Goal: Use online tool/utility: Utilize a website feature to perform a specific function

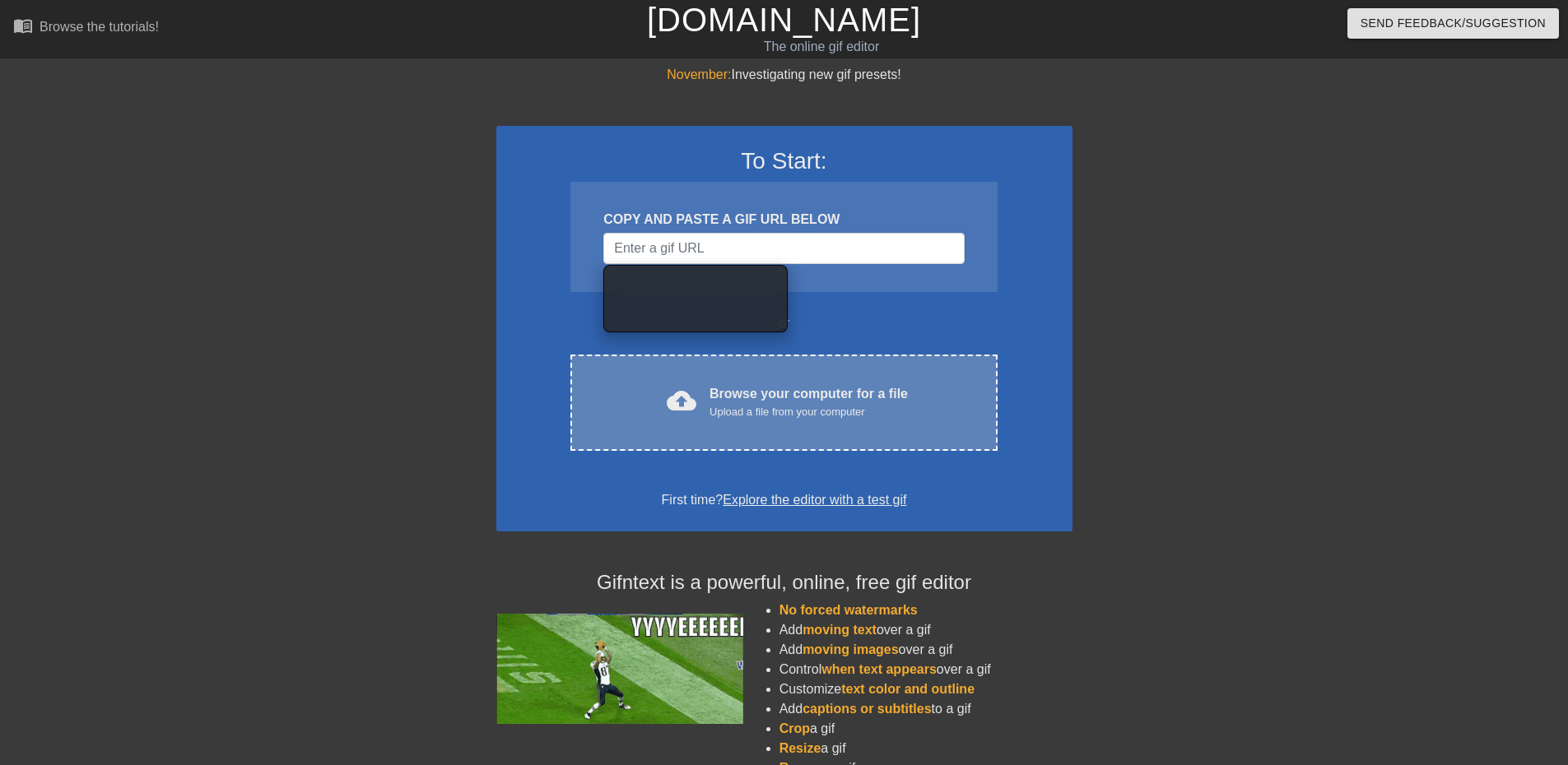
click at [676, 387] on span "cloud_upload" at bounding box center [681, 401] width 29 height 29
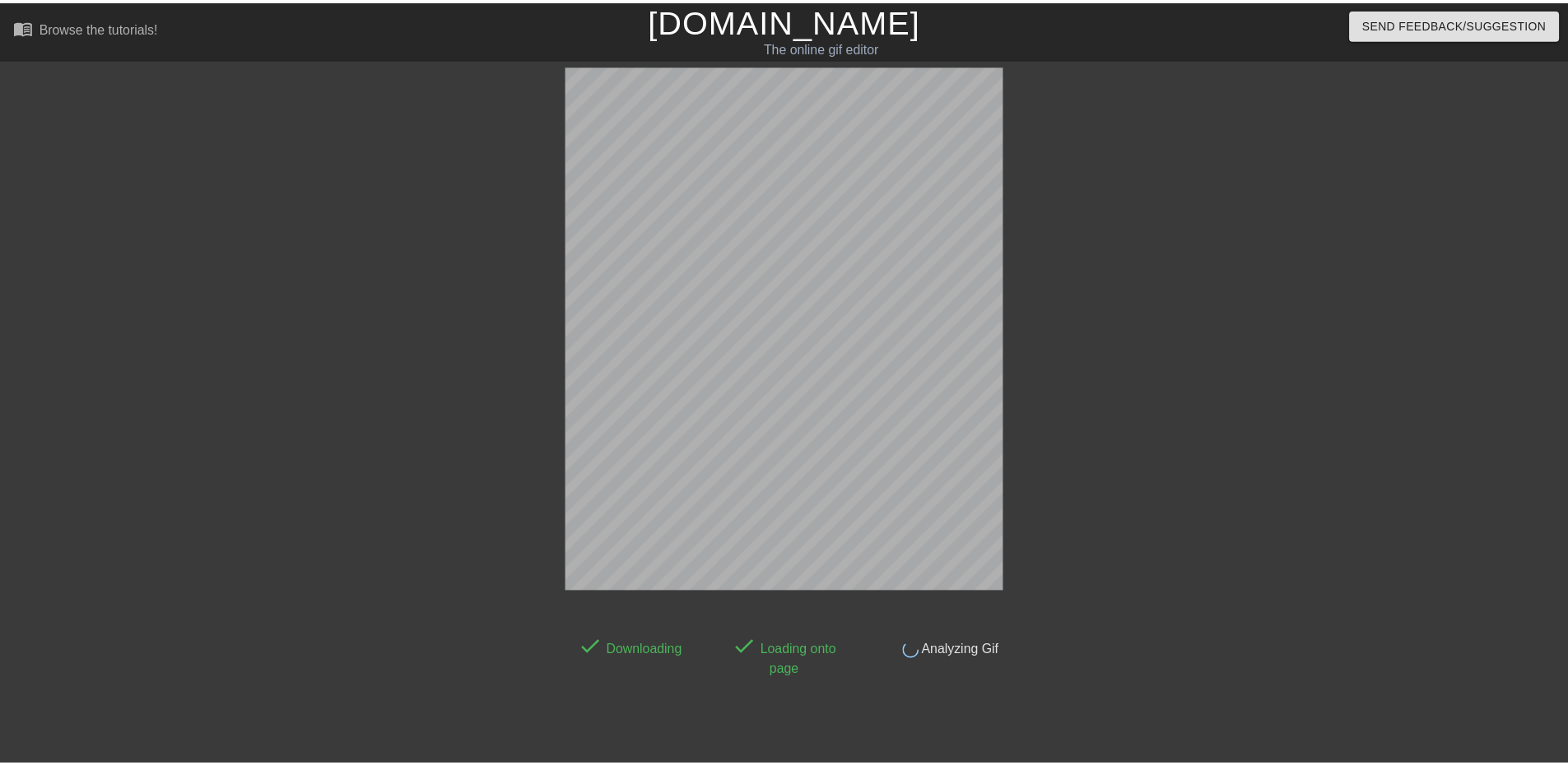
scroll to position [26, 0]
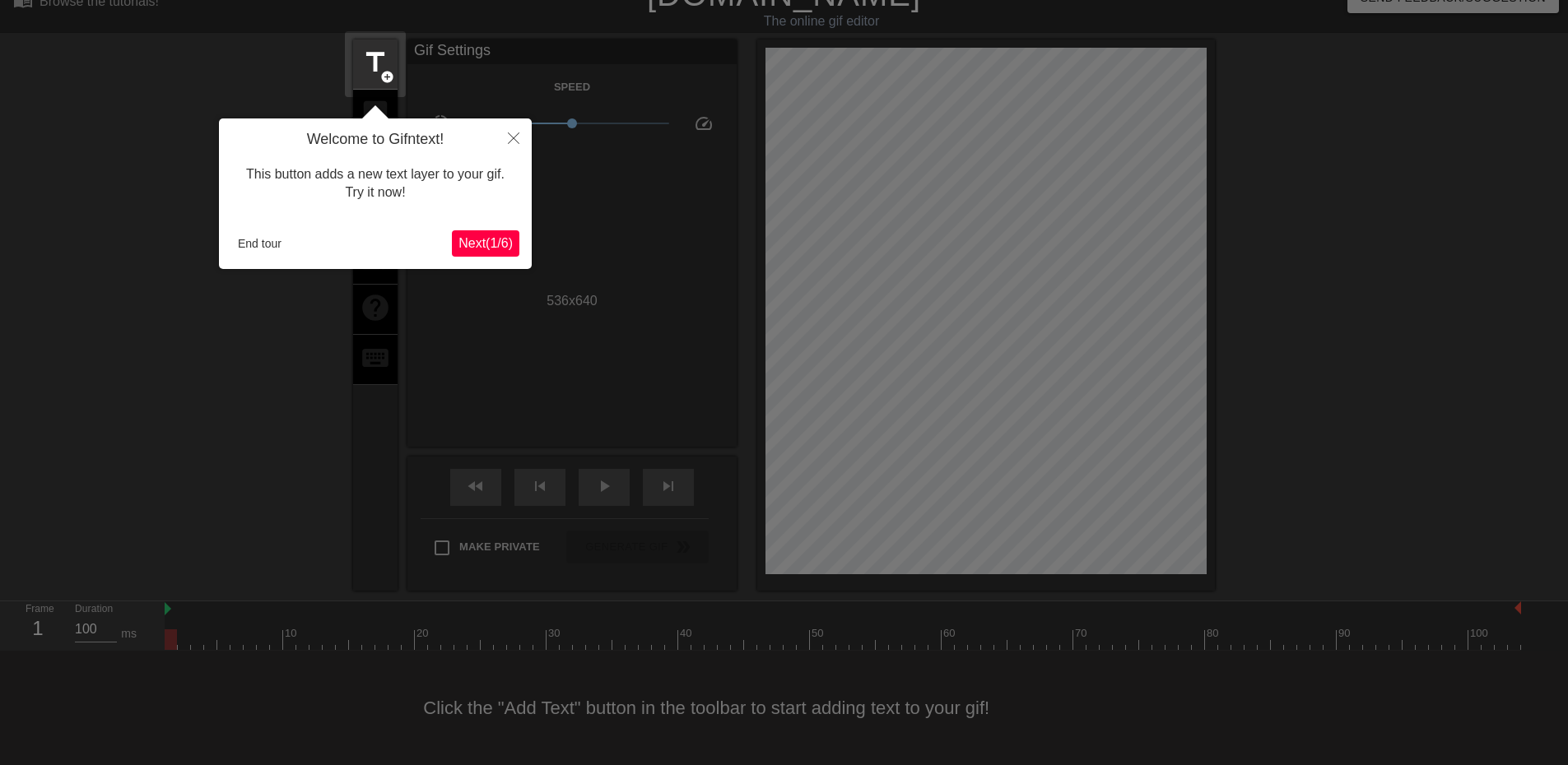
click at [628, 218] on div at bounding box center [784, 370] width 1568 height 791
click at [282, 245] on button "End tour" at bounding box center [260, 243] width 57 height 25
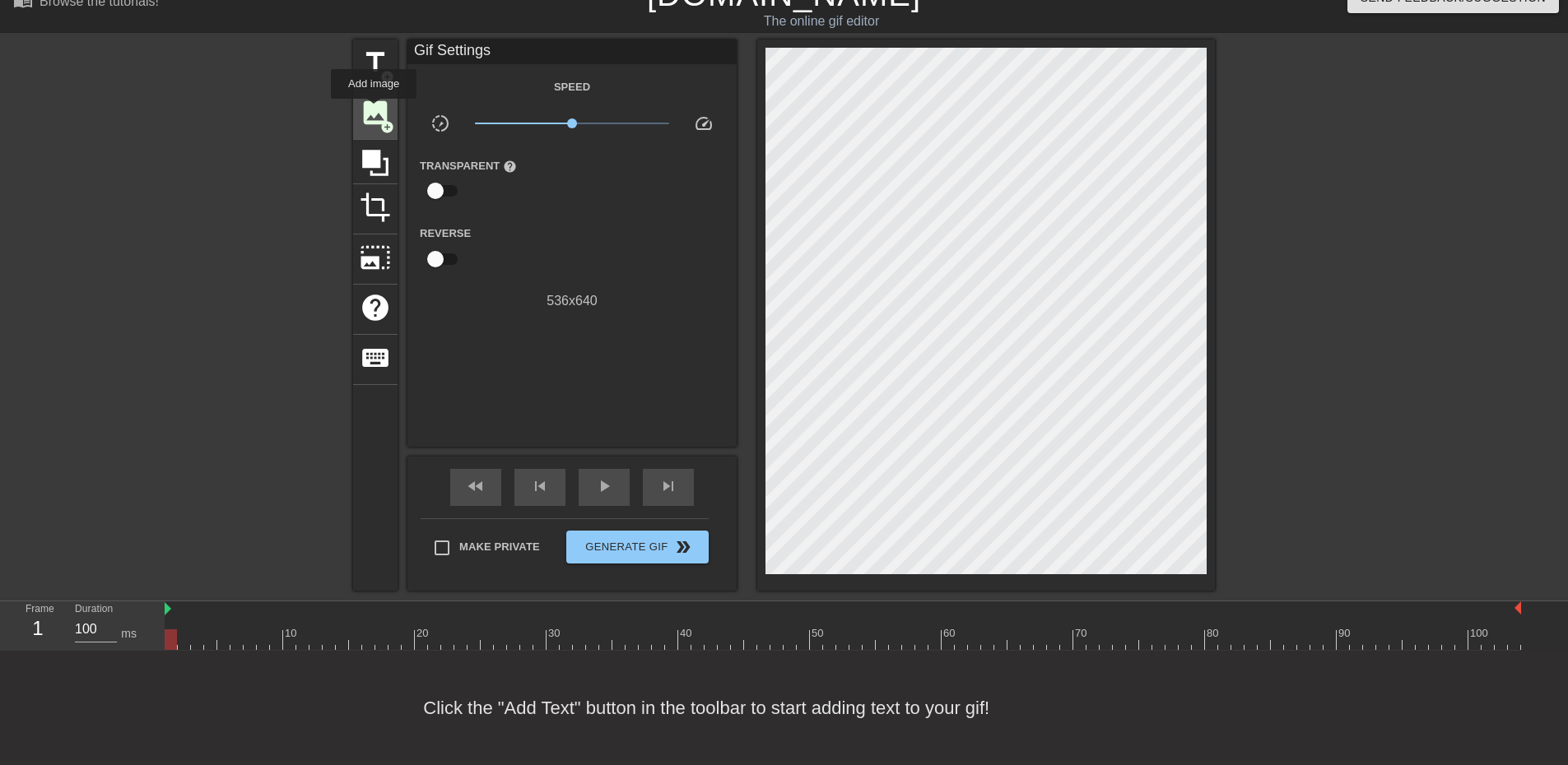
click at [374, 110] on span "image" at bounding box center [376, 113] width 31 height 31
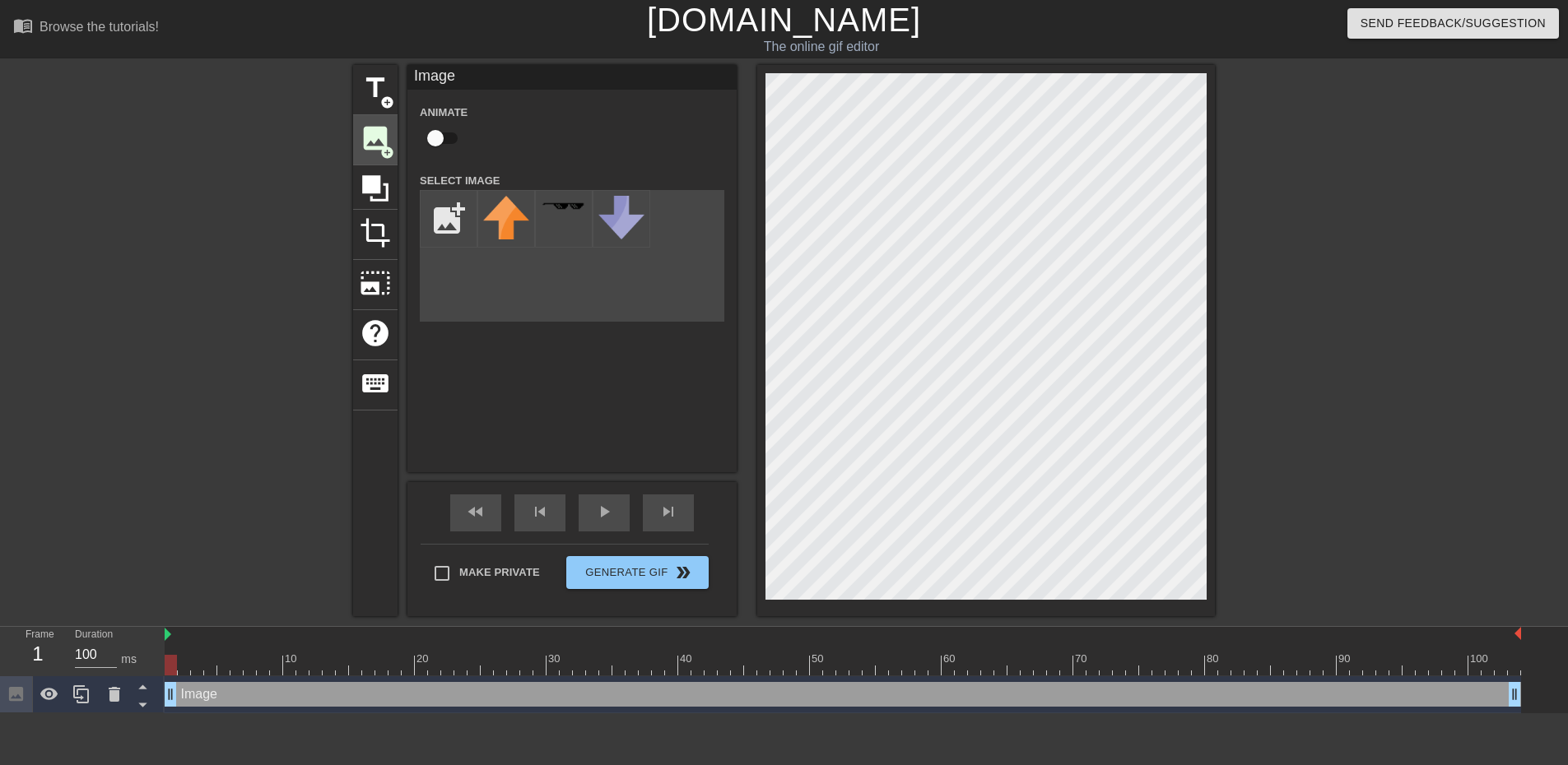
scroll to position [0, 0]
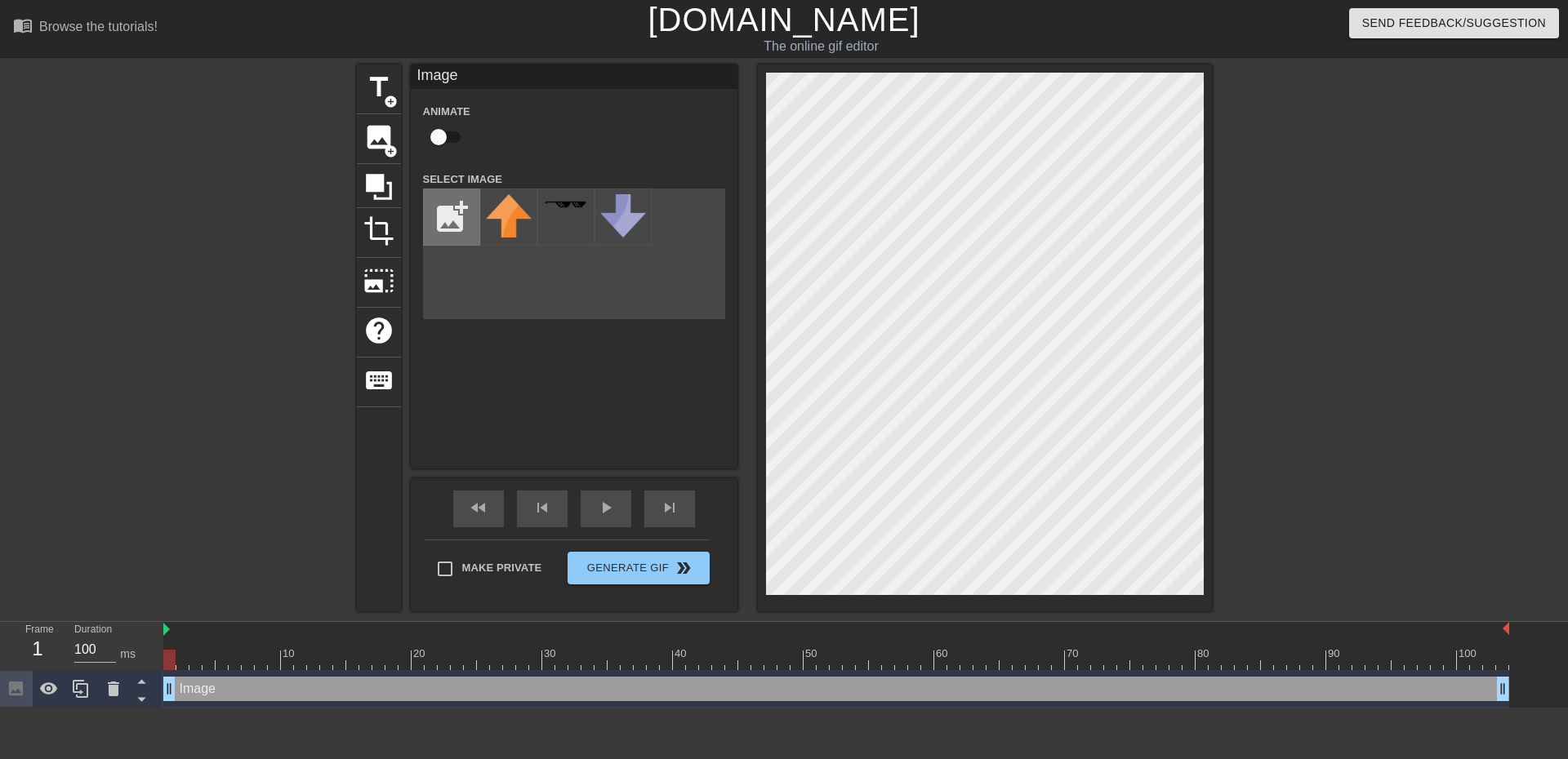
click at [429, 200] on input "file" at bounding box center [451, 217] width 56 height 56
type input "C:\fakepath\thequiet_2560x1440.png"
click at [515, 230] on icon at bounding box center [508, 233] width 38 height 38
click at [515, 230] on div at bounding box center [508, 217] width 58 height 58
click at [1245, 206] on div "title add_circle image add_circle crop photo_size_select_large help keyboard Im…" at bounding box center [784, 338] width 1568 height 547
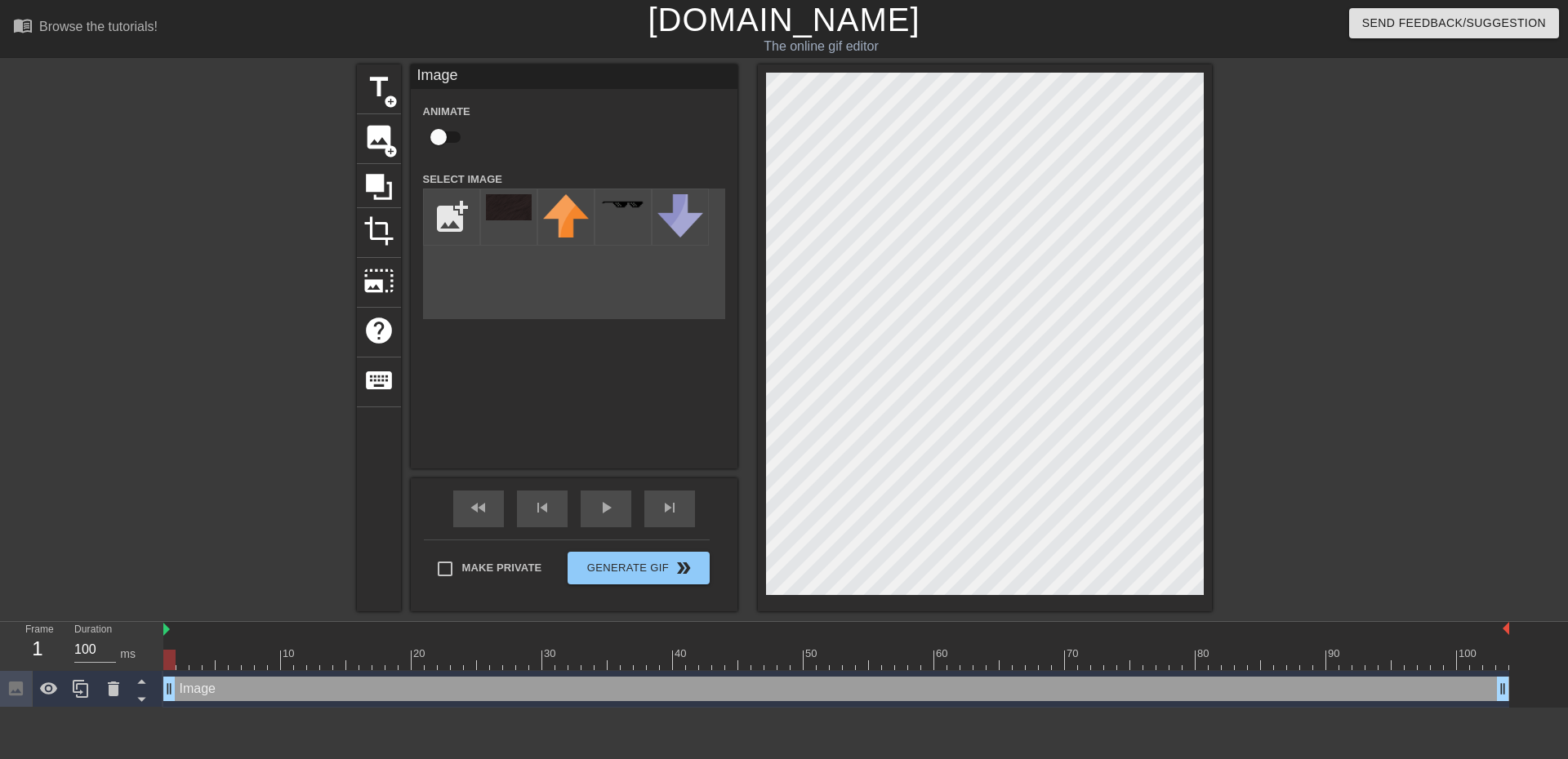
click at [1454, 379] on div "title add_circle image add_circle crop photo_size_select_large help keyboard Im…" at bounding box center [784, 338] width 1568 height 547
click at [377, 139] on span "image" at bounding box center [379, 138] width 31 height 31
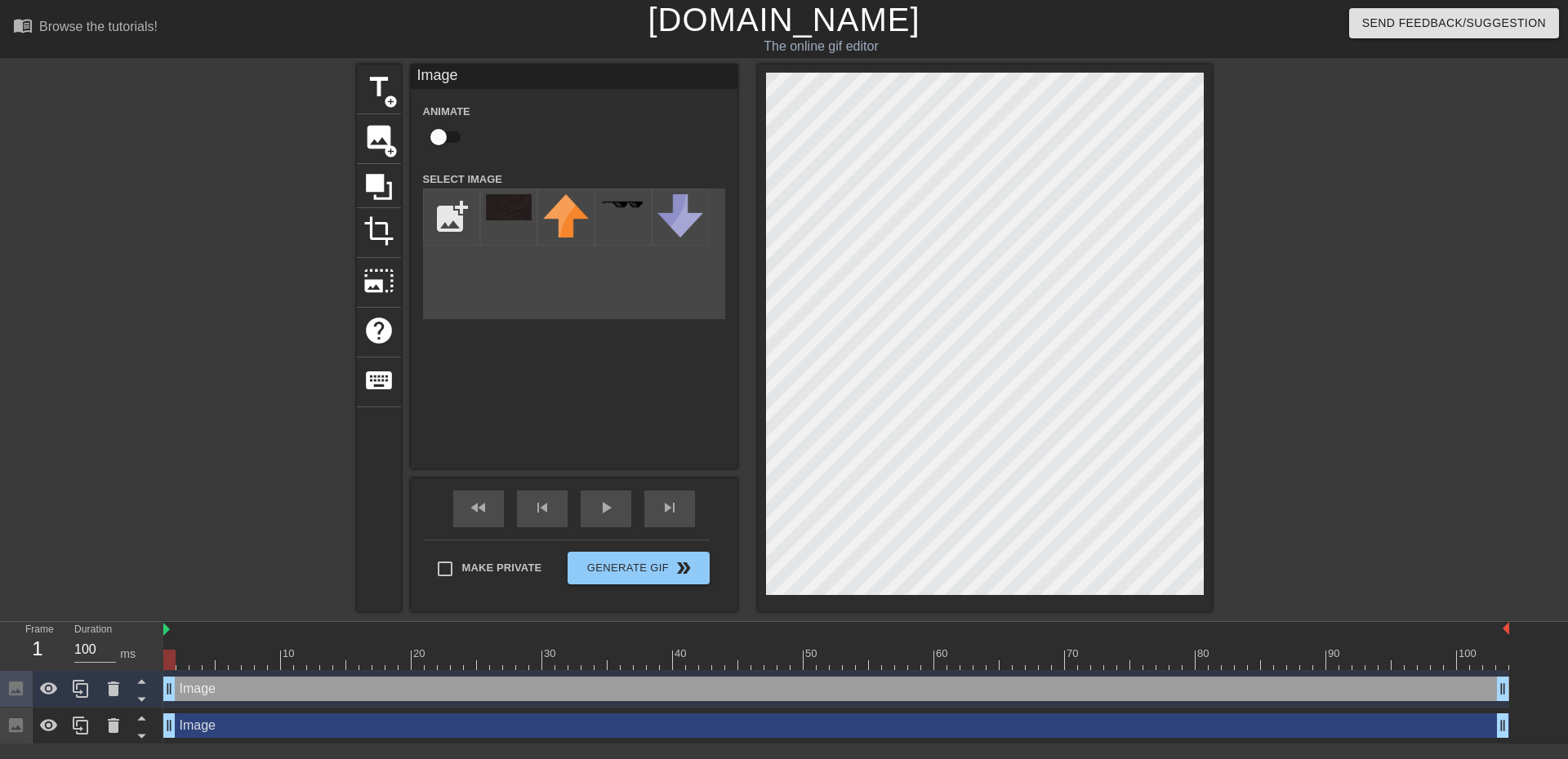
click at [220, 154] on div "title add_circle image add_circle crop photo_size_select_large help keyboard Im…" at bounding box center [784, 338] width 1568 height 547
click at [542, 428] on div "Image Animate Select Image add_photo_alternate" at bounding box center [574, 266] width 327 height 404
click at [383, 100] on span "add_circle" at bounding box center [390, 101] width 14 height 14
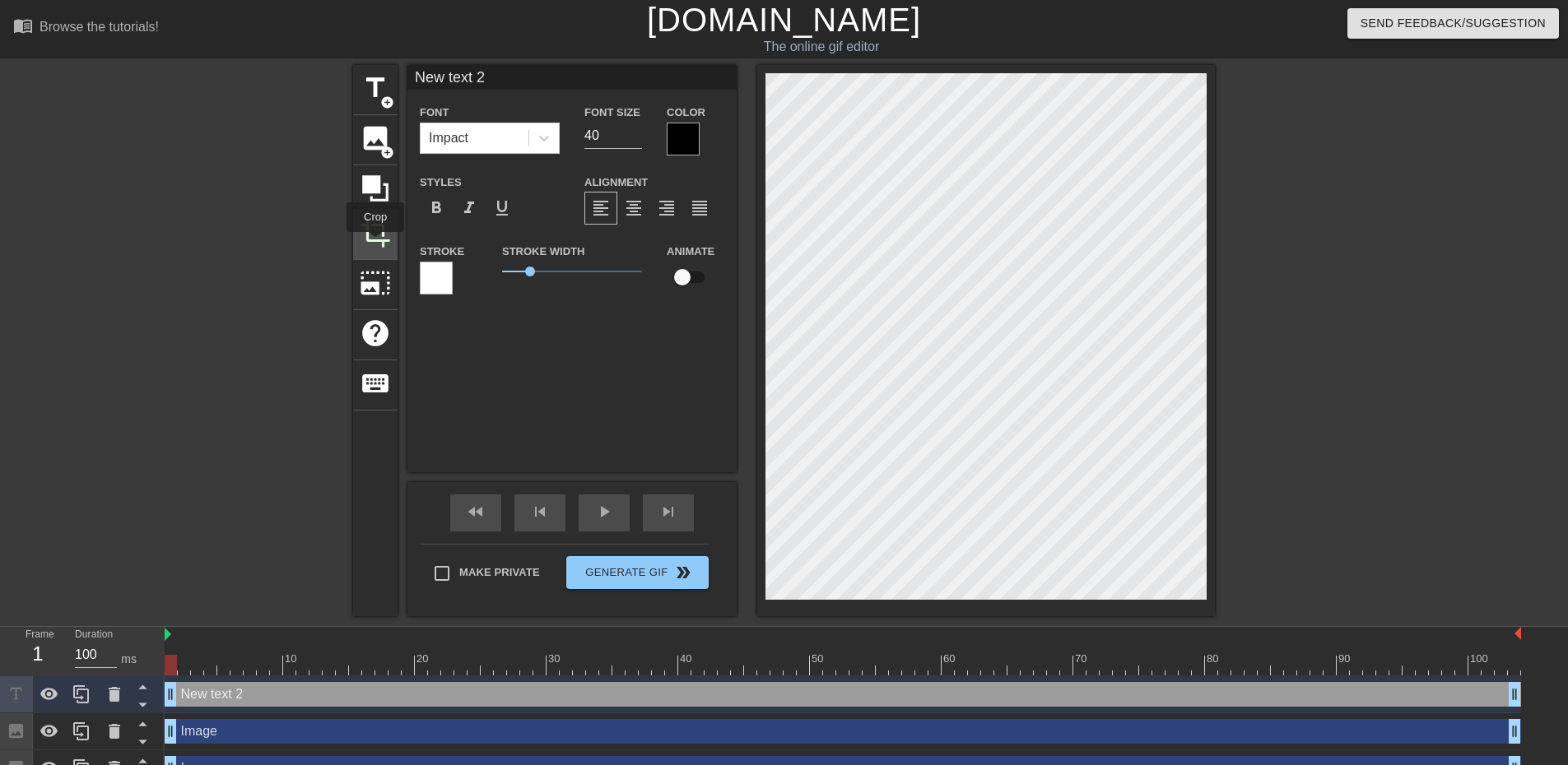
click at [376, 244] on span "crop" at bounding box center [376, 233] width 31 height 31
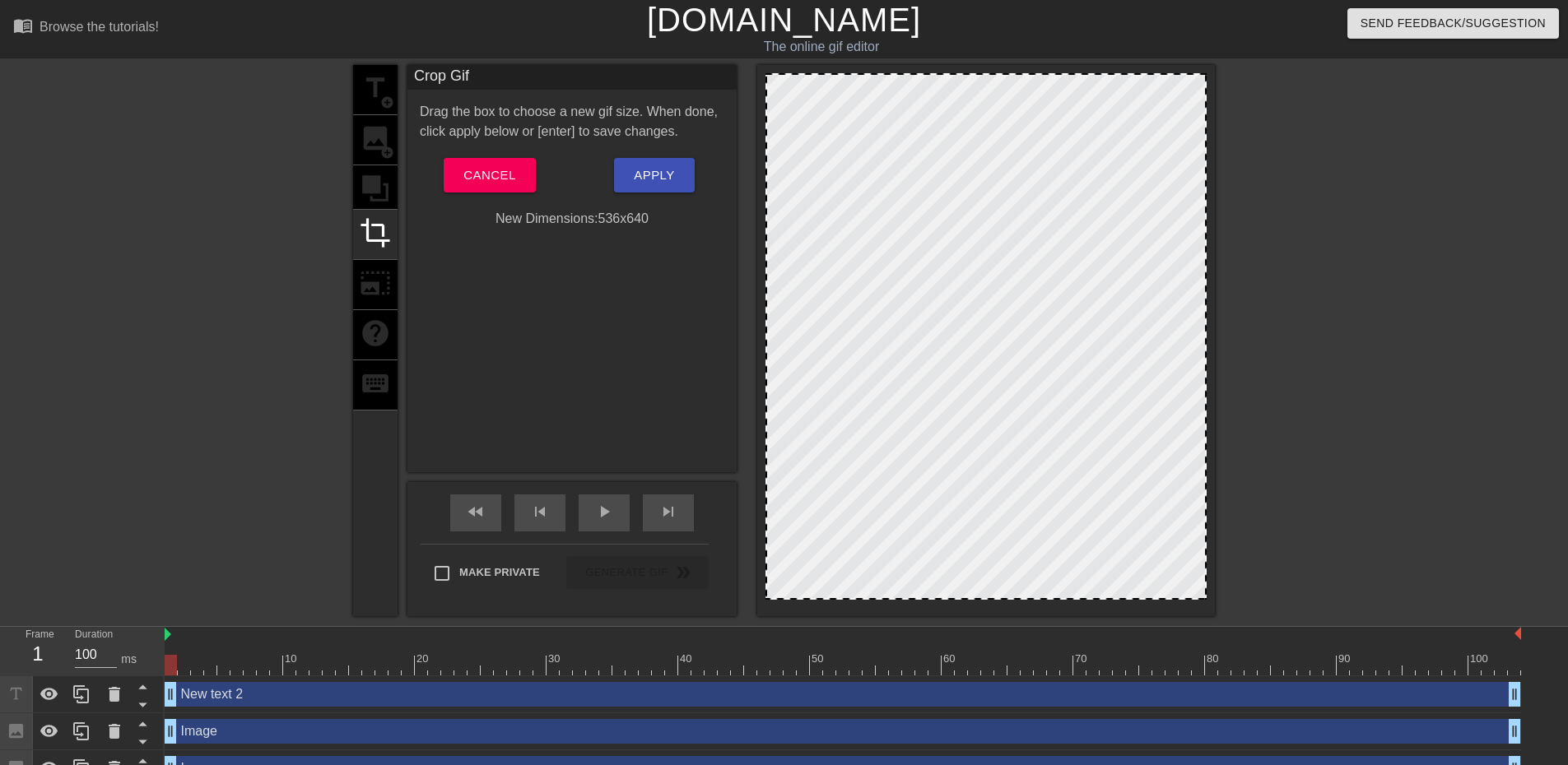
drag, startPoint x: 768, startPoint y: 75, endPoint x: 746, endPoint y: 27, distance: 52.8
click at [746, 27] on div "menu_book Browse the tutorials! [DOMAIN_NAME] The online gif editor Send Feedba…" at bounding box center [784, 393] width 1568 height 788
click at [504, 171] on span "Cancel" at bounding box center [489, 175] width 52 height 22
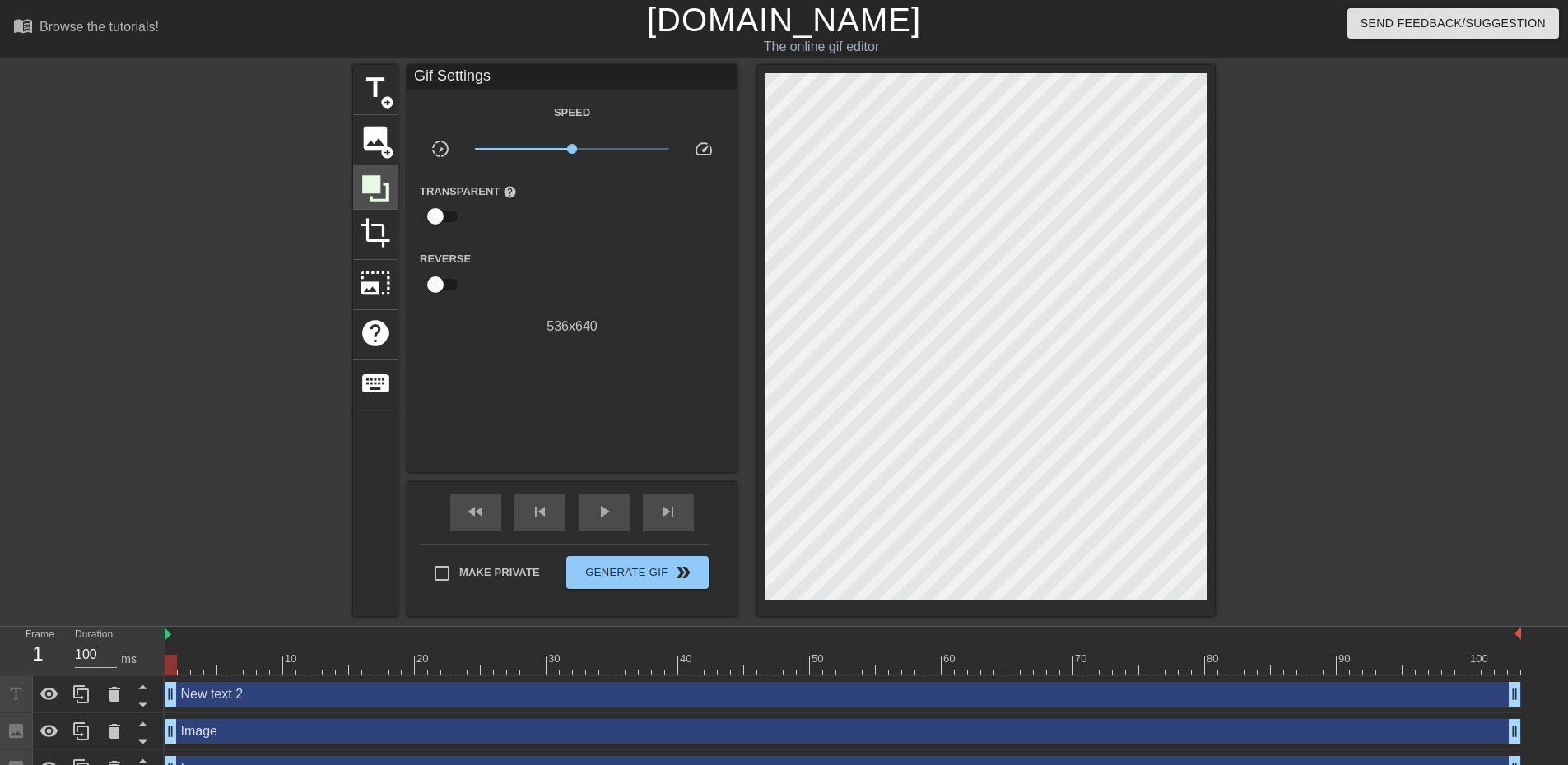
click at [384, 186] on icon at bounding box center [376, 189] width 31 height 31
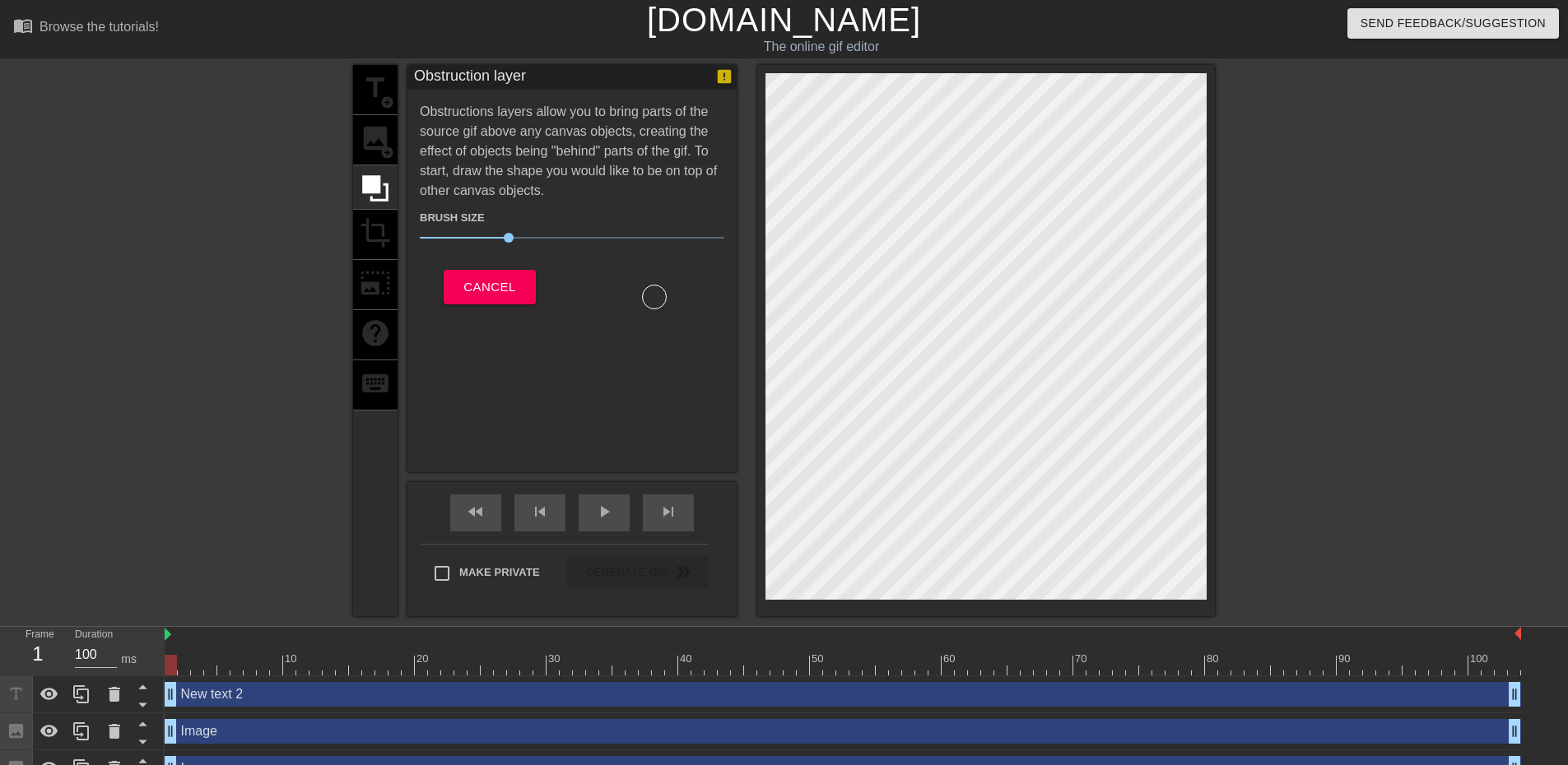
click at [386, 144] on div "title add_circle image add_circle crop photo_size_select_large help keyboard" at bounding box center [375, 340] width 44 height 552
click at [474, 280] on span "Cancel" at bounding box center [489, 287] width 52 height 22
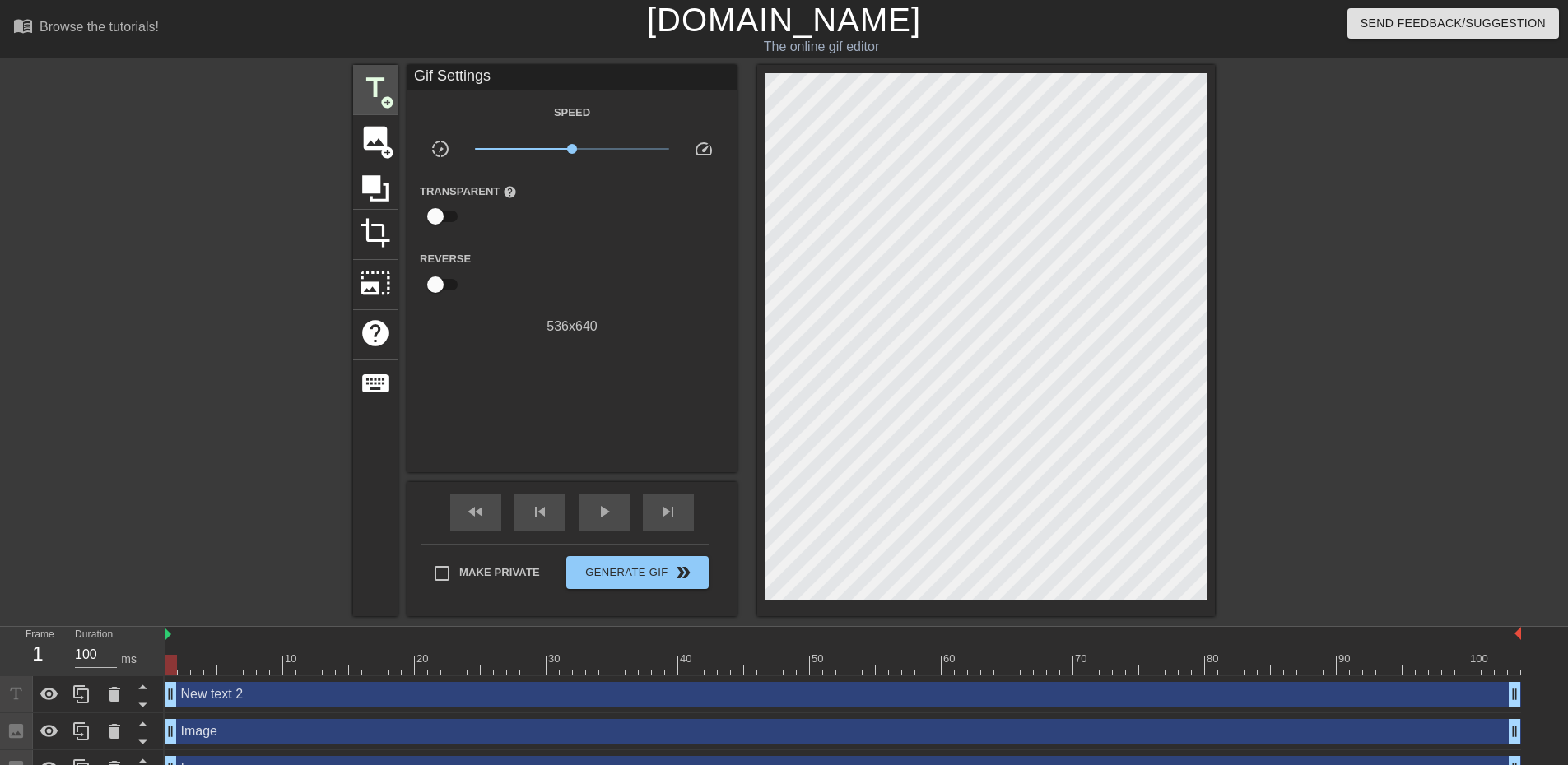
click at [396, 100] on div "title add_circle image add_circle crop photo_size_select_large help keyboard Gi…" at bounding box center [784, 340] width 861 height 552
drag, startPoint x: 385, startPoint y: 108, endPoint x: 625, endPoint y: 597, distance: 544.7
click at [548, 502] on div "title add_circle image add_circle crop photo_size_select_large help keyboard Gi…" at bounding box center [784, 340] width 861 height 552
click at [382, 147] on span "add_circle" at bounding box center [387, 152] width 14 height 14
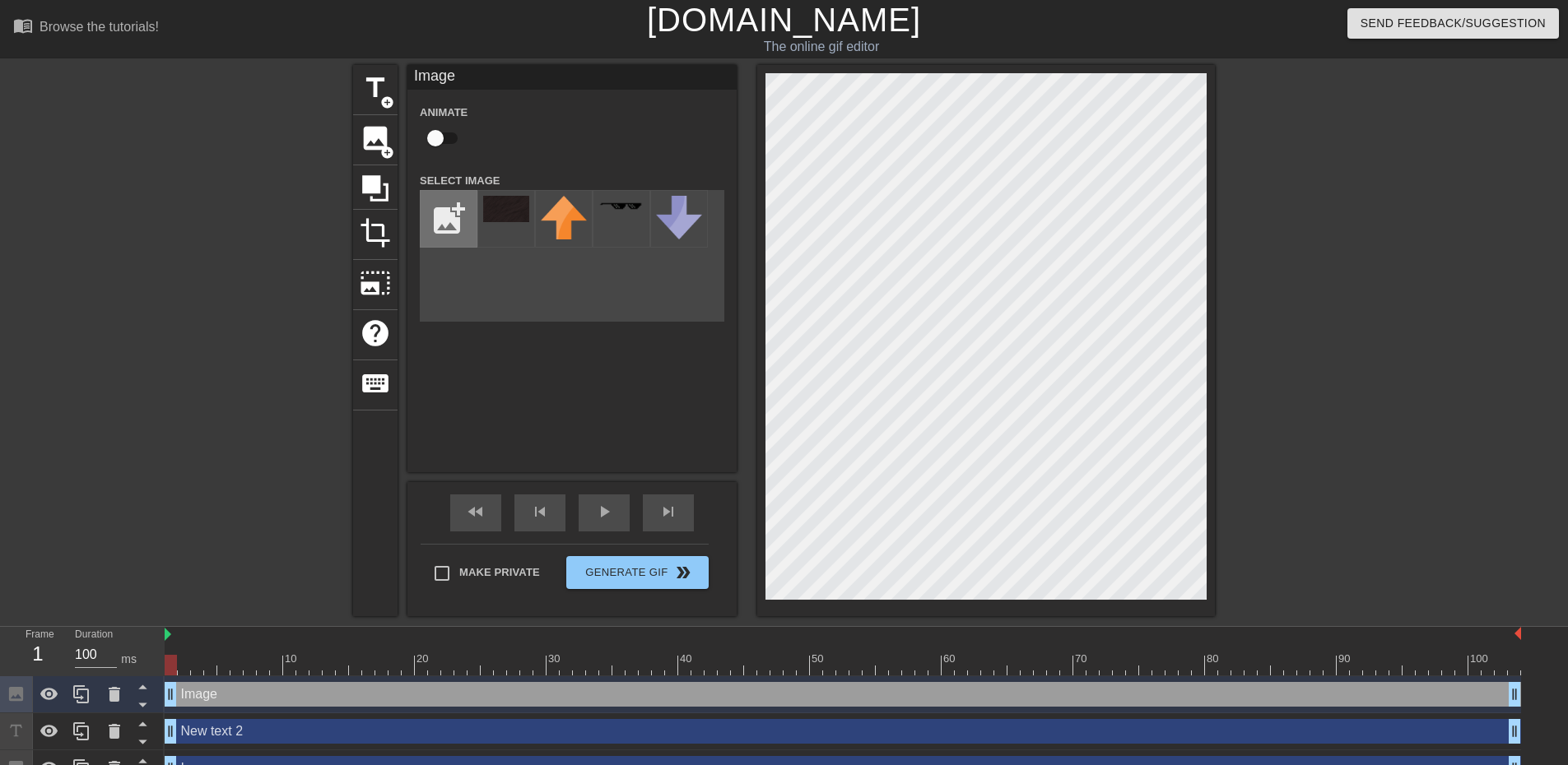
click at [443, 217] on input "file" at bounding box center [448, 218] width 56 height 56
type input "C:\fakepath\whiteblank.png"
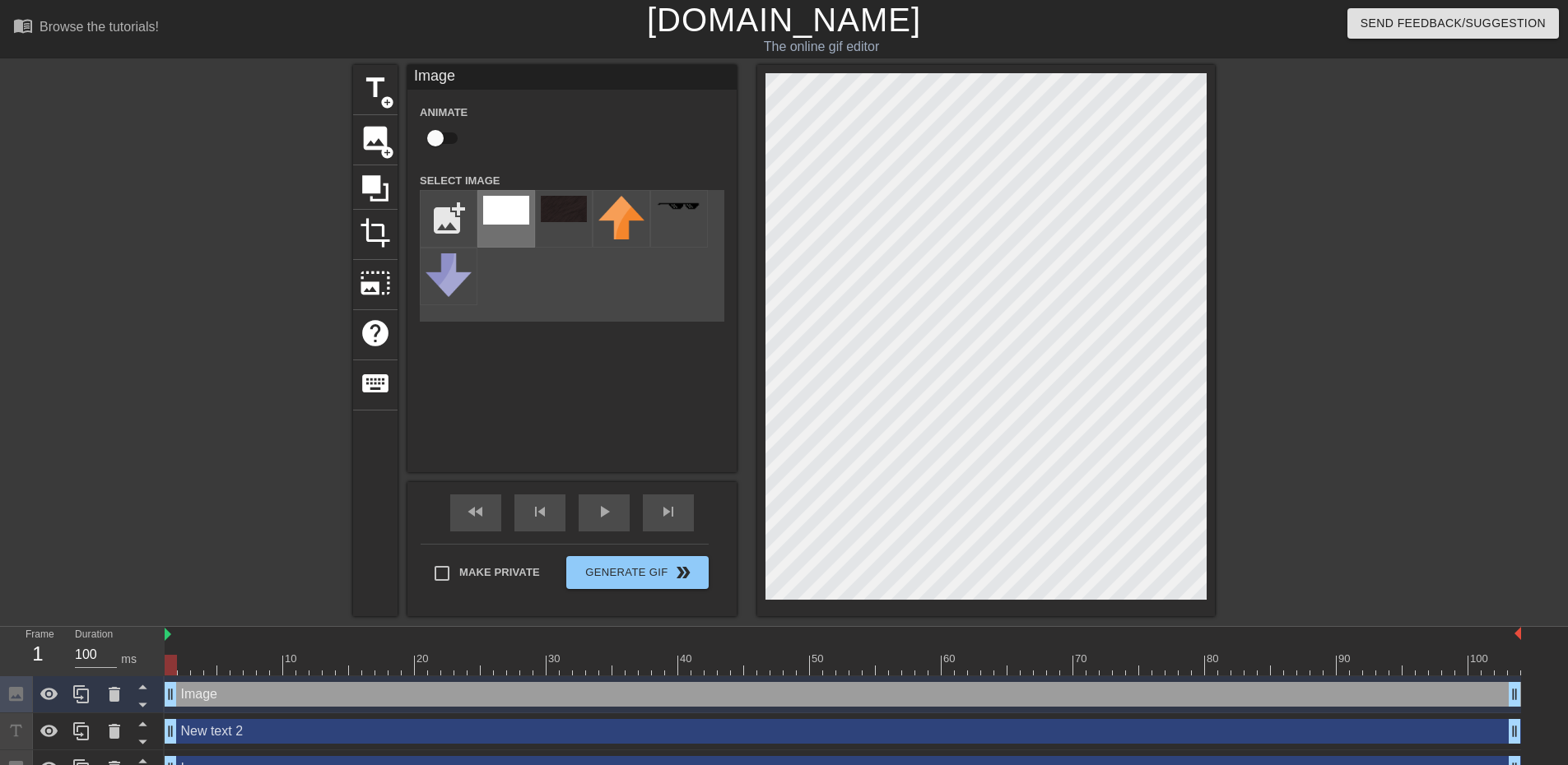
click at [517, 204] on img at bounding box center [505, 209] width 46 height 29
click at [1567, 345] on html "menu_book Browse the tutorials! [DOMAIN_NAME] The online gif editor Send Feedba…" at bounding box center [784, 412] width 1568 height 825
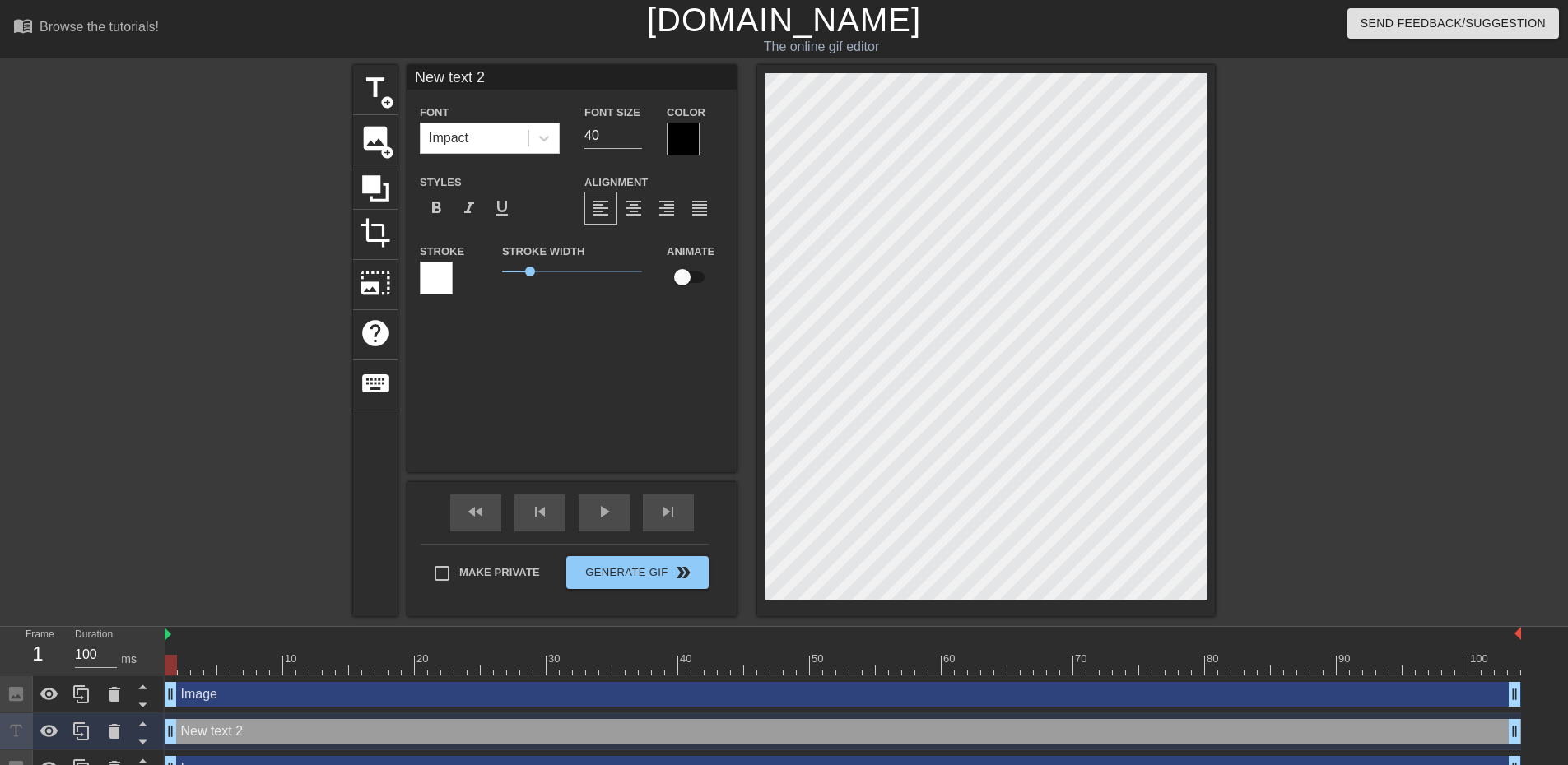
drag, startPoint x: 310, startPoint y: 739, endPoint x: 242, endPoint y: 713, distance: 72.8
click at [284, 702] on div "Image drag_handle drag_handle New text 2 drag_handle drag_handle Image drag_han…" at bounding box center [865, 750] width 1403 height 148
drag, startPoint x: 169, startPoint y: 731, endPoint x: 169, endPoint y: 693, distance: 38.0
click at [169, 693] on div "Image drag_handle drag_handle New text 2 drag_handle drag_handle Image drag_han…" at bounding box center [865, 750] width 1403 height 148
click at [21, 733] on icon at bounding box center [16, 731] width 19 height 19
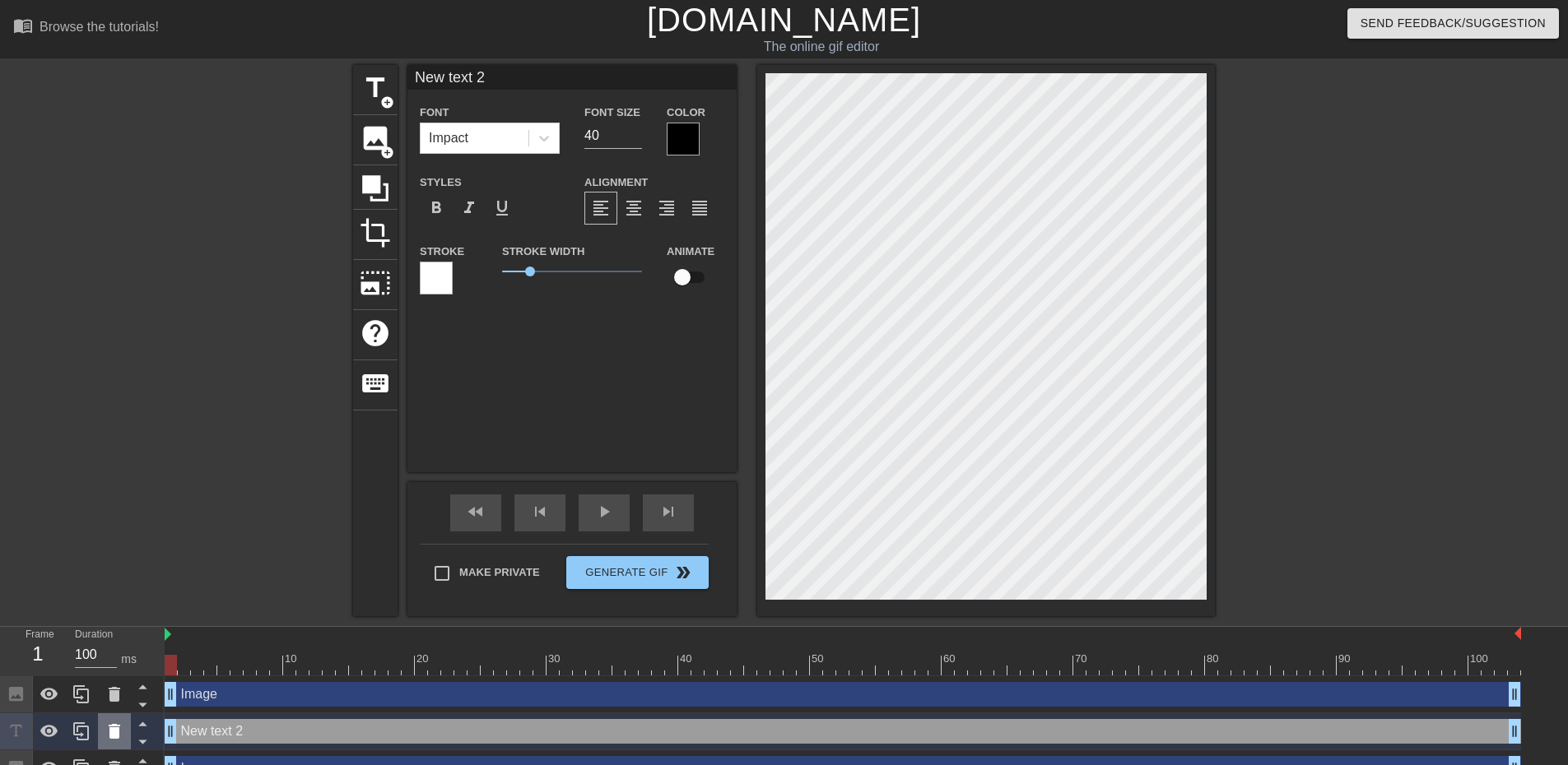
click at [115, 730] on icon at bounding box center [114, 732] width 12 height 15
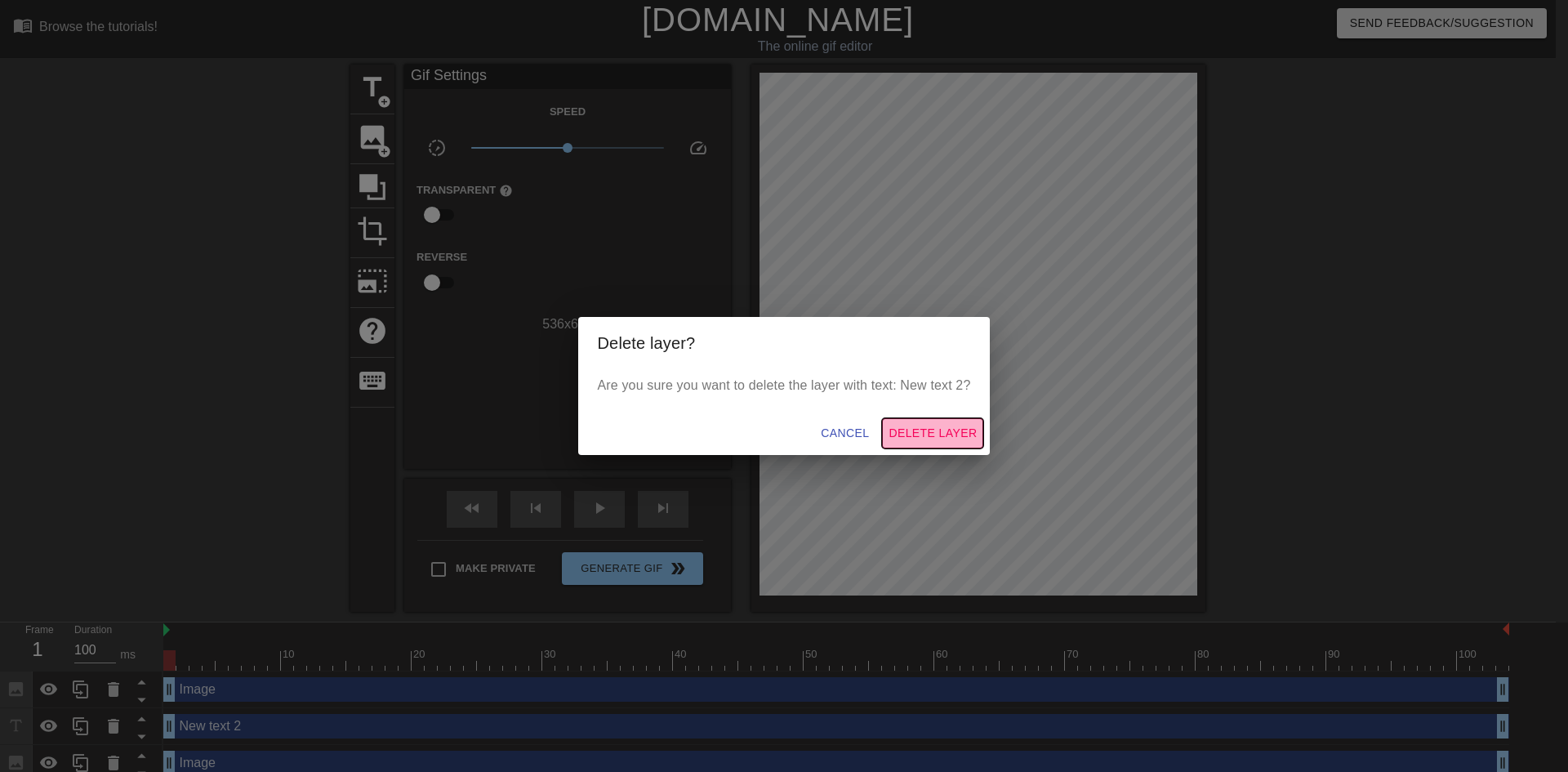
click at [919, 422] on button "Delete Layer" at bounding box center [933, 433] width 101 height 30
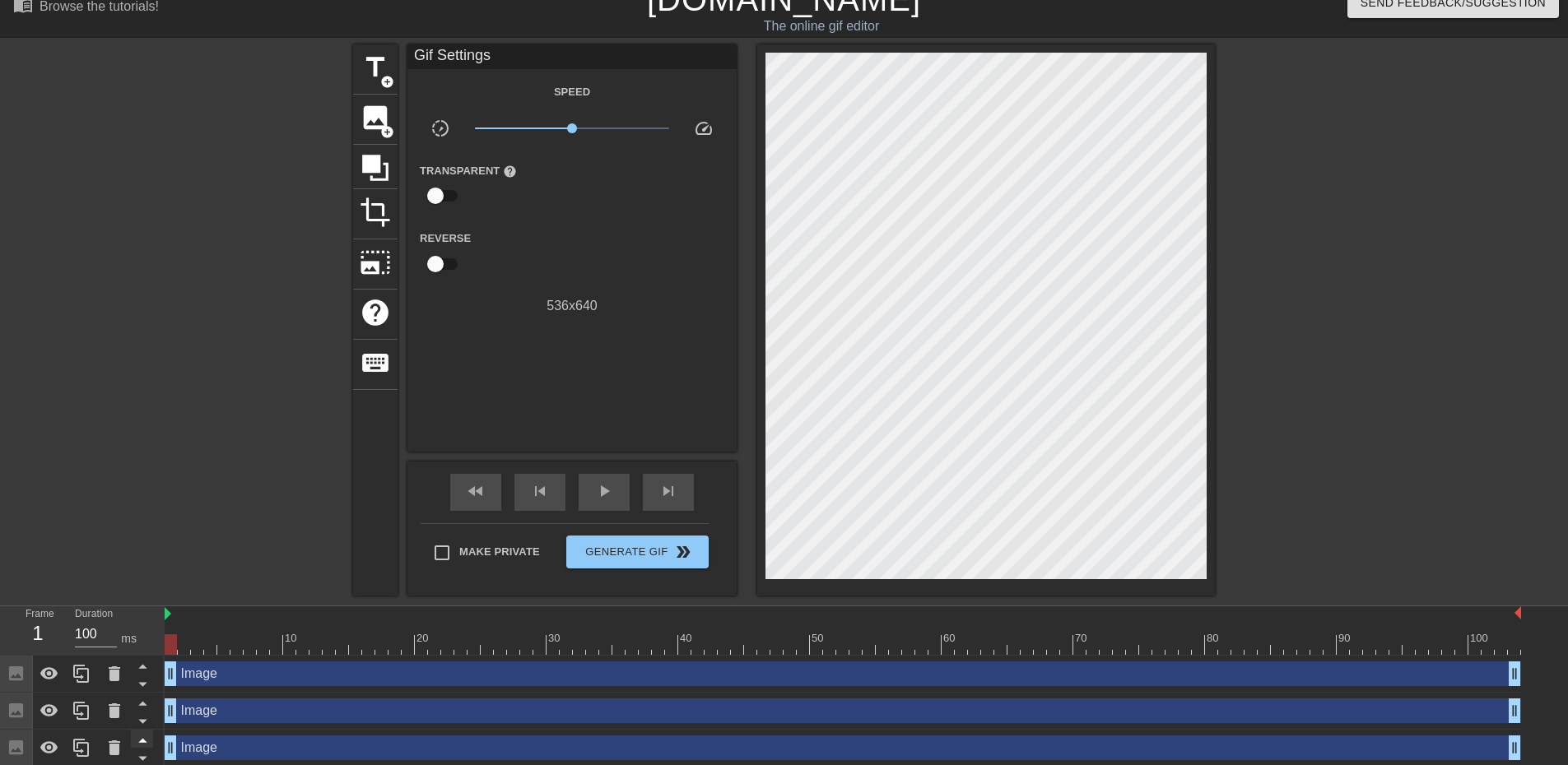
scroll to position [26, 0]
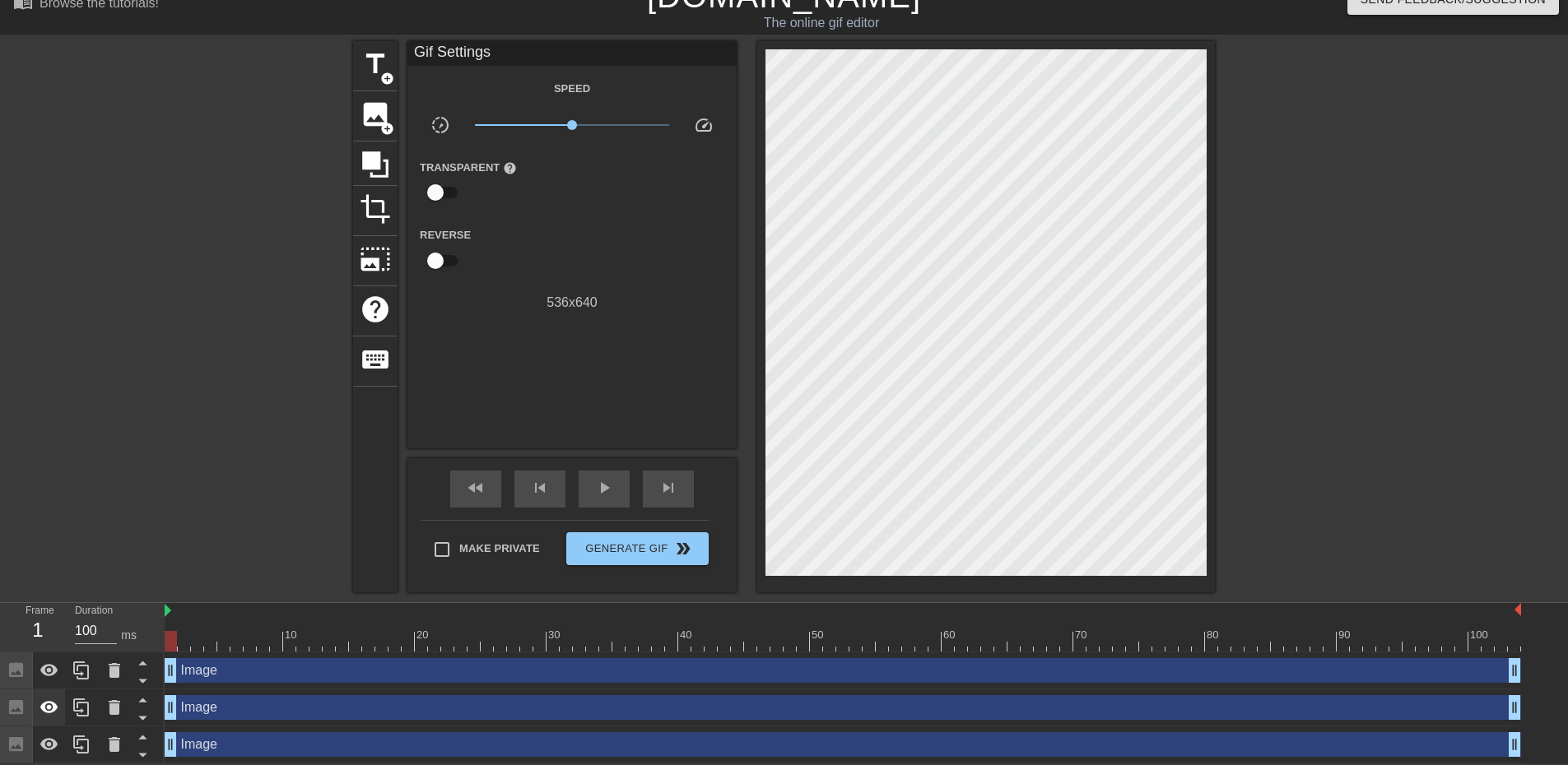
click at [58, 706] on icon at bounding box center [49, 708] width 20 height 20
click at [114, 709] on icon at bounding box center [114, 707] width 12 height 15
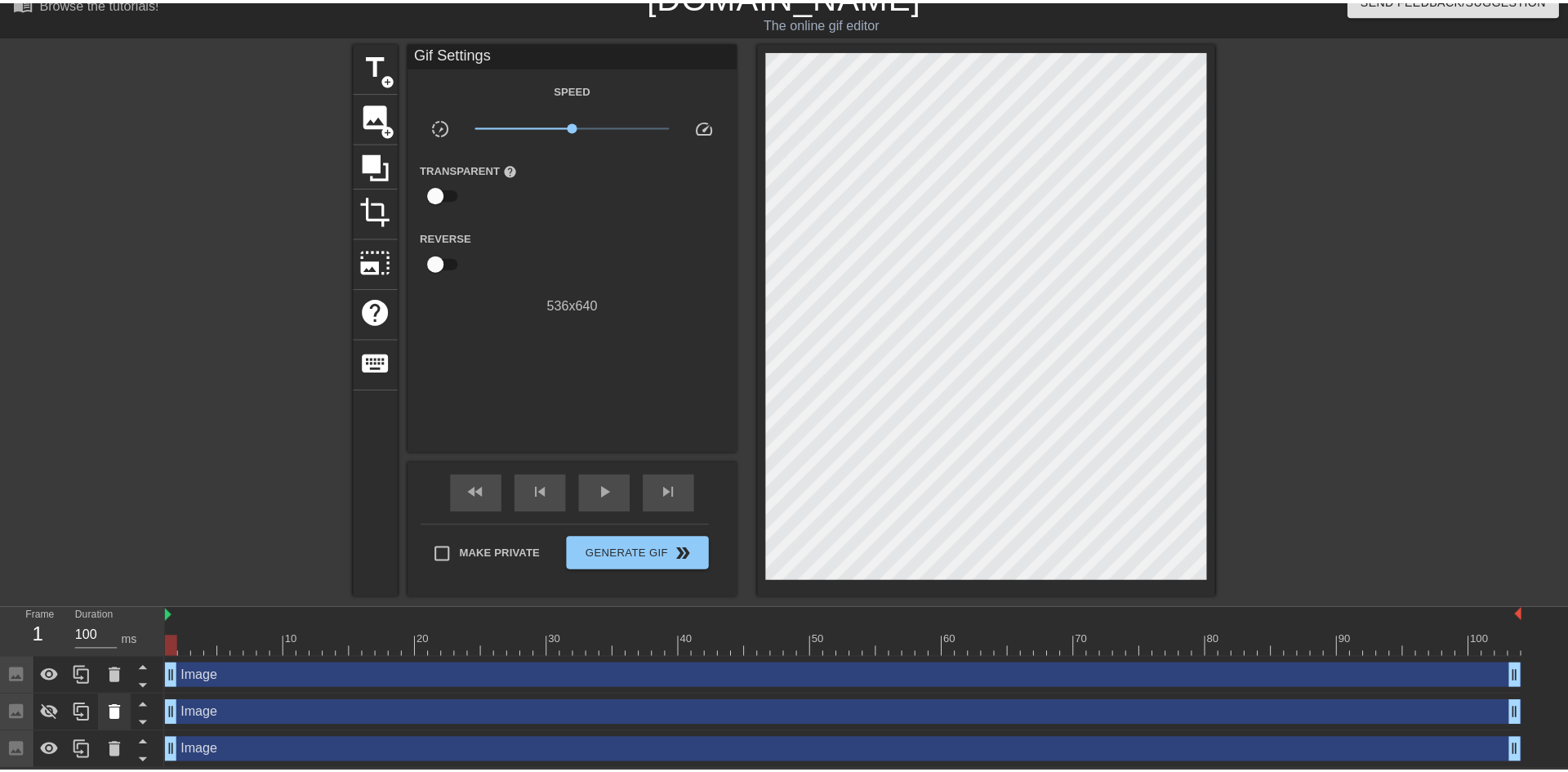
scroll to position [13, 0]
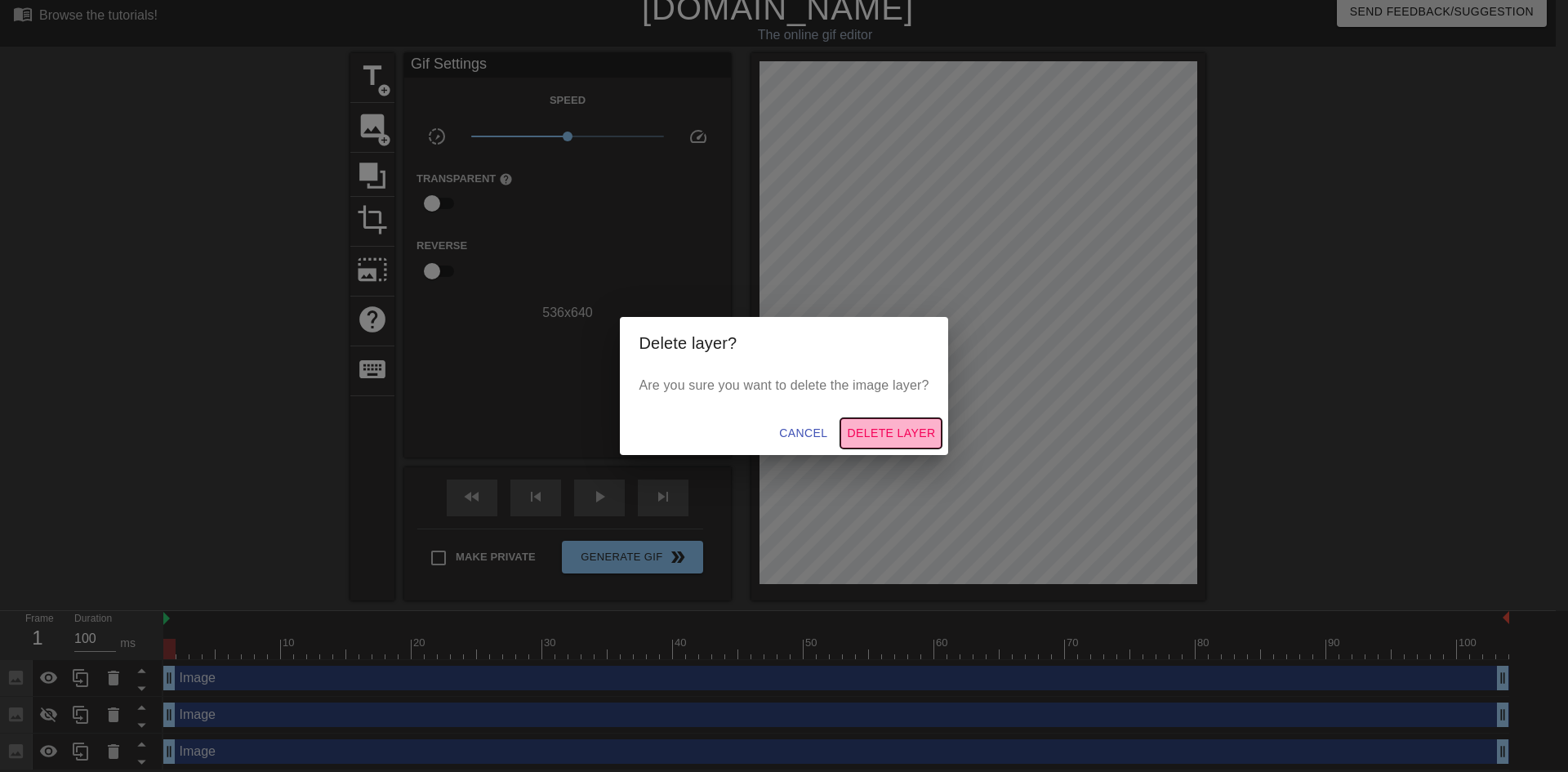
click at [869, 422] on button "Delete Layer" at bounding box center [891, 433] width 101 height 30
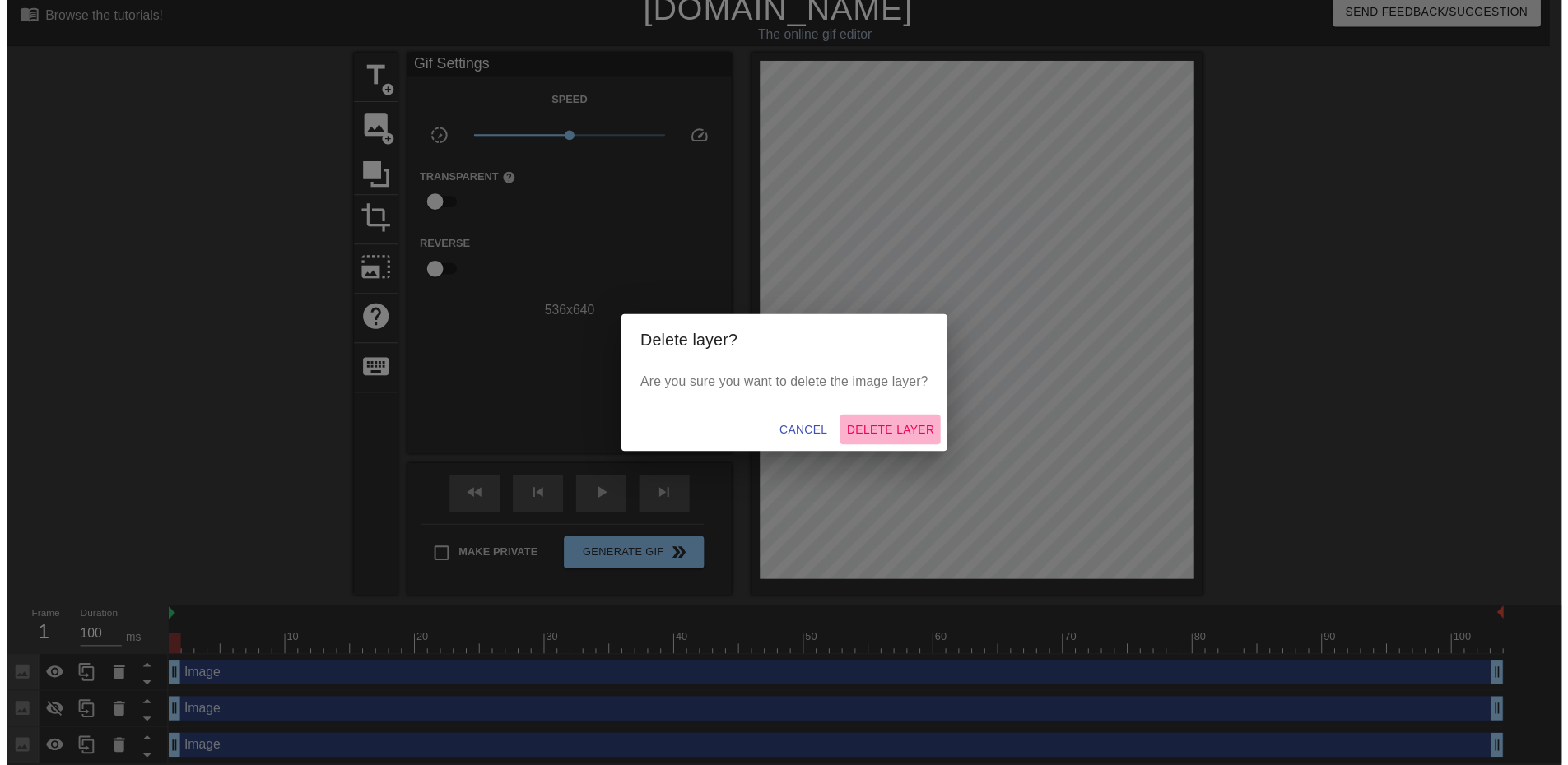
scroll to position [0, 0]
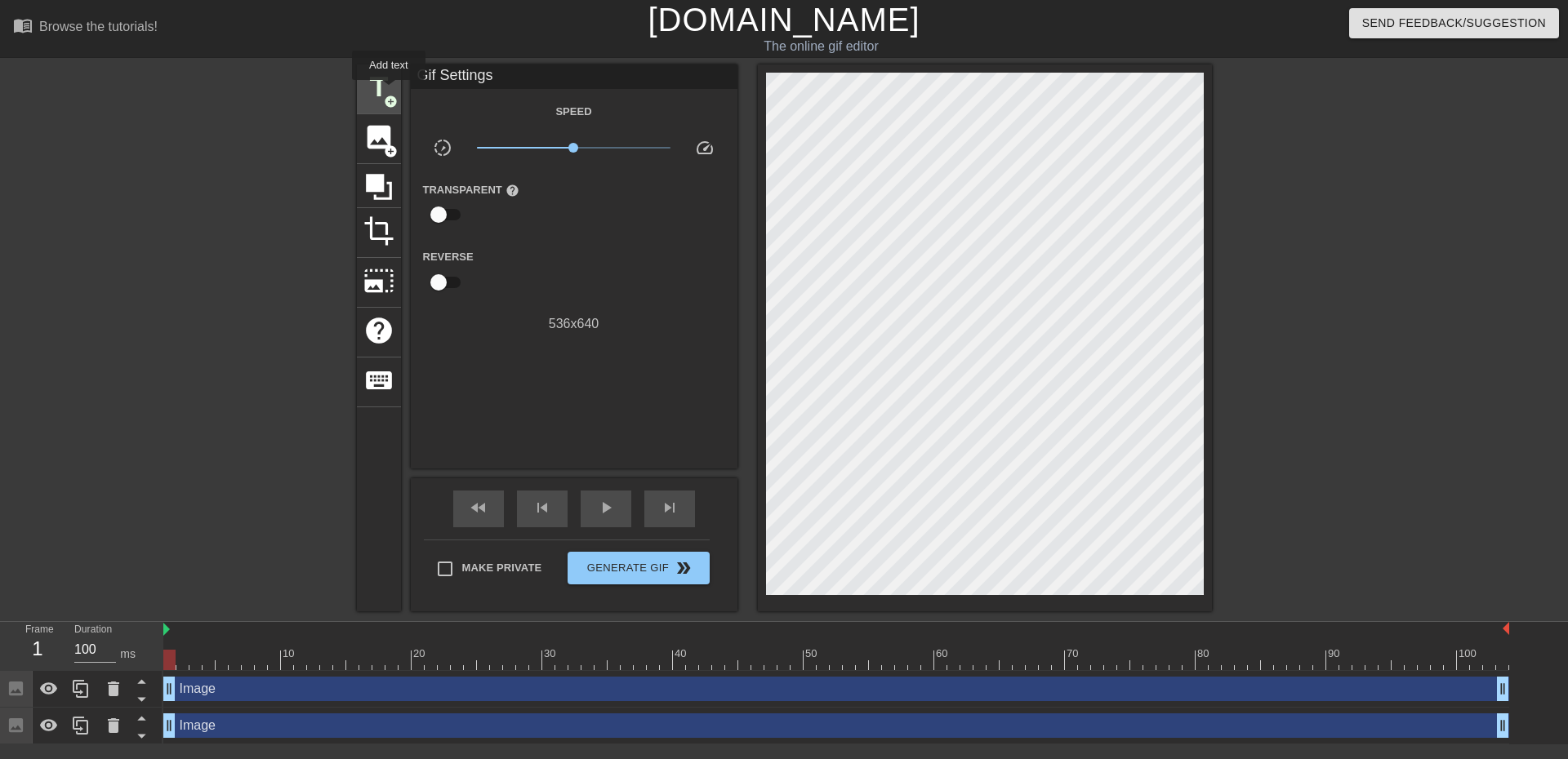
click at [388, 92] on span "title" at bounding box center [379, 88] width 31 height 31
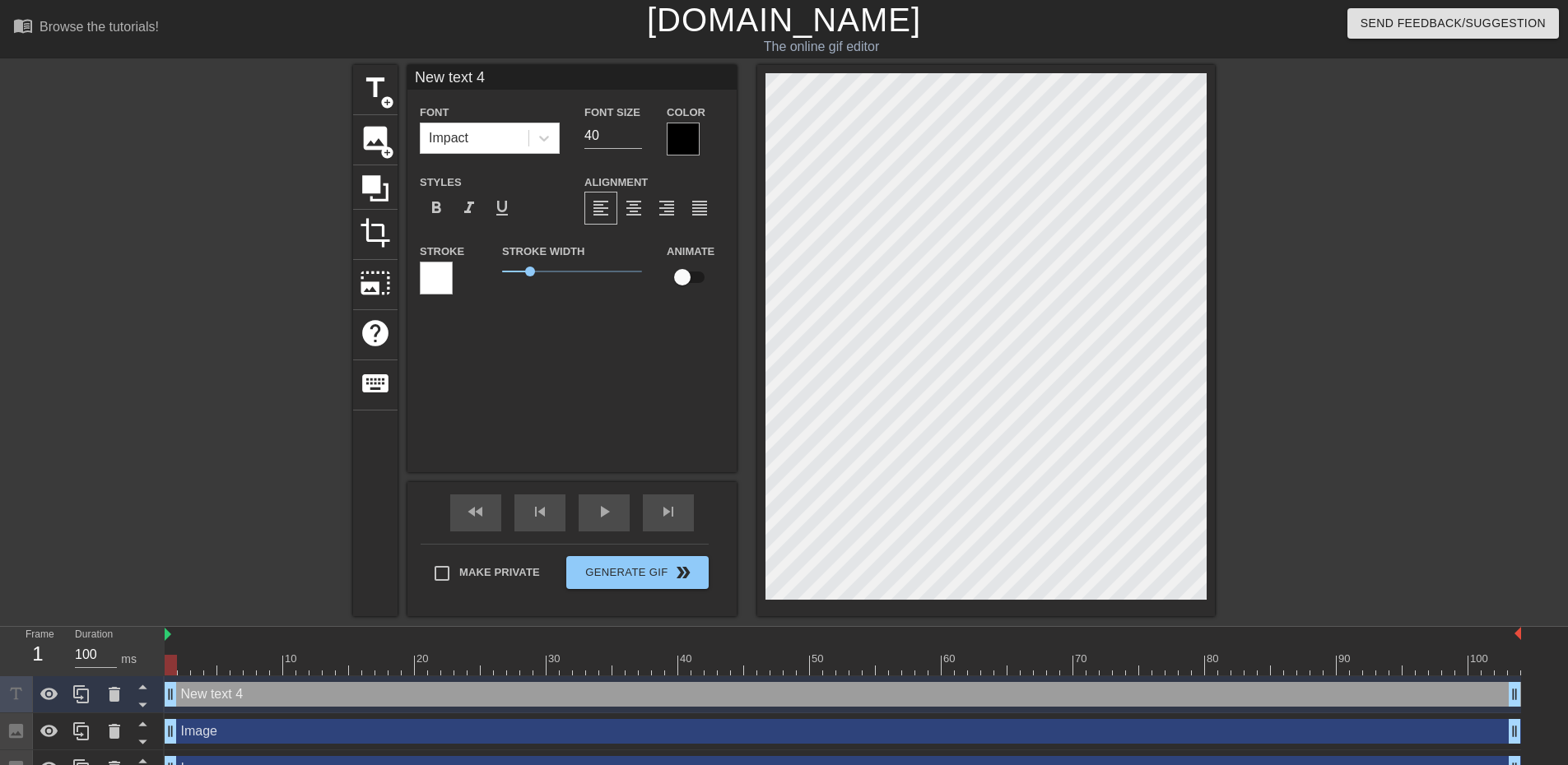
click at [572, 72] on input "New text 4" at bounding box center [571, 77] width 329 height 25
type input "you find yourself in the long quiet"
click at [511, 153] on div "Impact" at bounding box center [490, 139] width 140 height 31
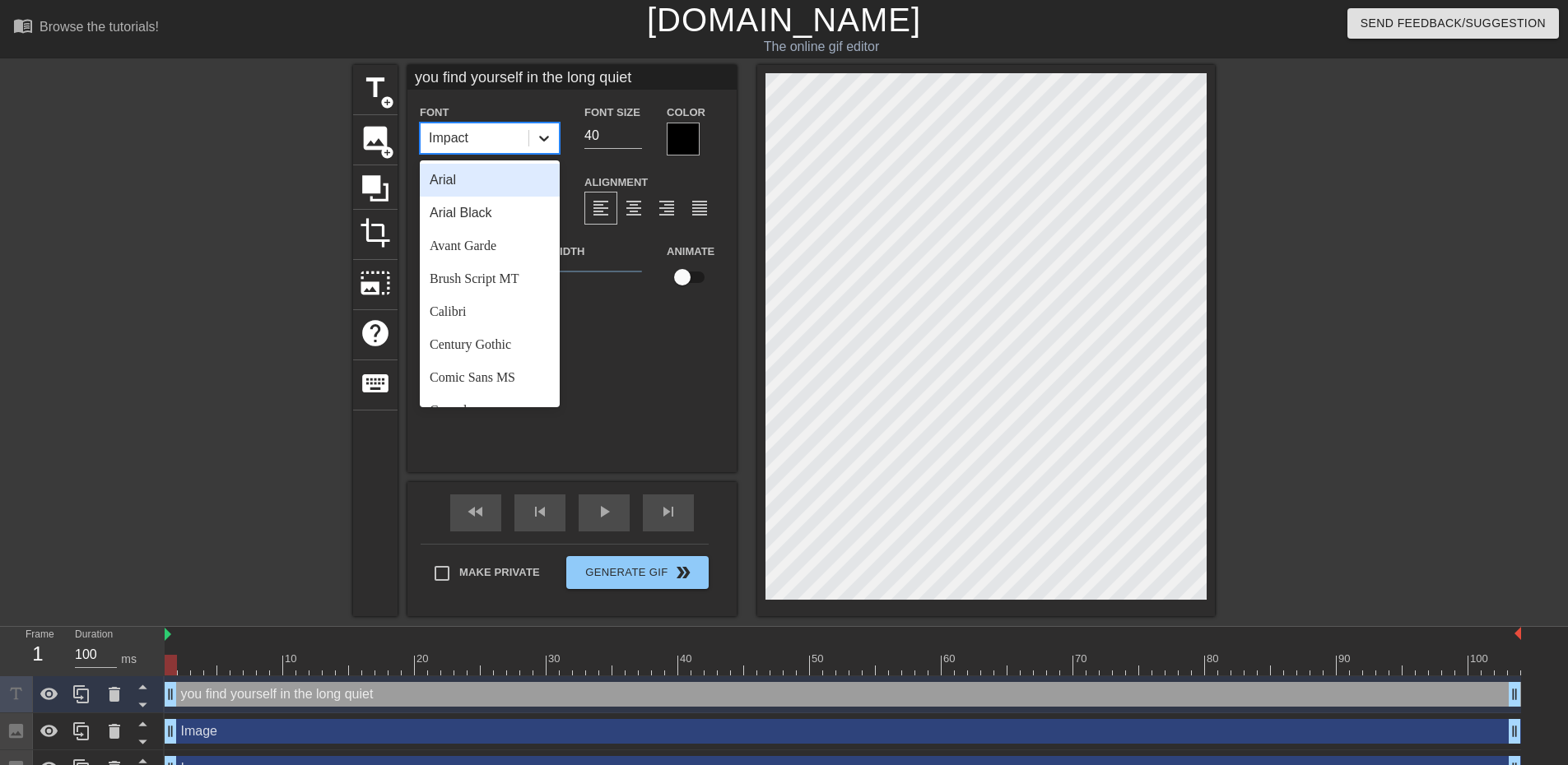
click at [544, 130] on icon at bounding box center [544, 138] width 17 height 17
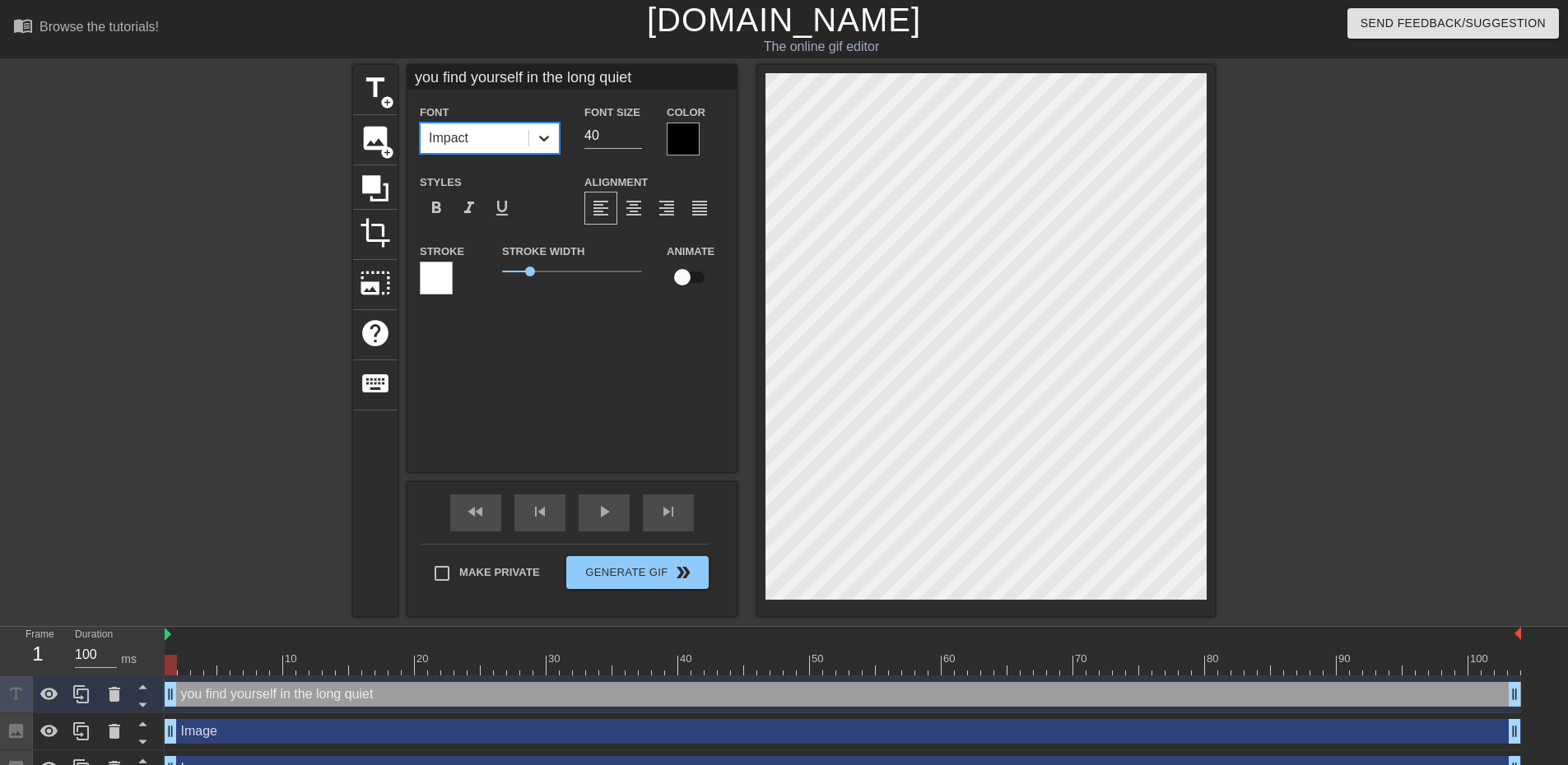
click at [544, 130] on icon at bounding box center [544, 138] width 17 height 17
drag, startPoint x: 579, startPoint y: 150, endPoint x: 551, endPoint y: 147, distance: 28.2
click at [579, 150] on div "Font Size 40" at bounding box center [613, 129] width 83 height 53
click at [517, 138] on div "Impact" at bounding box center [475, 139] width 108 height 29
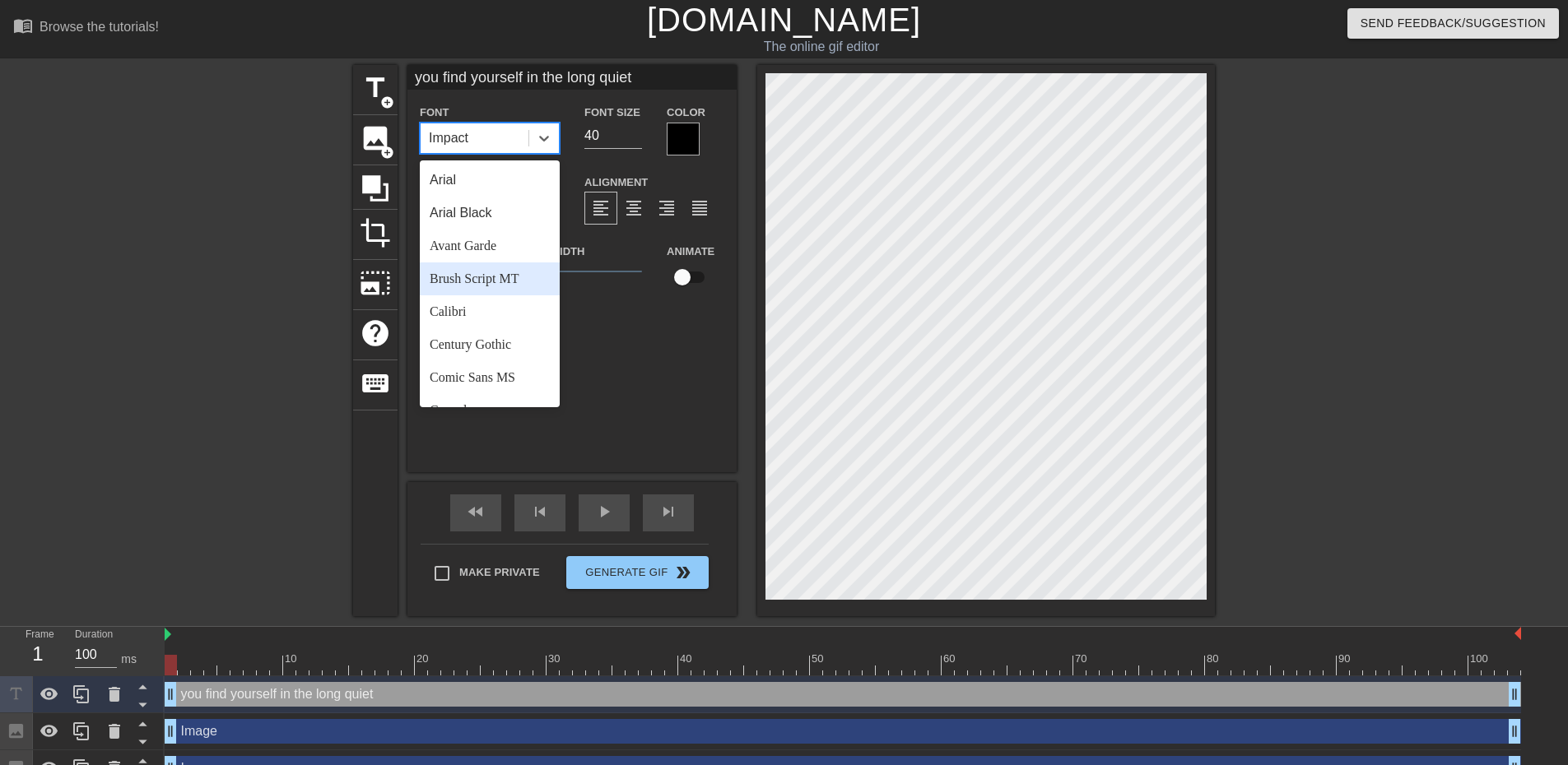
click at [486, 268] on div "Brush Script MT" at bounding box center [490, 278] width 140 height 32
click at [494, 133] on div "Brush Script MT" at bounding box center [473, 139] width 88 height 20
click at [516, 244] on div "Avant Garde" at bounding box center [490, 246] width 140 height 32
click at [533, 147] on div at bounding box center [544, 139] width 29 height 29
click at [517, 349] on div "Century Gothic" at bounding box center [490, 344] width 140 height 32
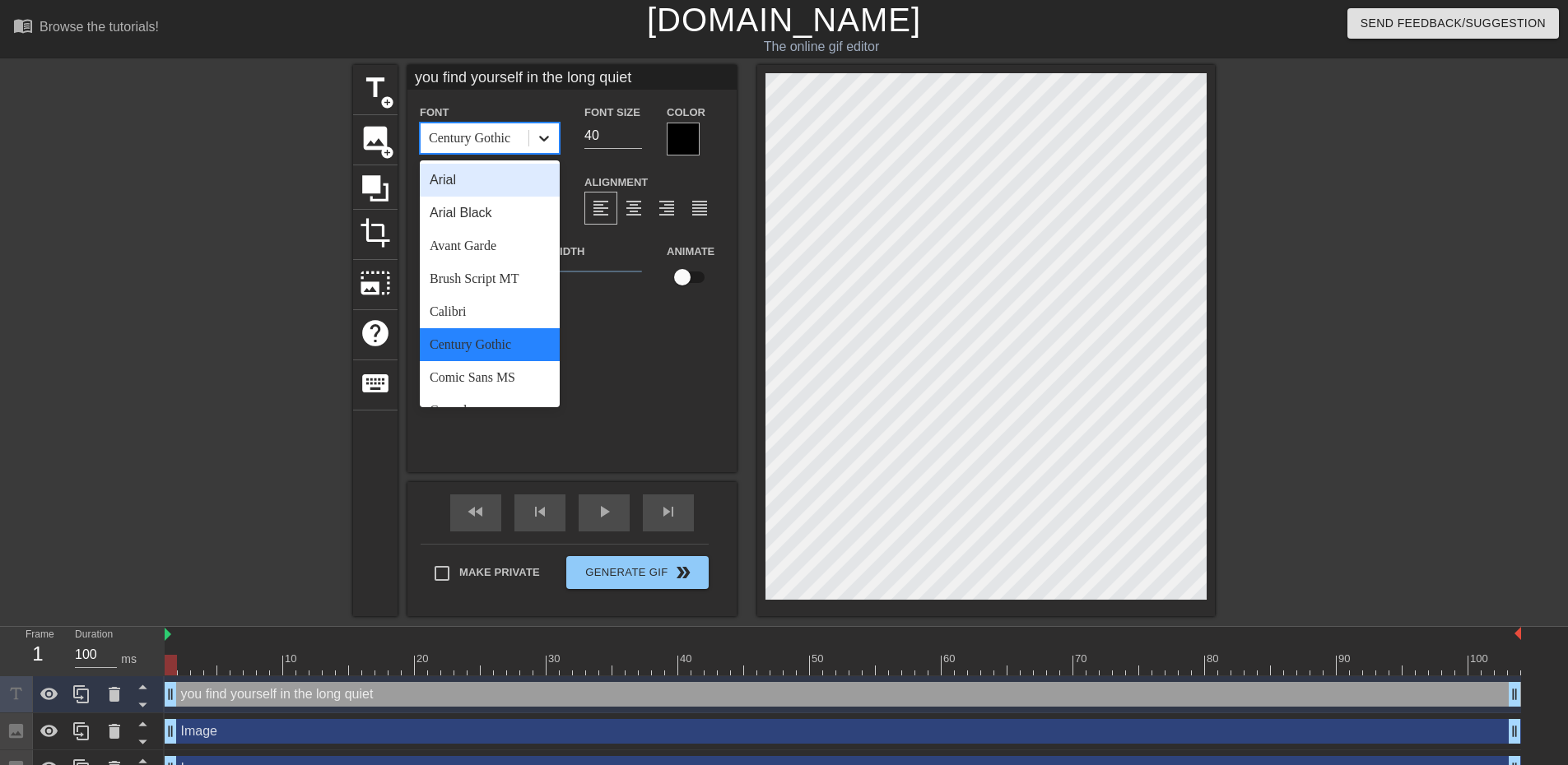
click at [551, 144] on icon at bounding box center [544, 138] width 17 height 17
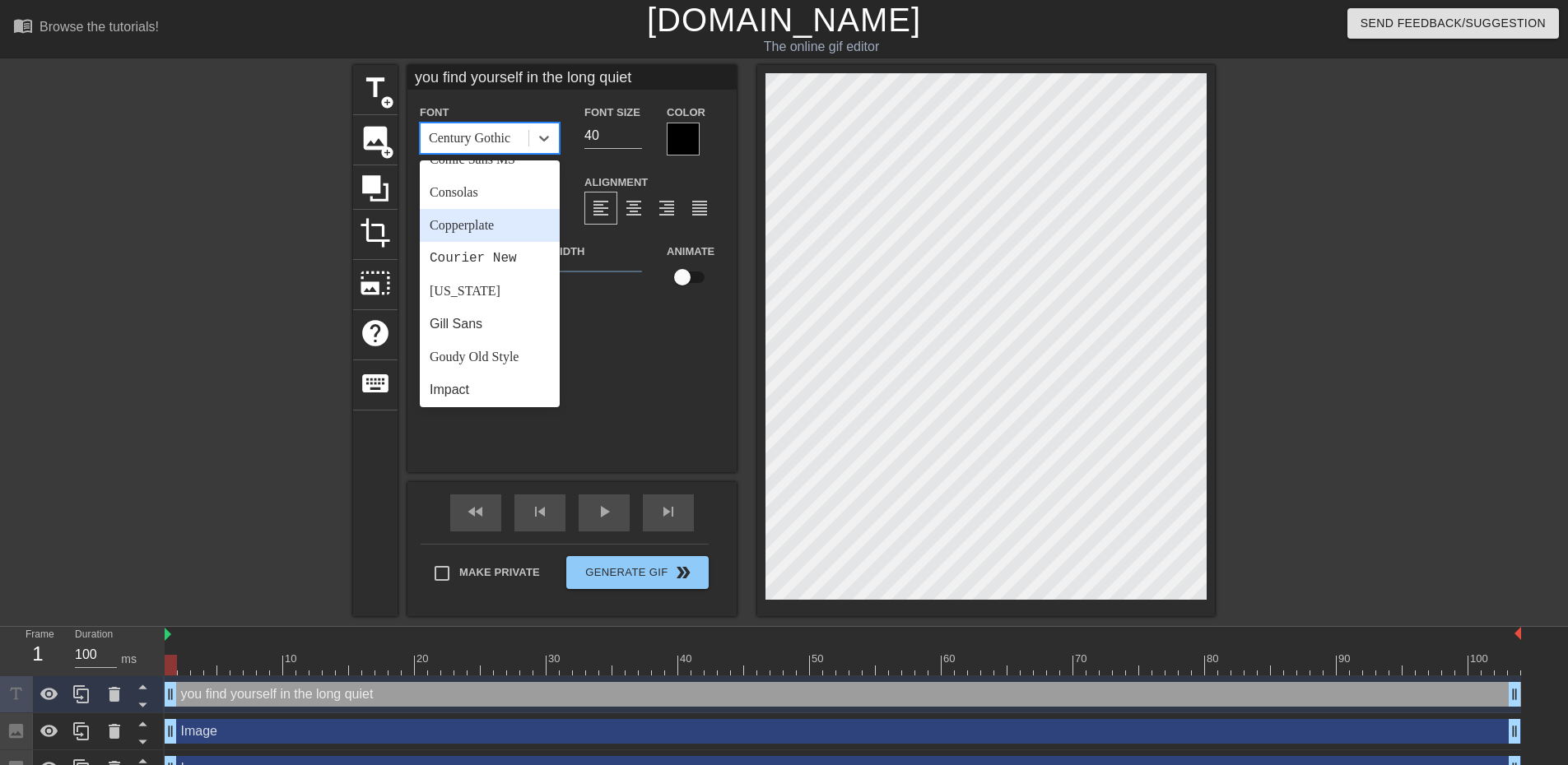
scroll to position [247, 0]
click at [509, 213] on div "Courier New" at bounding box center [490, 229] width 140 height 32
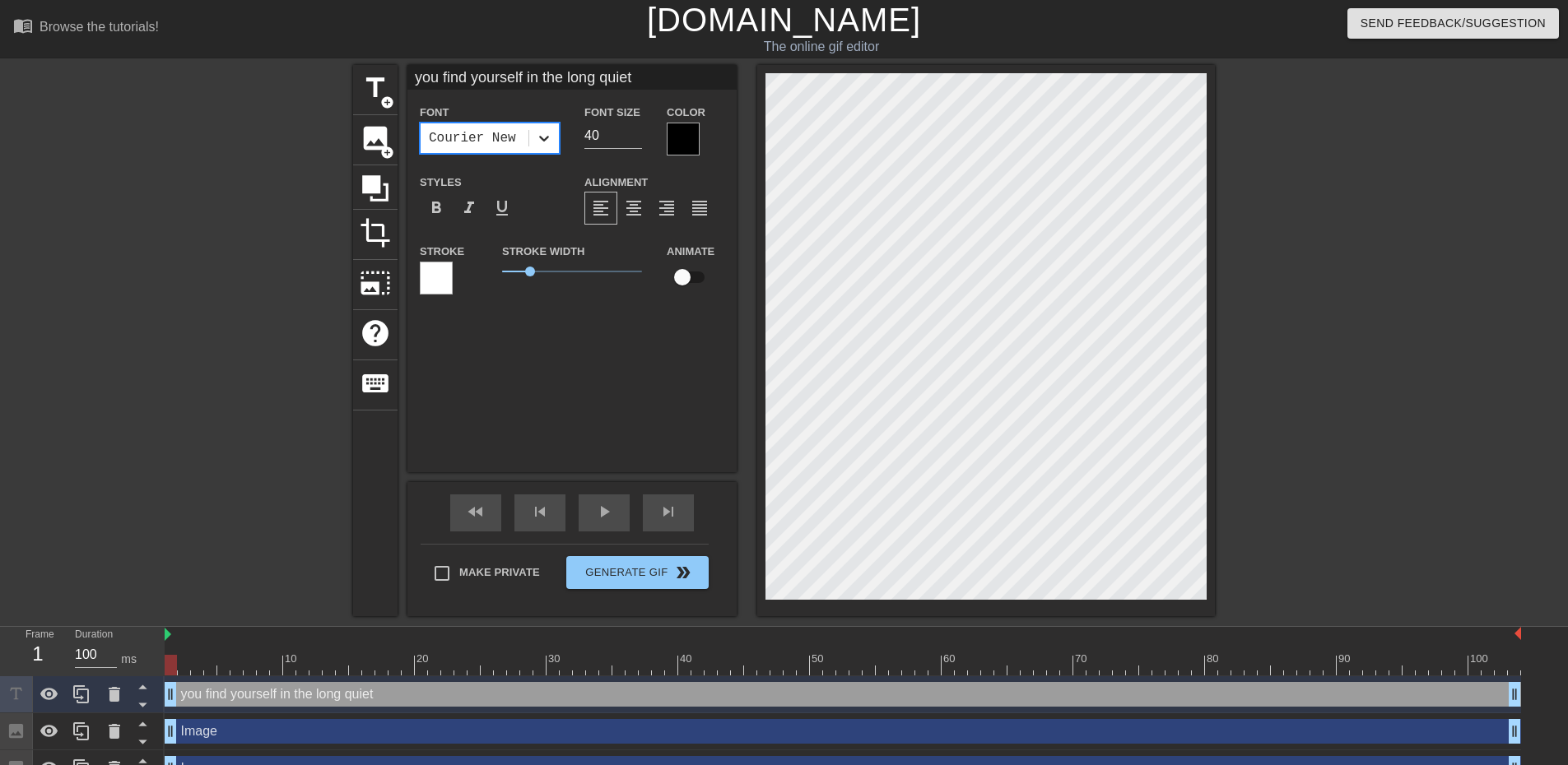
click at [538, 126] on div at bounding box center [544, 139] width 29 height 29
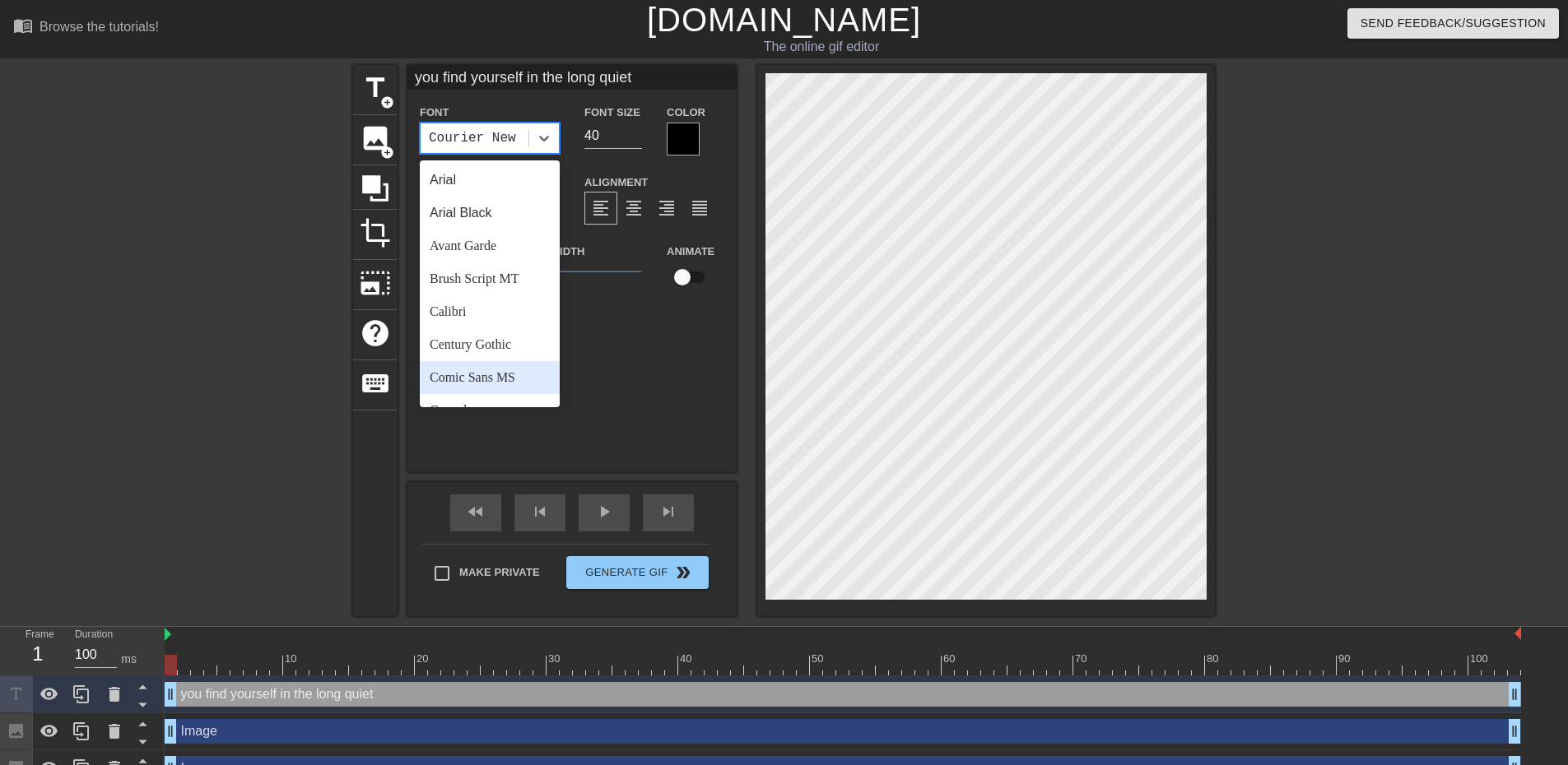
click at [485, 373] on div "Comic Sans MS" at bounding box center [490, 377] width 140 height 32
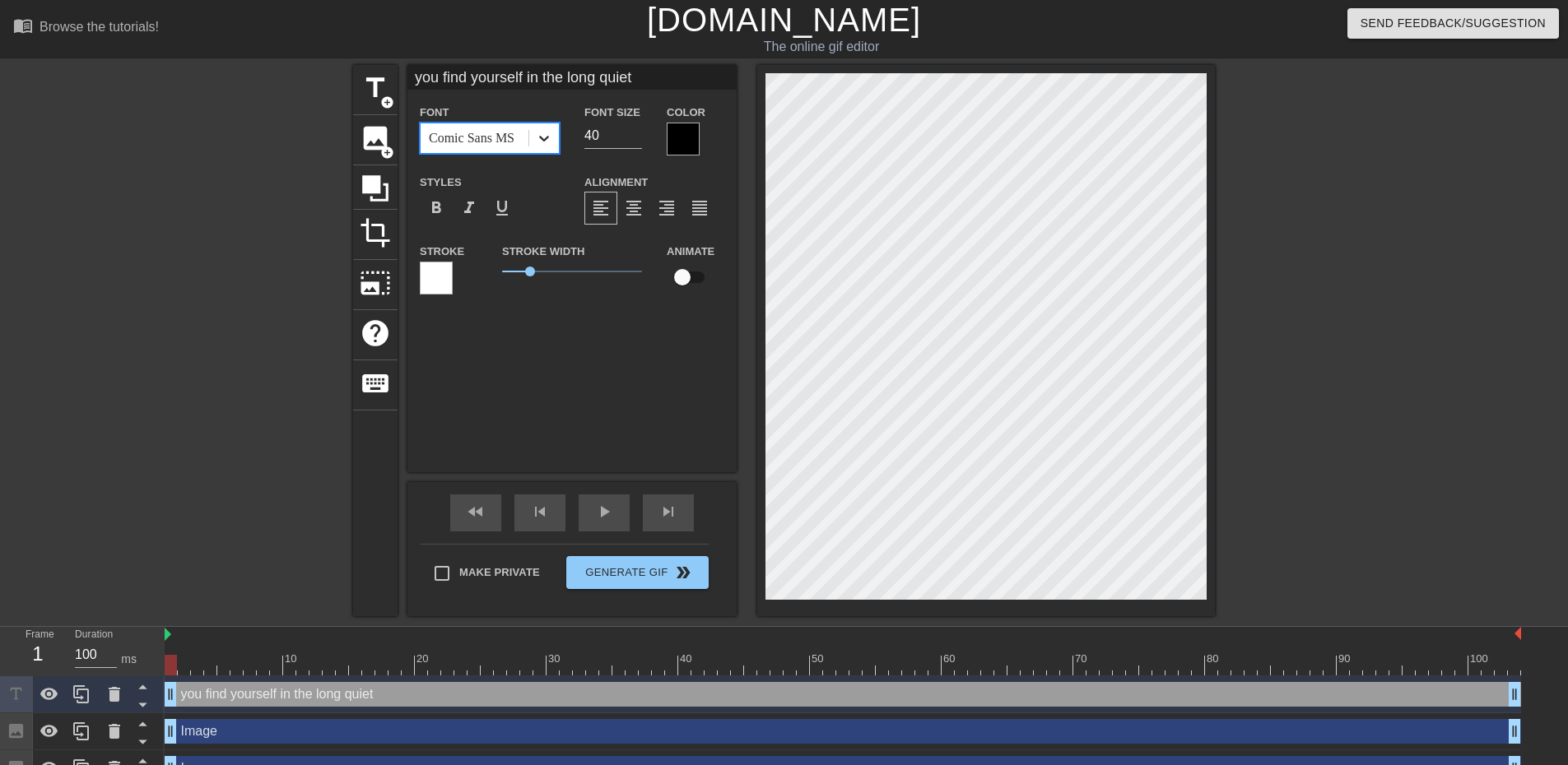
click at [552, 142] on div at bounding box center [544, 139] width 29 height 29
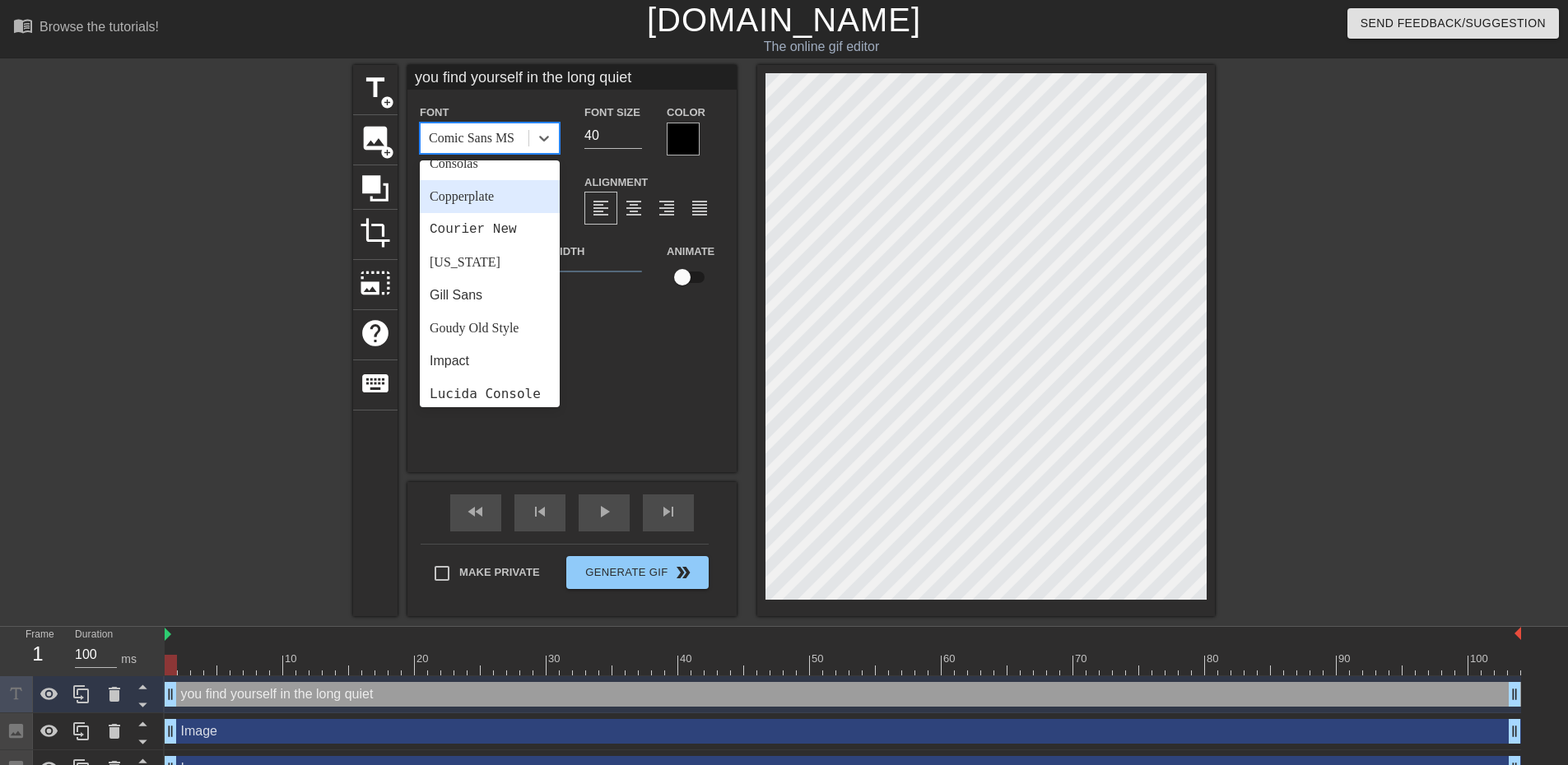
click at [497, 207] on div "Copperplate" at bounding box center [490, 196] width 140 height 32
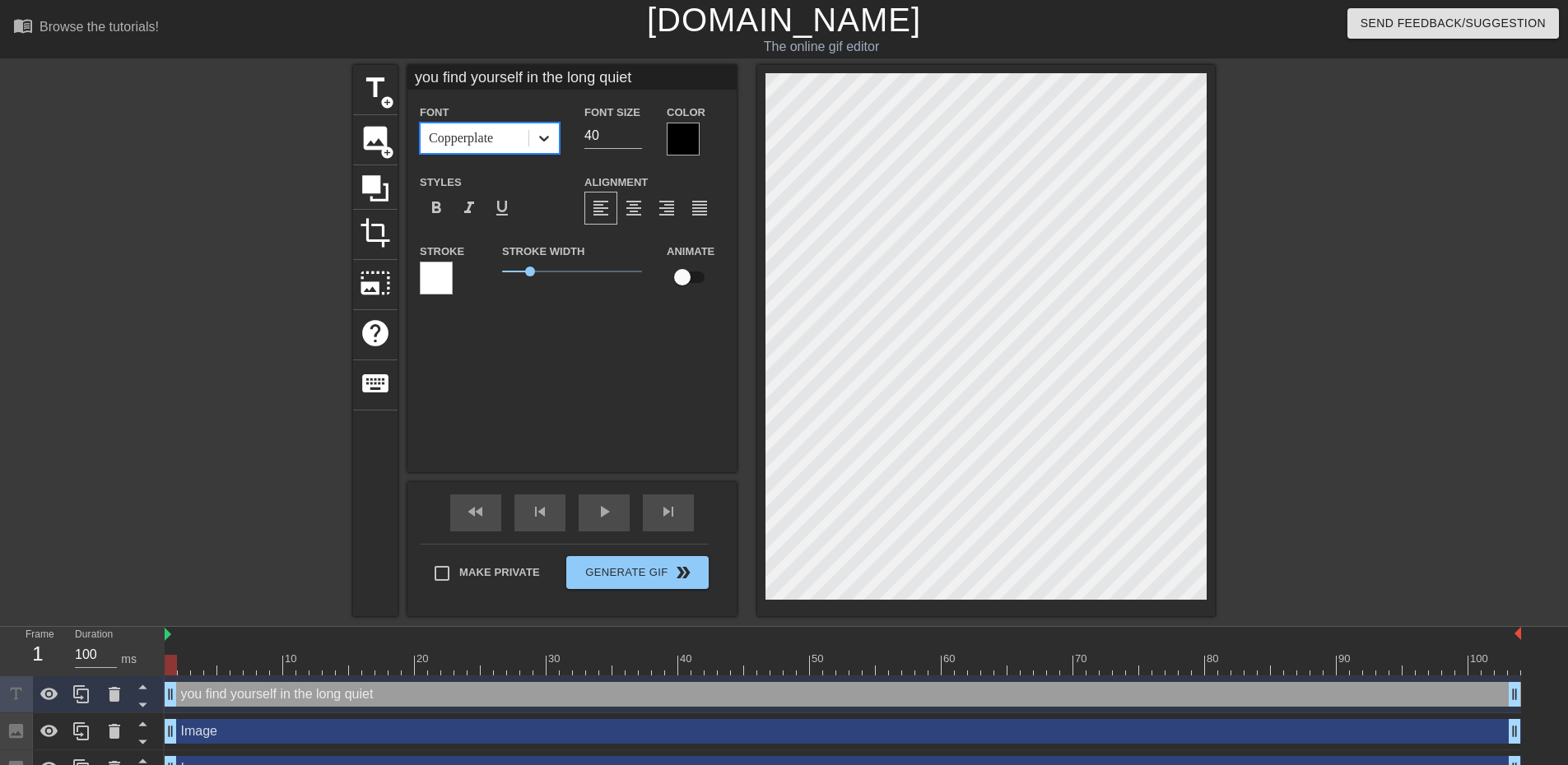
click at [546, 129] on div at bounding box center [544, 139] width 29 height 29
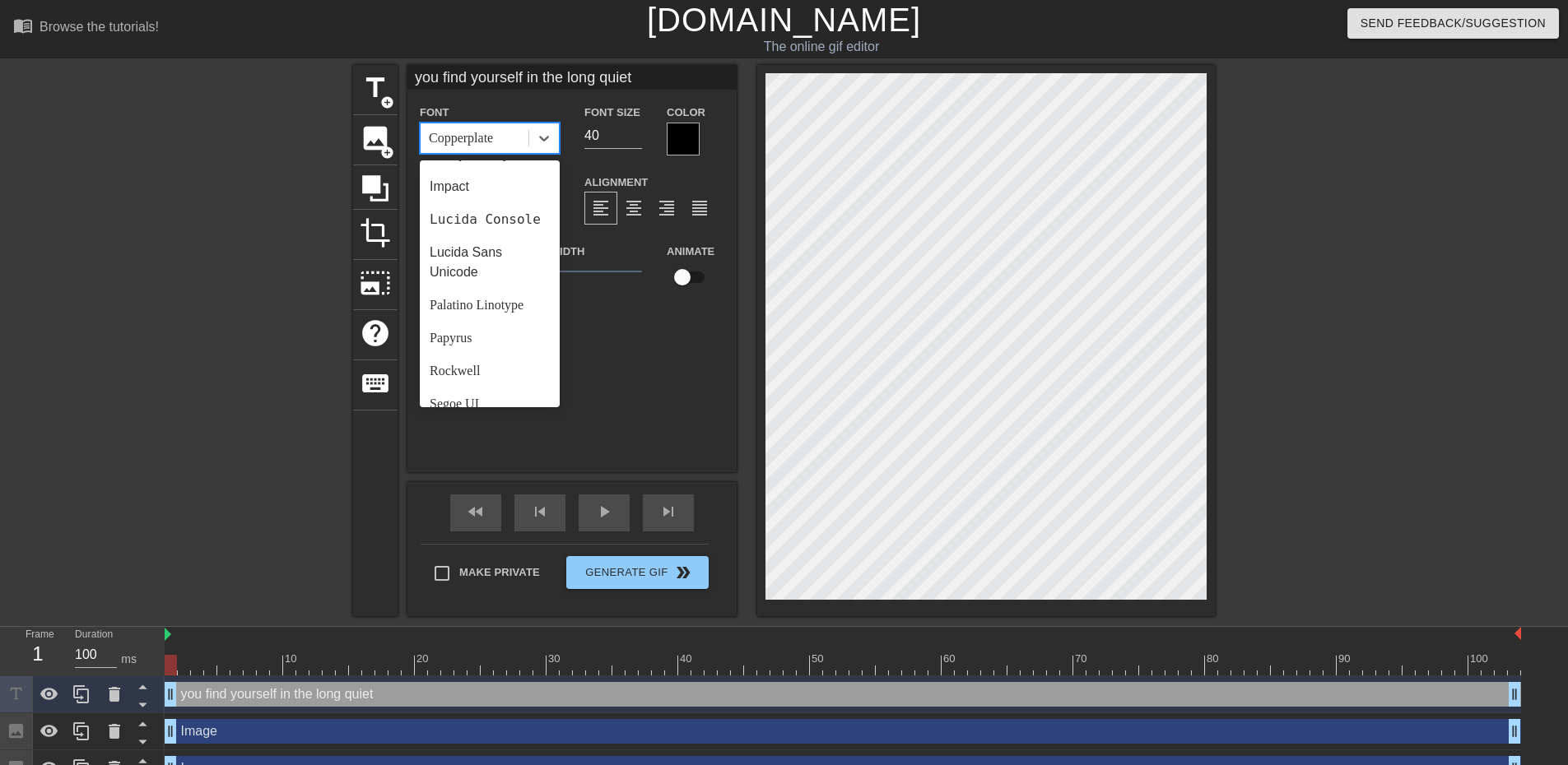
scroll to position [589, 0]
click at [487, 295] on div "[DEMOGRAPHIC_DATA]" at bounding box center [490, 288] width 140 height 32
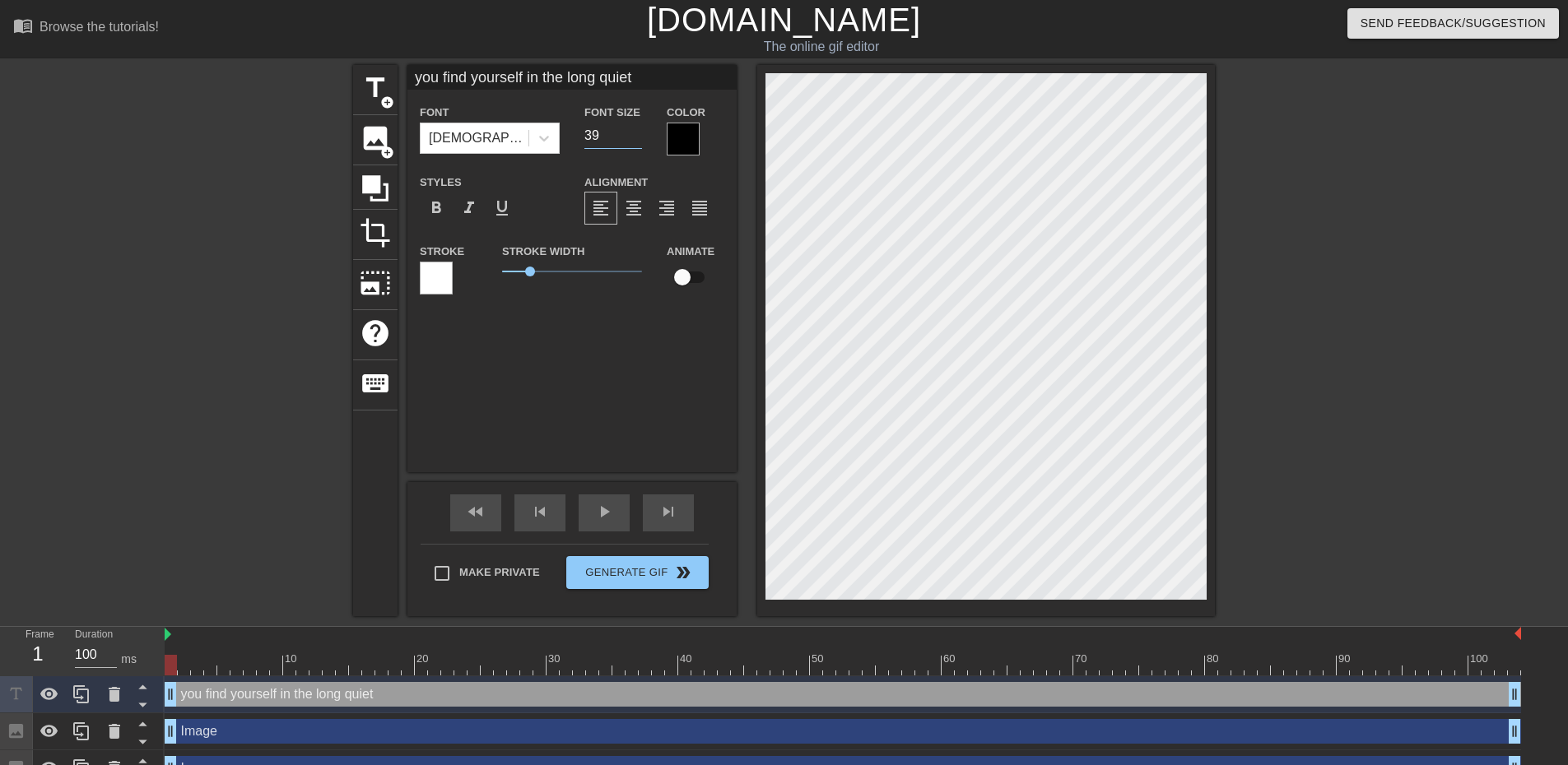
click at [634, 139] on input "39" at bounding box center [612, 136] width 58 height 27
click at [634, 139] on input "38" at bounding box center [612, 136] width 58 height 27
click at [634, 139] on input "37" at bounding box center [612, 136] width 58 height 27
click at [634, 139] on input "36" at bounding box center [612, 136] width 58 height 27
click at [634, 139] on input "35" at bounding box center [612, 136] width 58 height 27
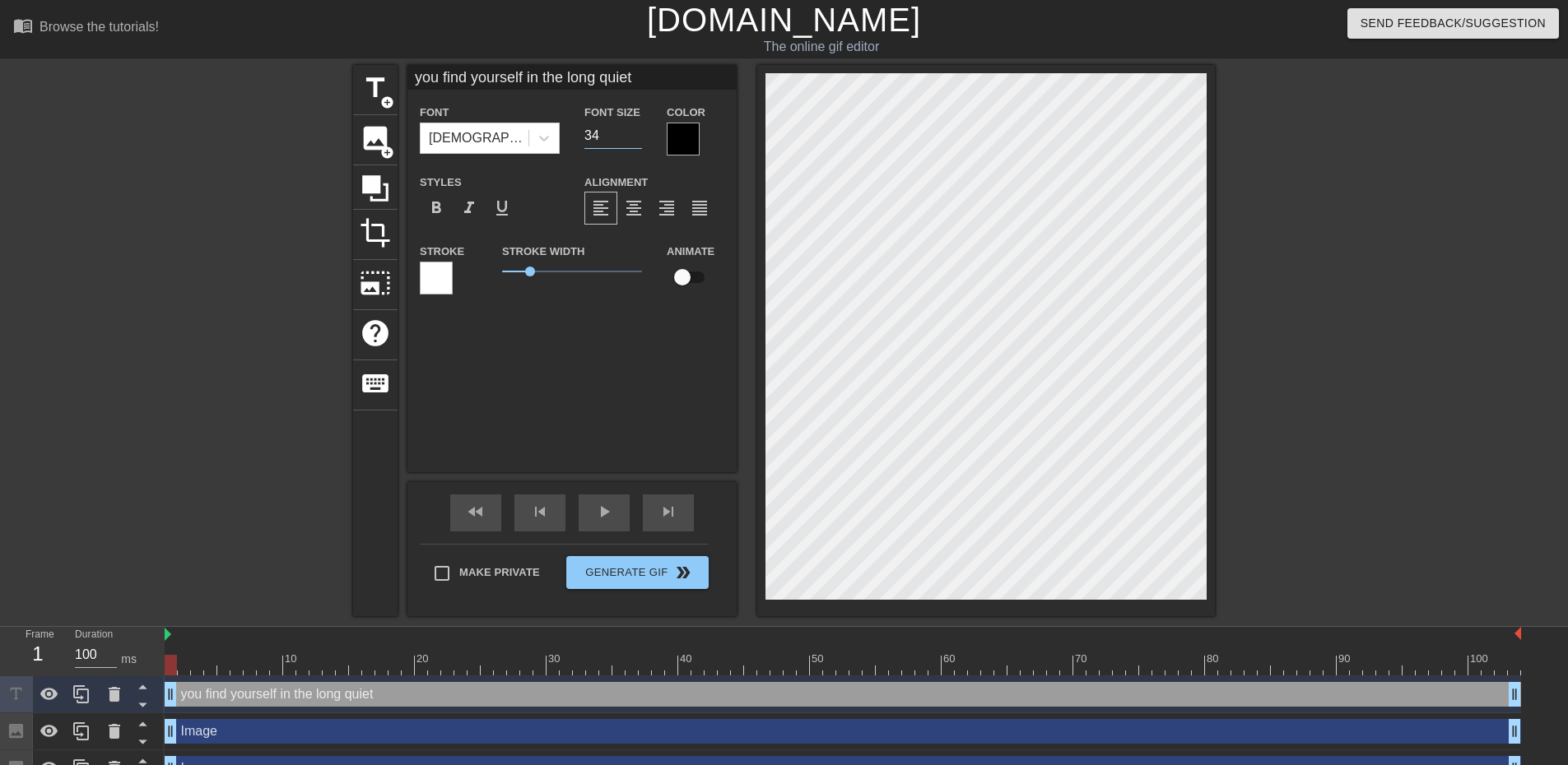
click at [634, 139] on input "34" at bounding box center [612, 136] width 58 height 27
click at [634, 139] on input "33" at bounding box center [612, 136] width 58 height 27
click at [634, 139] on input "32" at bounding box center [612, 136] width 58 height 27
type input "31"
click at [634, 139] on input "31" at bounding box center [612, 136] width 58 height 27
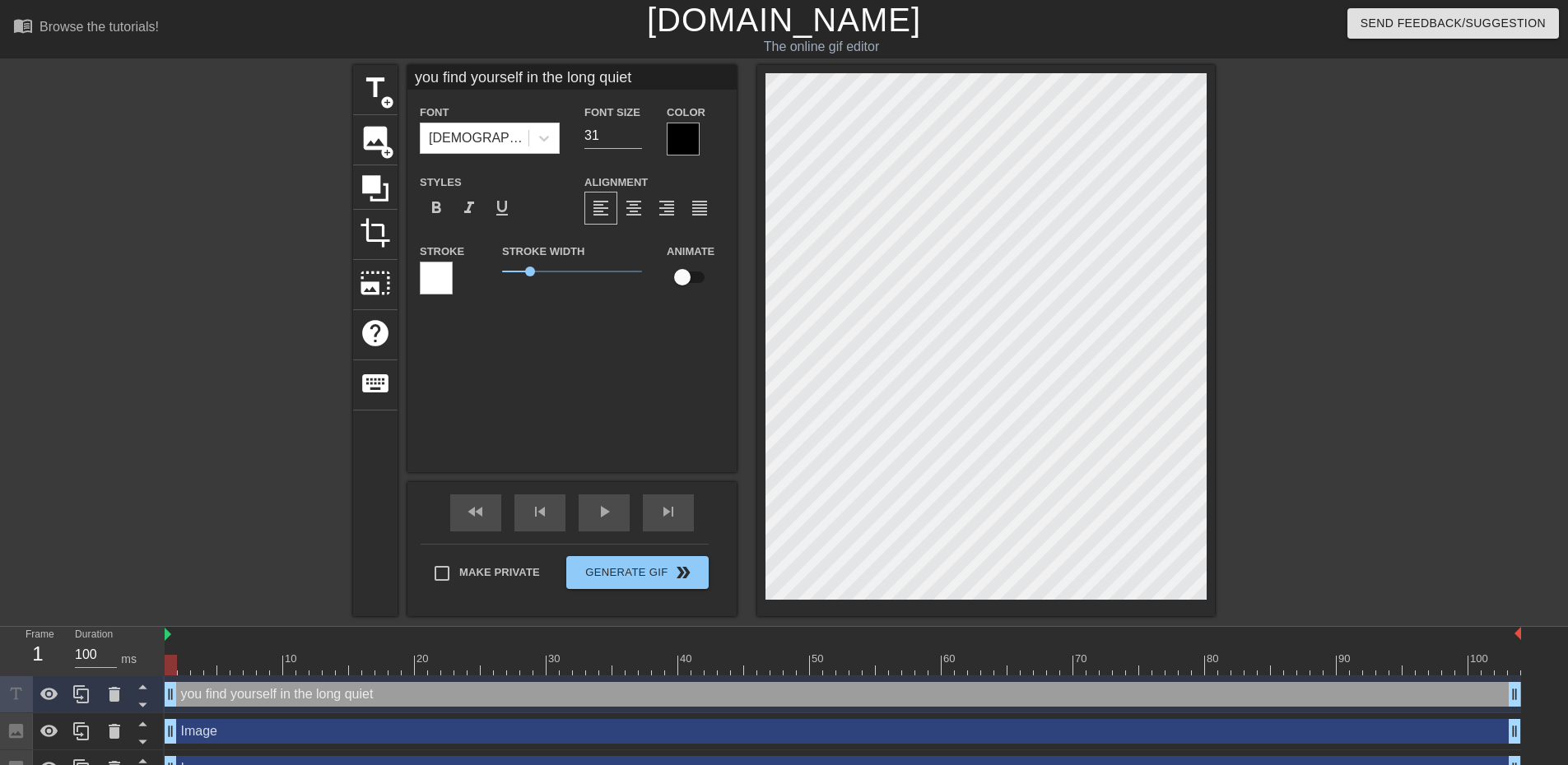
click at [639, 75] on input "you find yourself in the long quiet" at bounding box center [571, 77] width 329 height 25
drag, startPoint x: 547, startPoint y: 79, endPoint x: 634, endPoint y: 76, distance: 87.1
click at [634, 76] on input "you find yourself in the long quiet once again." at bounding box center [571, 77] width 329 height 25
click at [637, 76] on input "you find yourself in the long quiet once again." at bounding box center [571, 77] width 329 height 25
drag, startPoint x: 637, startPoint y: 76, endPoint x: 552, endPoint y: 74, distance: 85.0
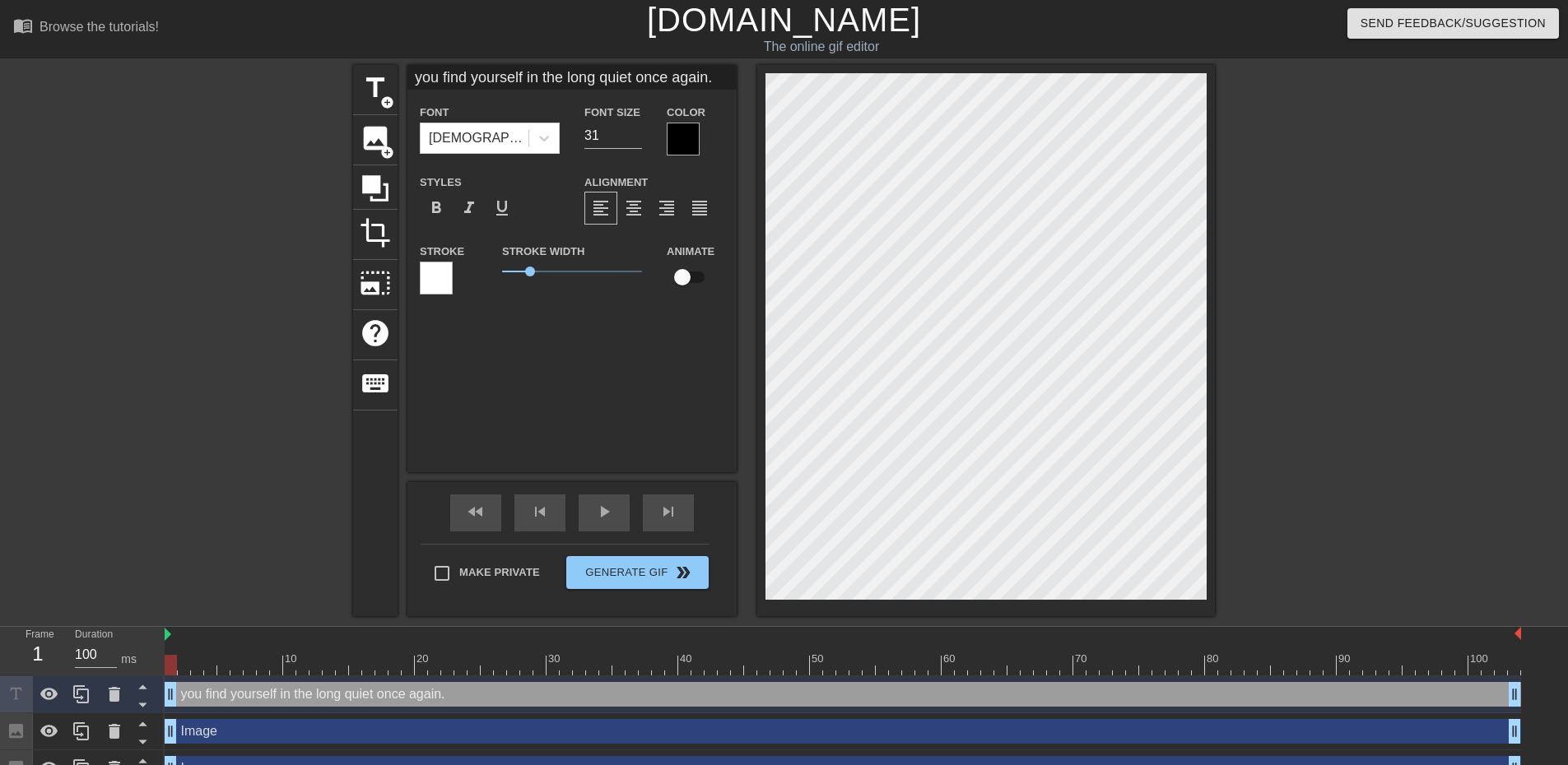
click at [552, 74] on input "you find yourself in the long quiet once again." at bounding box center [571, 77] width 329 height 25
click at [414, 80] on input "you find yourself in The Long Quiet once again." at bounding box center [571, 77] width 329 height 25
type input "You find yourself in The Long Quiet once again."
click at [517, 137] on div "[DEMOGRAPHIC_DATA]" at bounding box center [475, 139] width 108 height 29
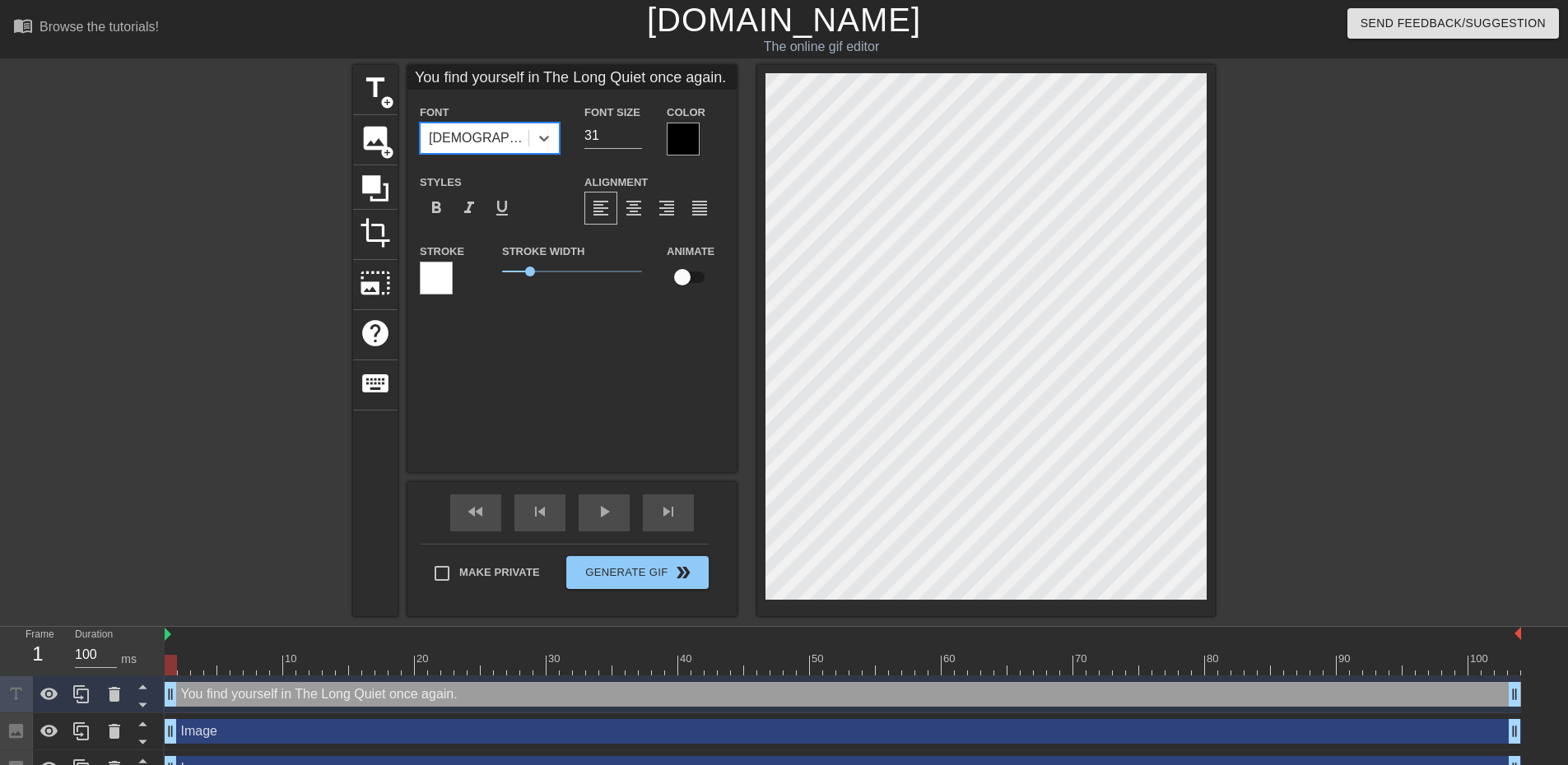
click at [526, 135] on div "[DEMOGRAPHIC_DATA]" at bounding box center [475, 139] width 108 height 29
click at [533, 134] on div at bounding box center [544, 139] width 29 height 29
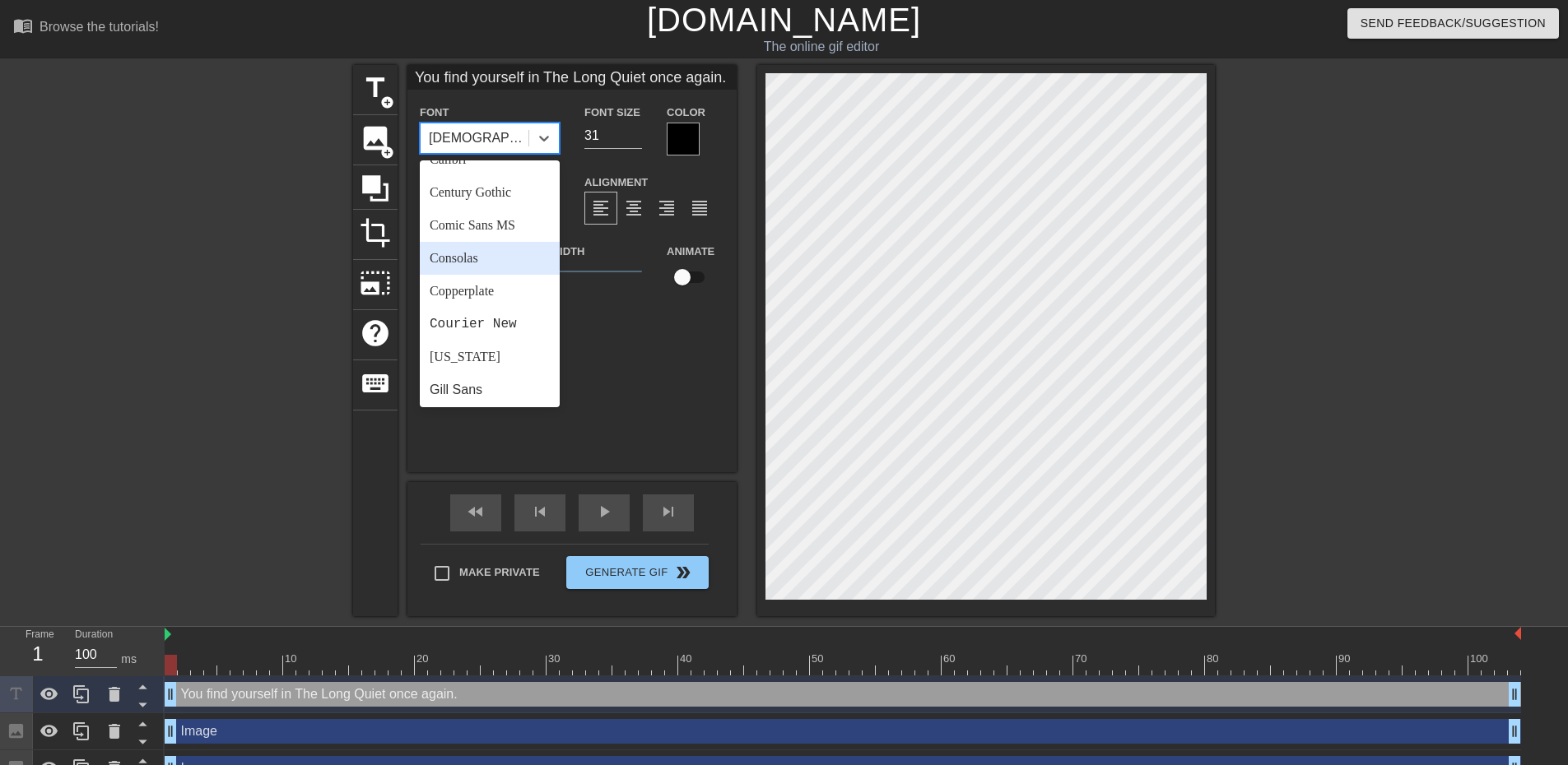
scroll to position [247, 0]
click at [490, 293] on div "Gill Sans" at bounding box center [490, 295] width 140 height 32
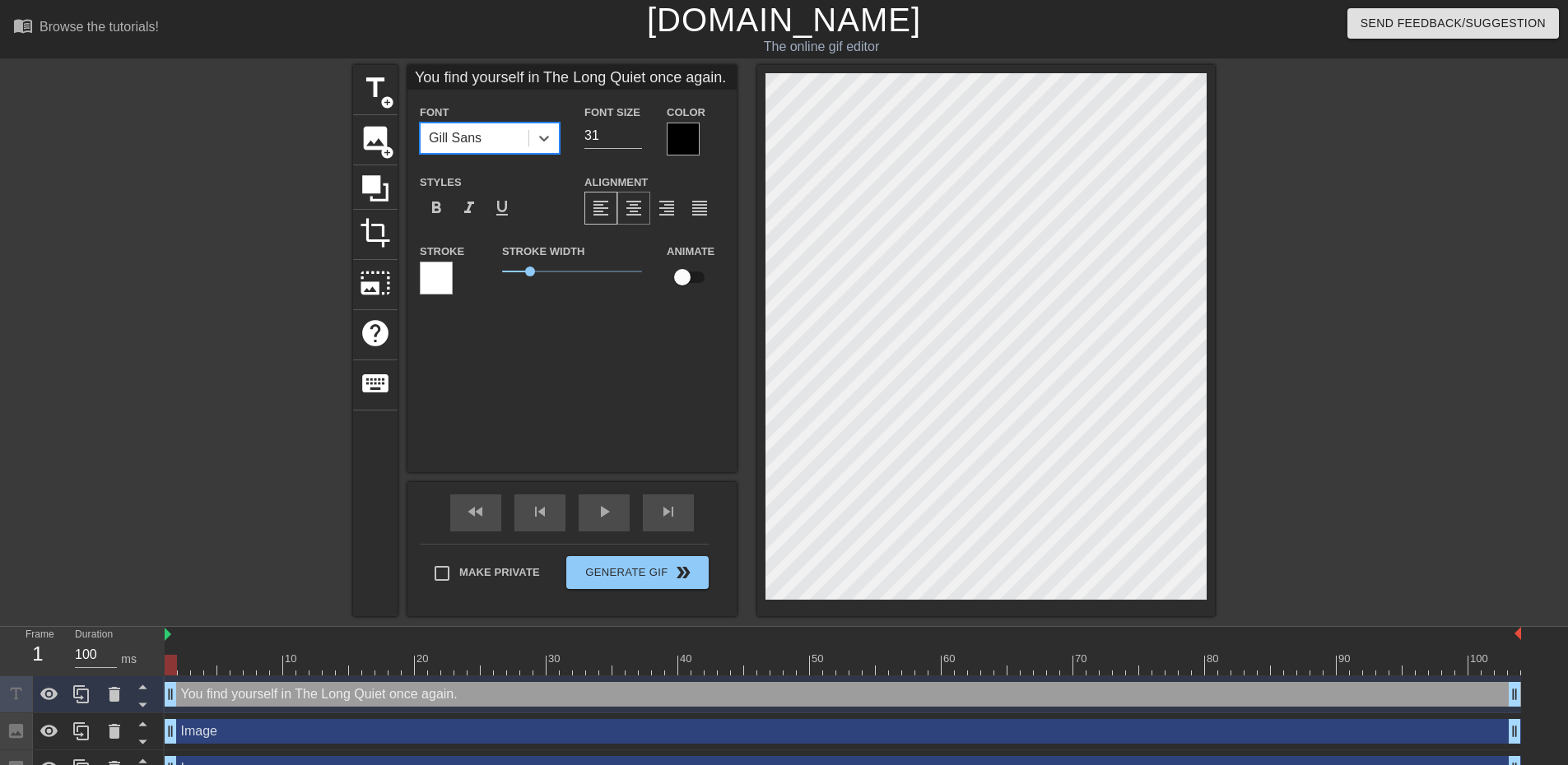
click at [649, 212] on div "format_align_center" at bounding box center [633, 207] width 32 height 32
click at [636, 135] on input "30" at bounding box center [612, 136] width 58 height 27
click at [636, 135] on input "29" at bounding box center [612, 136] width 58 height 27
click at [635, 138] on input "28" at bounding box center [612, 136] width 58 height 27
click at [635, 138] on input "27" at bounding box center [612, 136] width 58 height 27
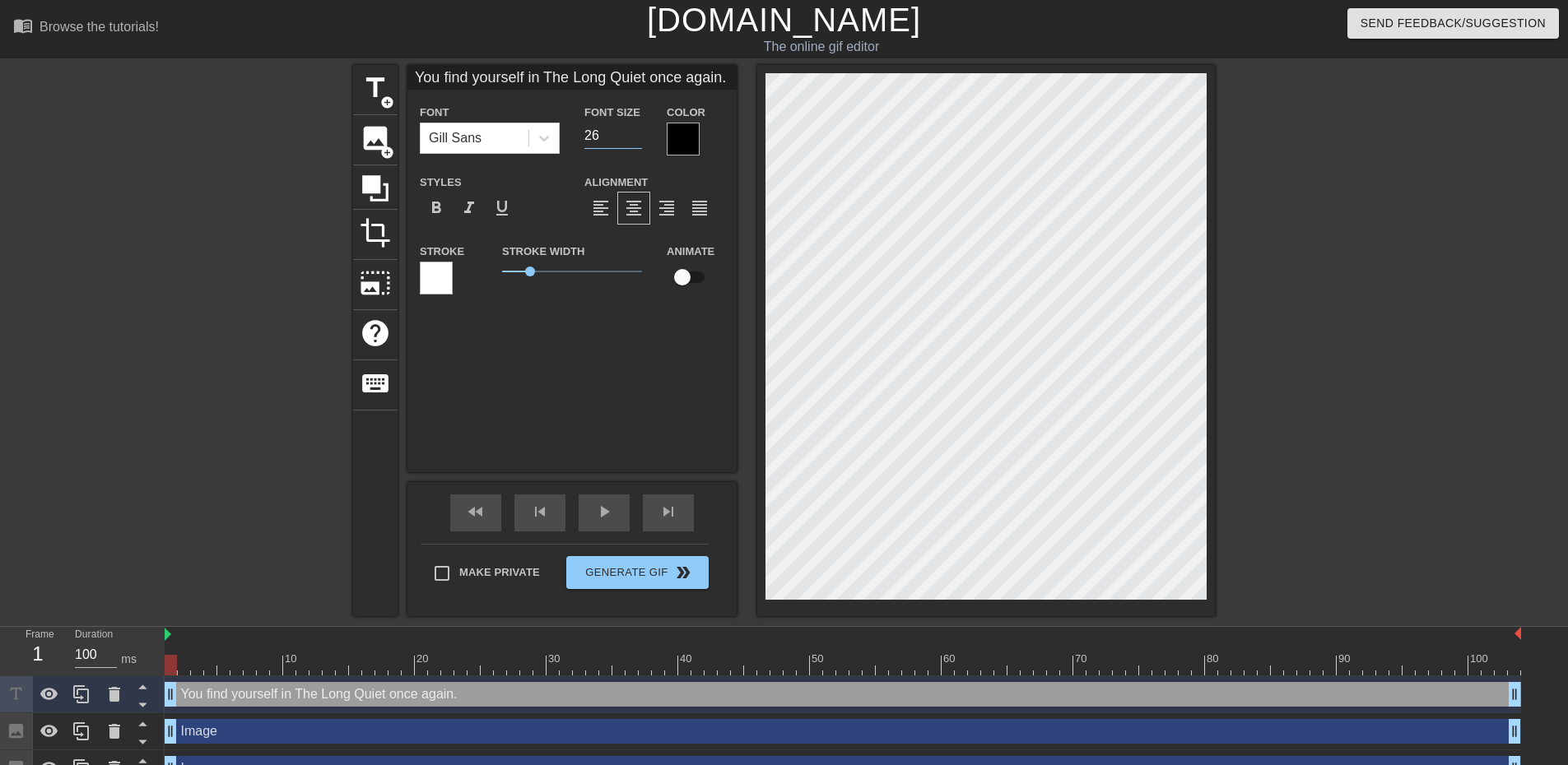
click at [635, 138] on input "26" at bounding box center [612, 136] width 58 height 27
click at [635, 138] on input "25" at bounding box center [612, 136] width 58 height 27
click at [550, 138] on icon at bounding box center [544, 138] width 17 height 17
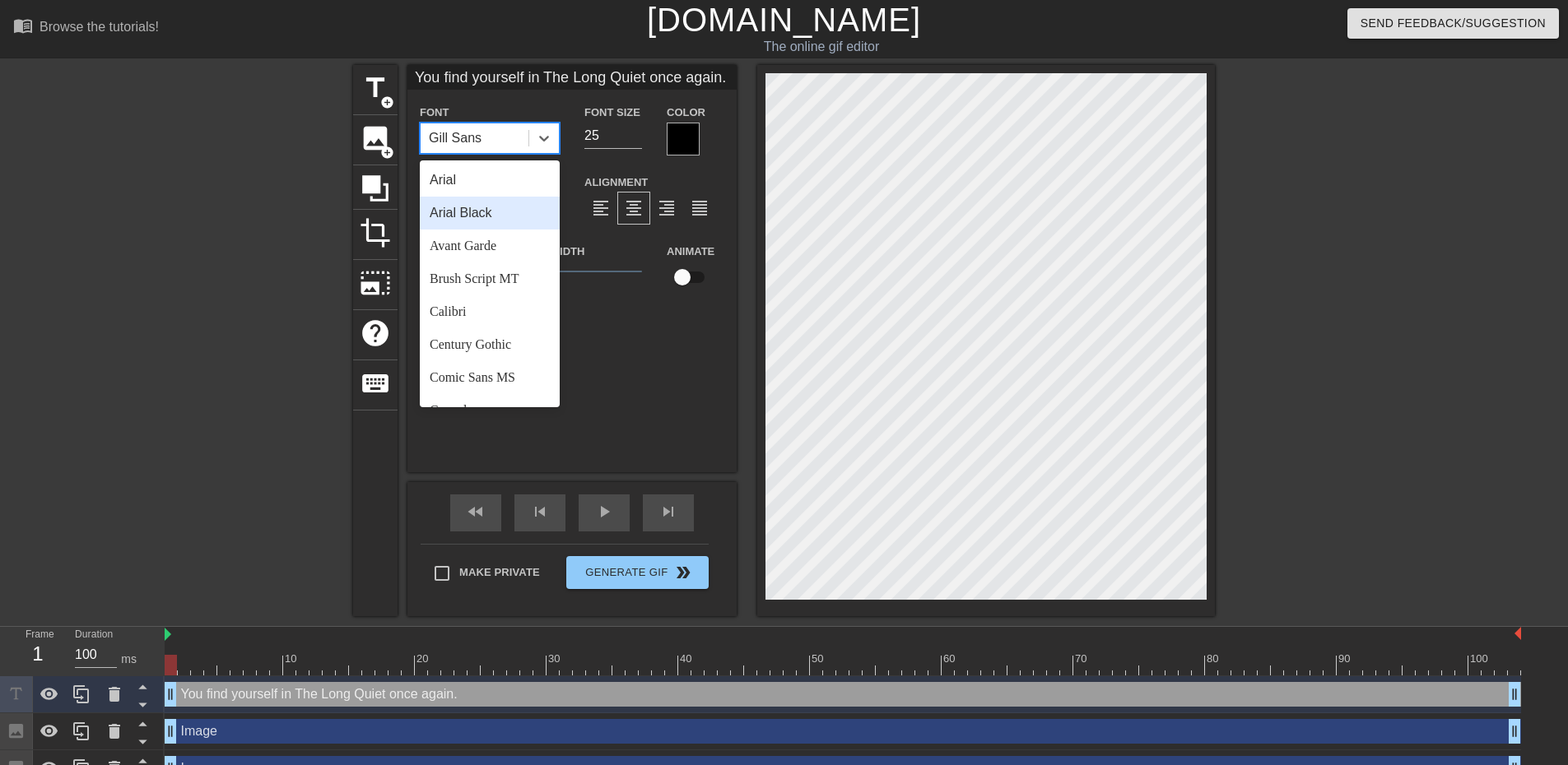
click at [503, 213] on div "Arial Black" at bounding box center [490, 212] width 140 height 32
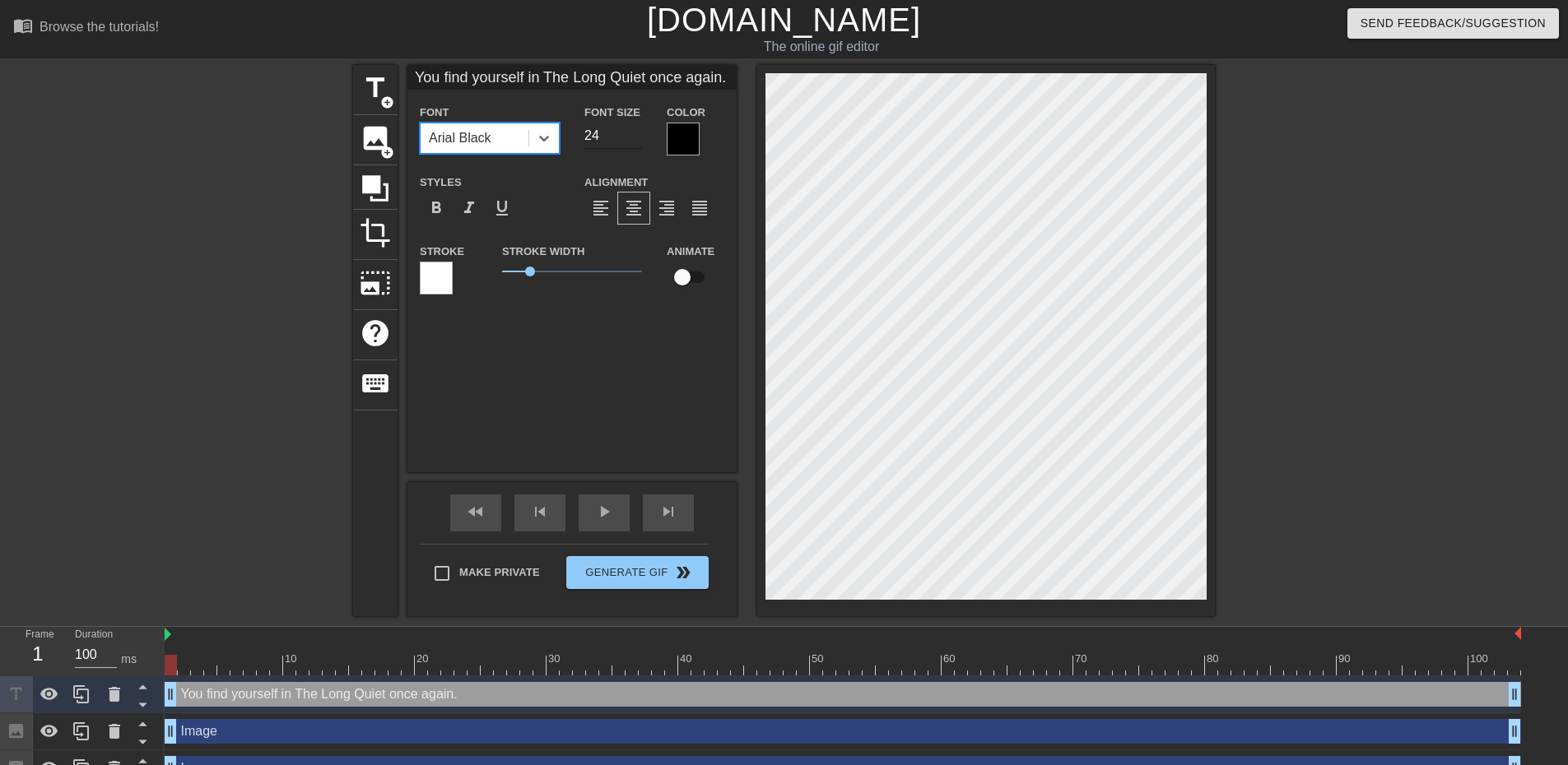
click at [633, 139] on input "24" at bounding box center [612, 136] width 58 height 27
click at [633, 139] on input "23" at bounding box center [612, 136] width 58 height 27
click at [633, 139] on input "22" at bounding box center [612, 136] width 58 height 27
click at [633, 139] on input "21" at bounding box center [612, 136] width 58 height 27
click at [633, 139] on input "20" at bounding box center [612, 136] width 58 height 27
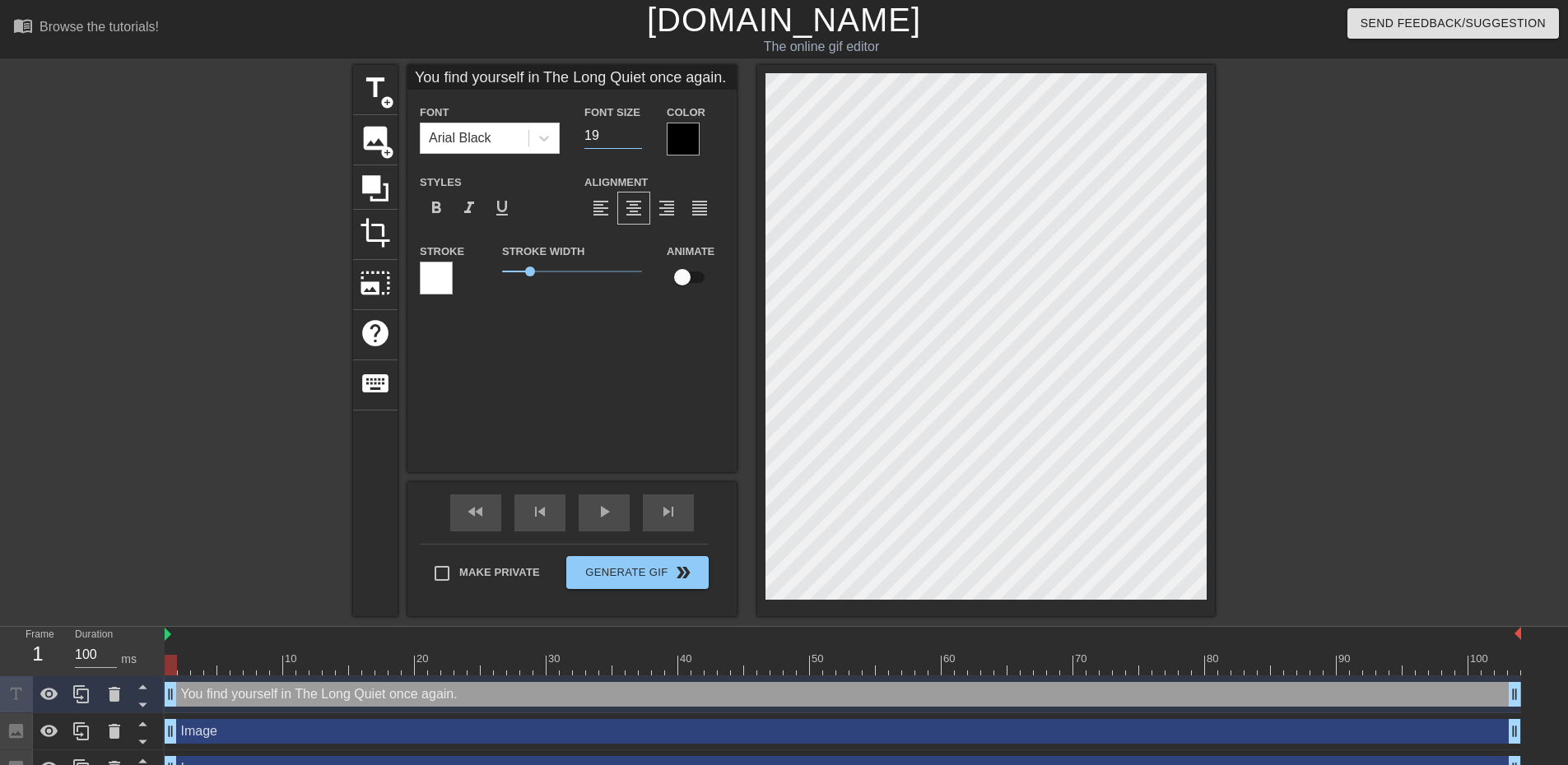
click at [633, 139] on input "19" at bounding box center [612, 136] width 58 height 27
click at [639, 129] on input "20" at bounding box center [612, 136] width 58 height 27
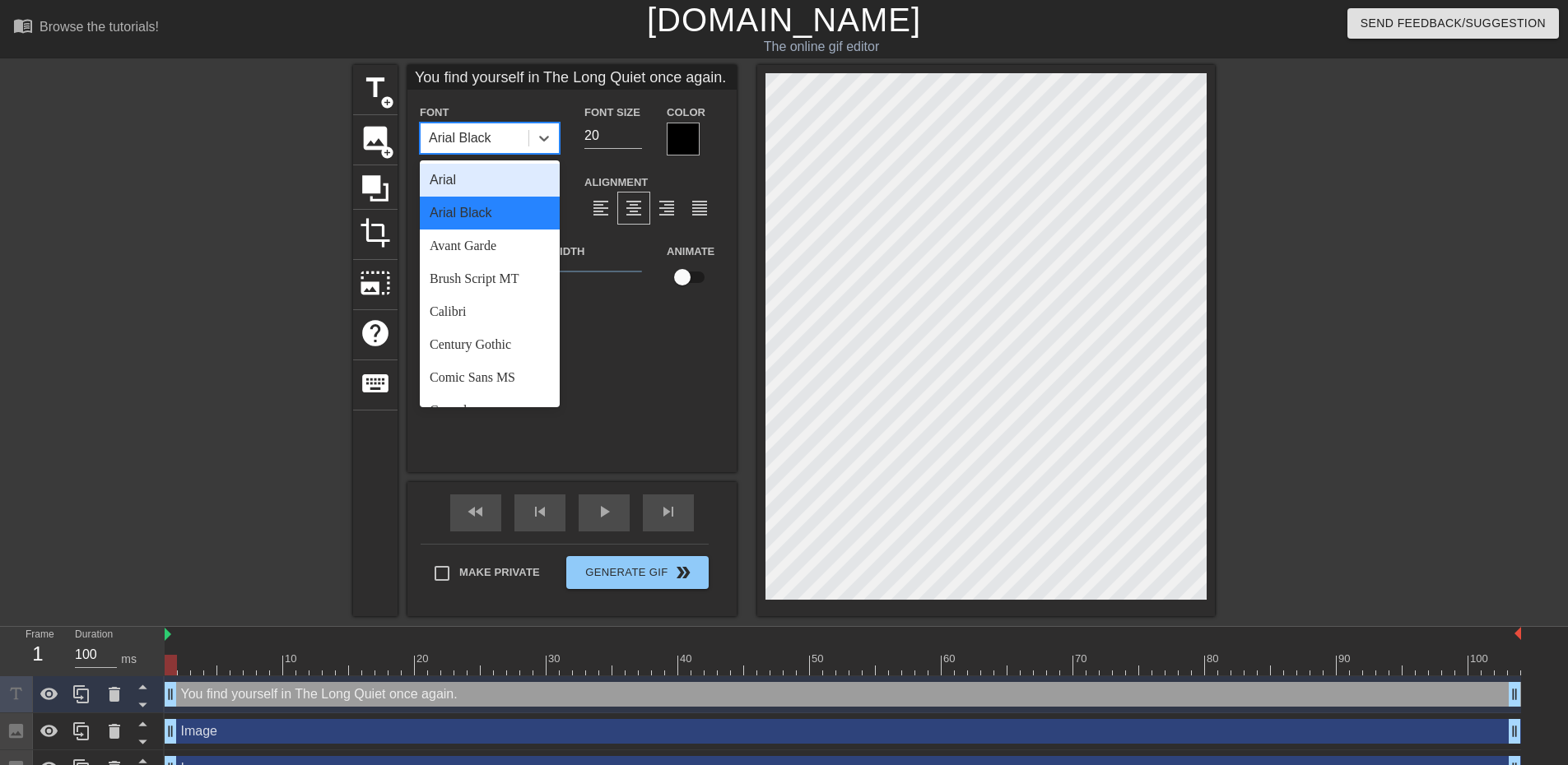
click at [492, 131] on div "Arial Black" at bounding box center [460, 139] width 63 height 20
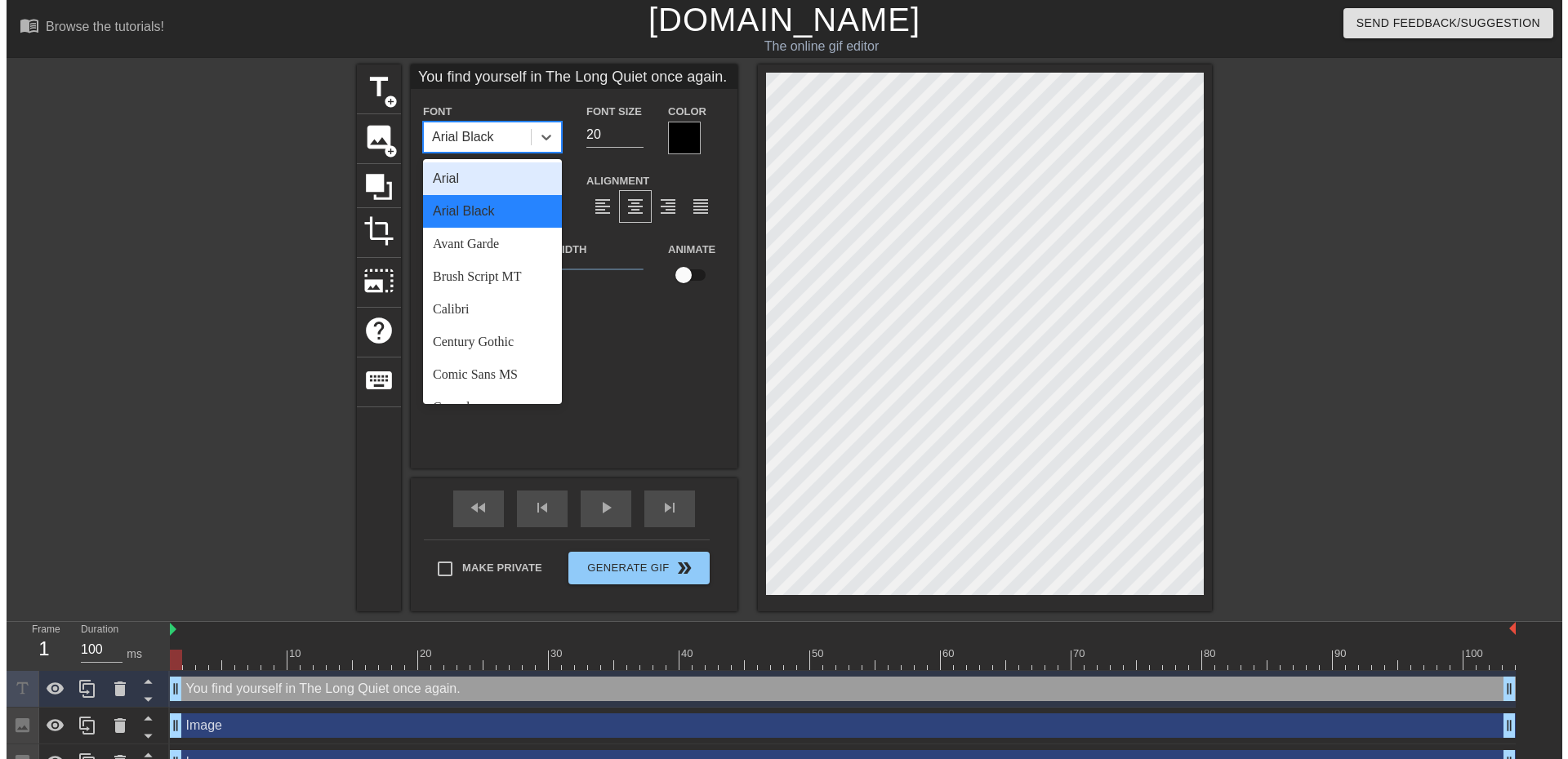
scroll to position [584, 0]
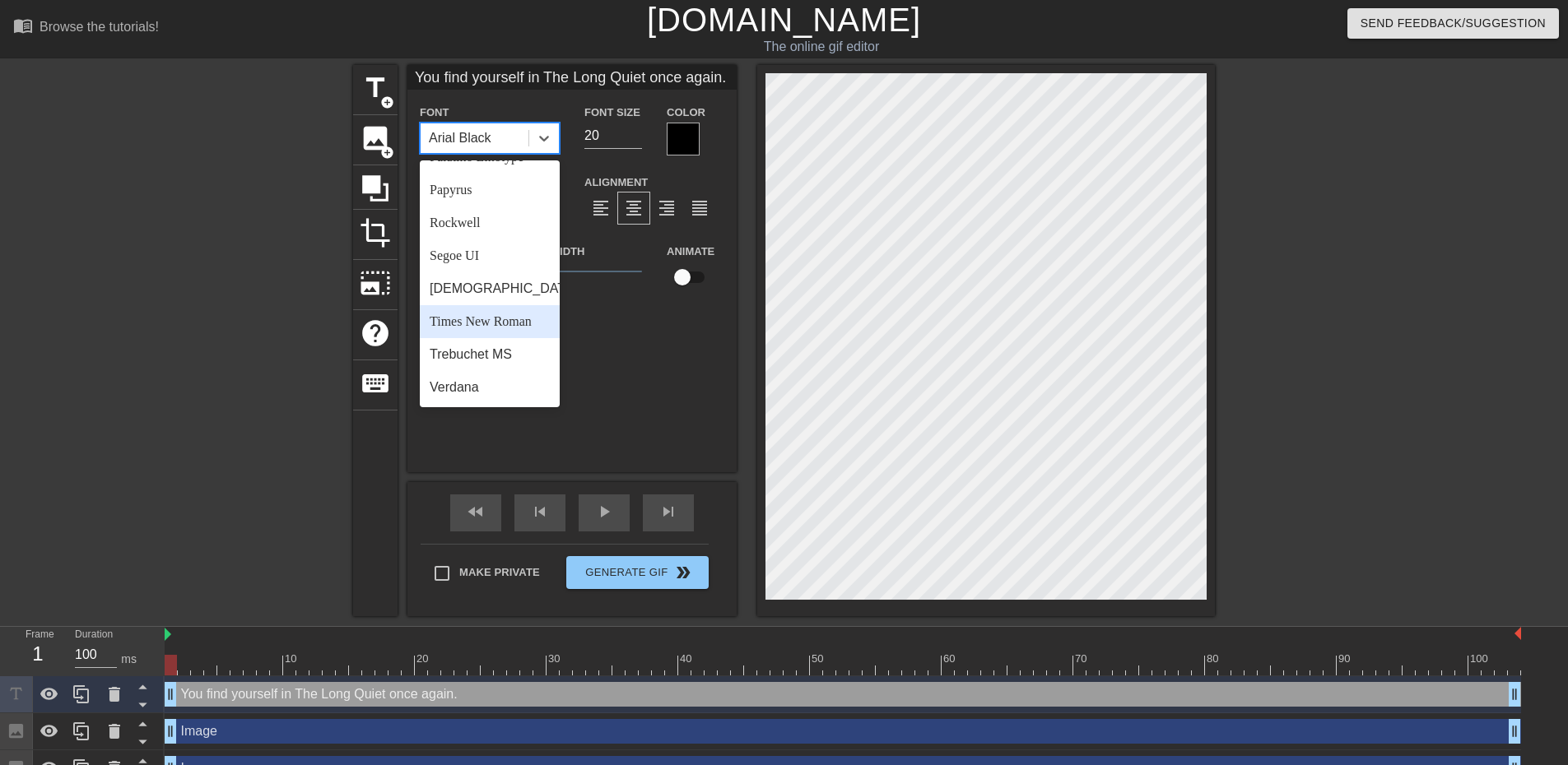
click at [505, 315] on div "Times New Roman" at bounding box center [490, 322] width 140 height 32
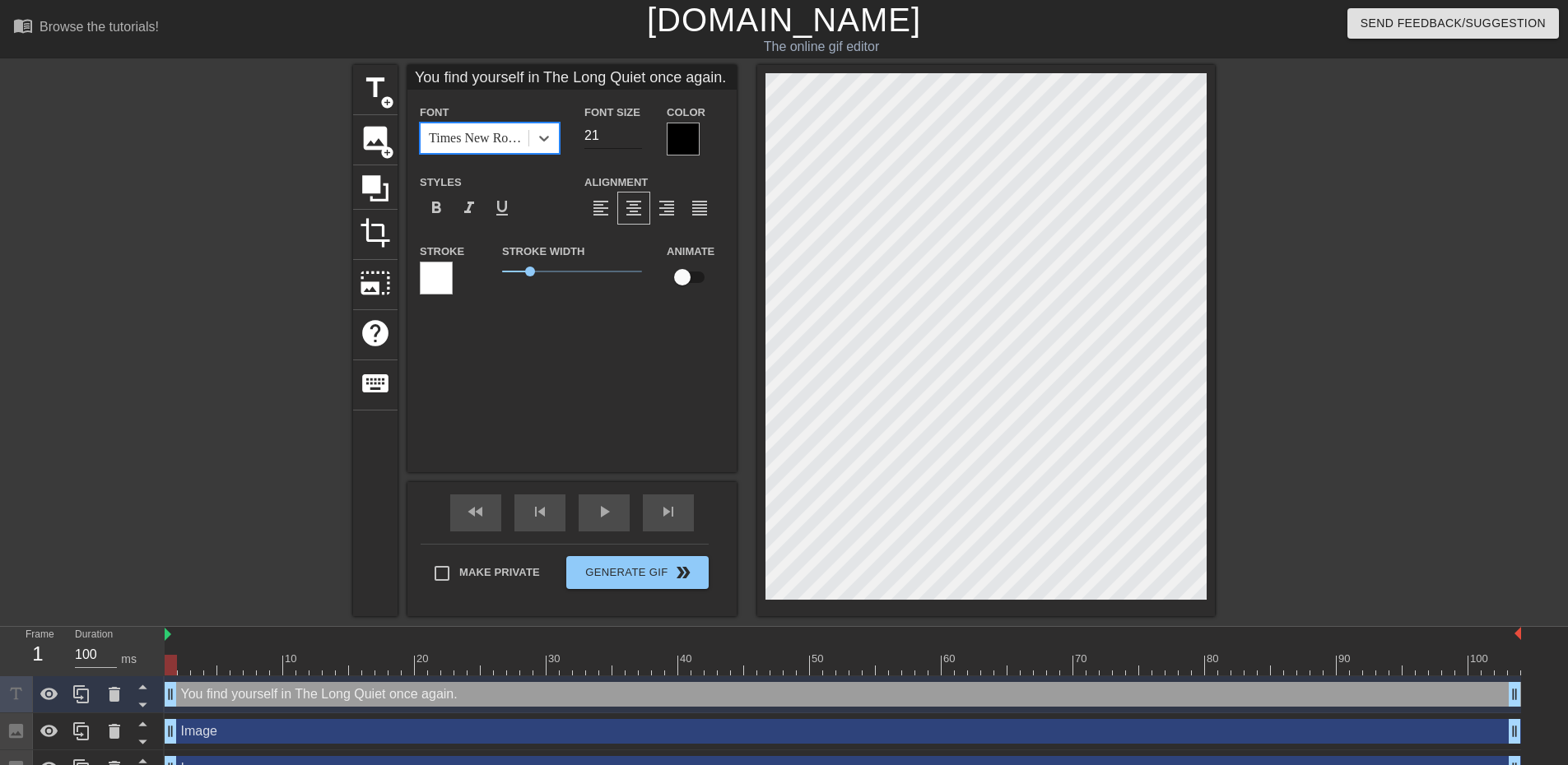
click at [636, 129] on input "21" at bounding box center [612, 136] width 58 height 27
click at [636, 129] on input "22" at bounding box center [612, 136] width 58 height 27
click at [636, 129] on input "23" at bounding box center [612, 136] width 58 height 27
click at [636, 129] on input "24" at bounding box center [612, 136] width 58 height 27
click at [636, 129] on input "25" at bounding box center [612, 136] width 58 height 27
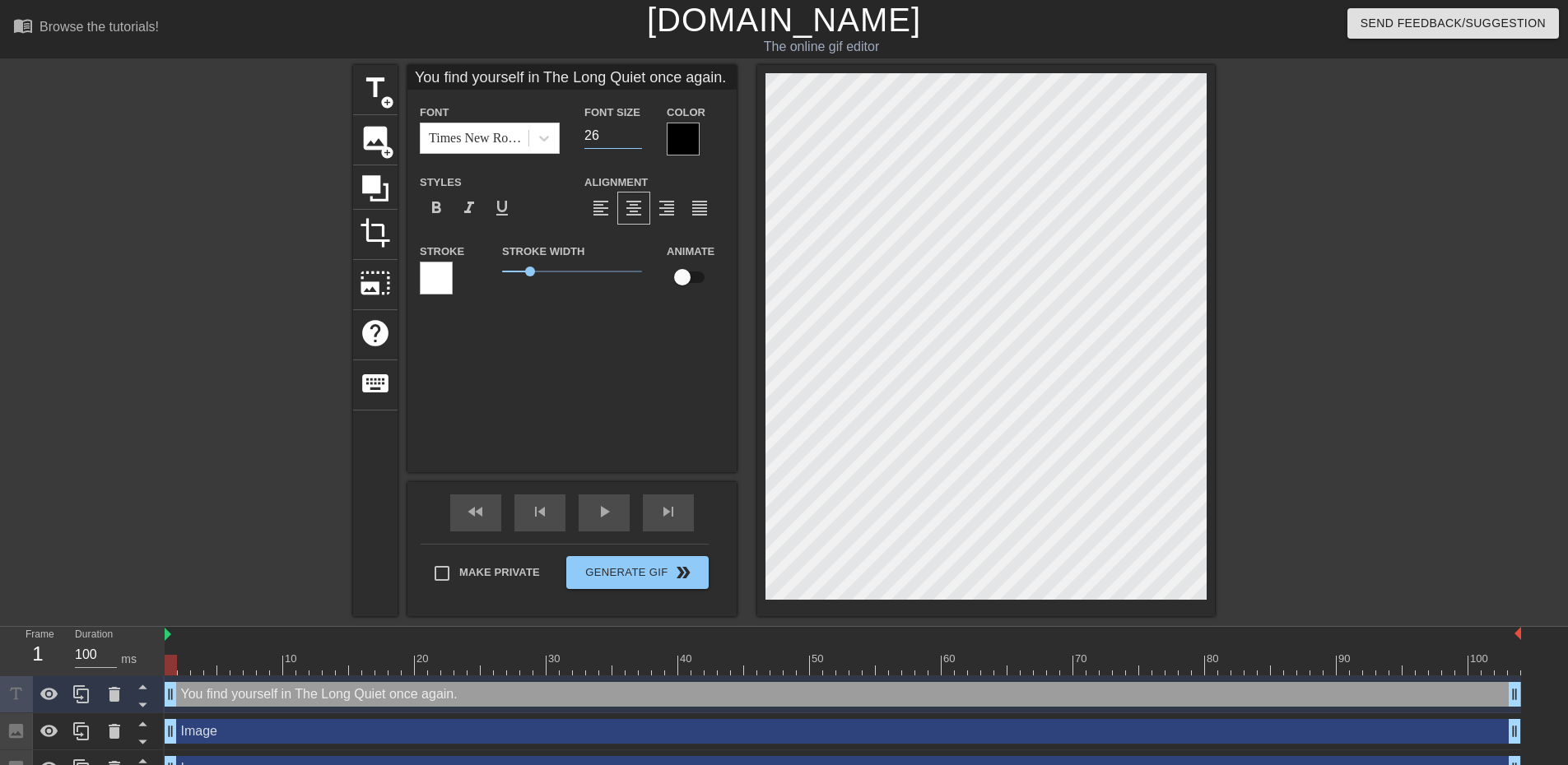
type input "26"
click at [636, 129] on input "26" at bounding box center [612, 136] width 58 height 27
click at [444, 270] on div at bounding box center [436, 277] width 32 height 32
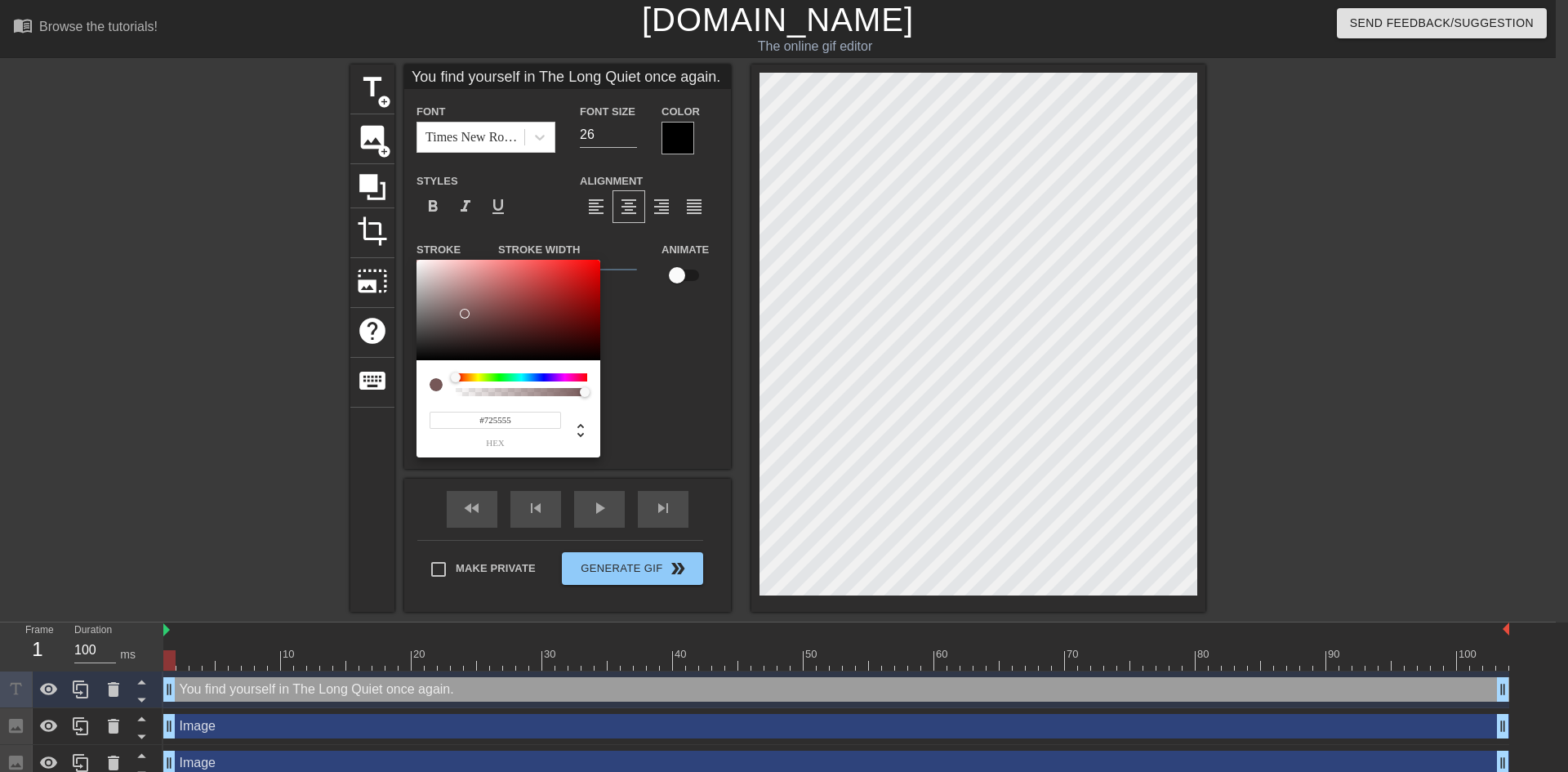
type input "#000000"
drag, startPoint x: 465, startPoint y: 313, endPoint x: 335, endPoint y: 448, distance: 187.4
click at [335, 448] on div "#000000 hex" at bounding box center [784, 386] width 1568 height 772
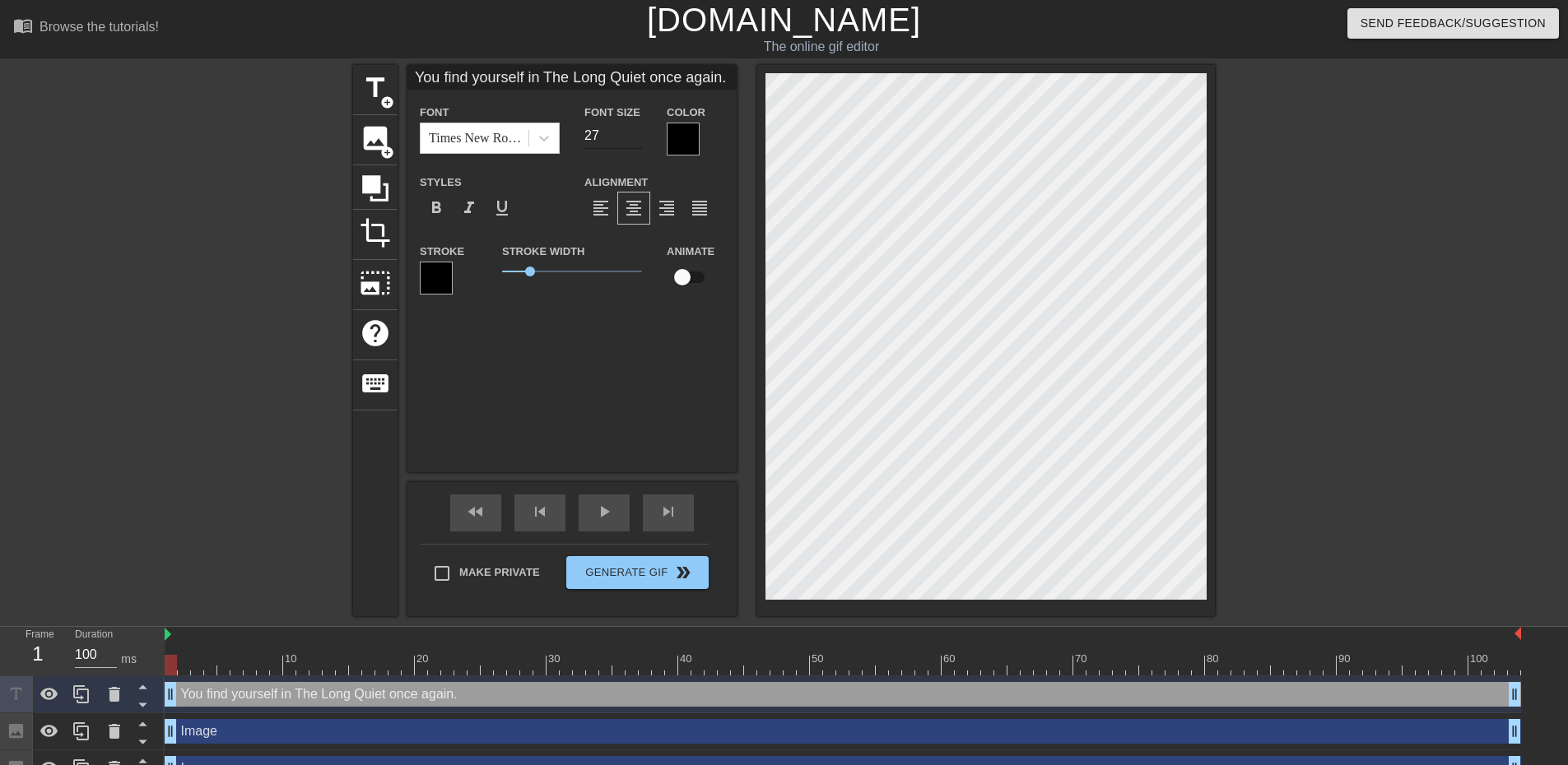
click at [638, 131] on input "27" at bounding box center [612, 136] width 58 height 27
click at [638, 131] on input "28" at bounding box center [612, 136] width 58 height 27
type input "27"
click at [633, 139] on input "27" at bounding box center [612, 136] width 58 height 27
click at [654, 573] on span "Generate Gif double_arrow" at bounding box center [637, 573] width 129 height 20
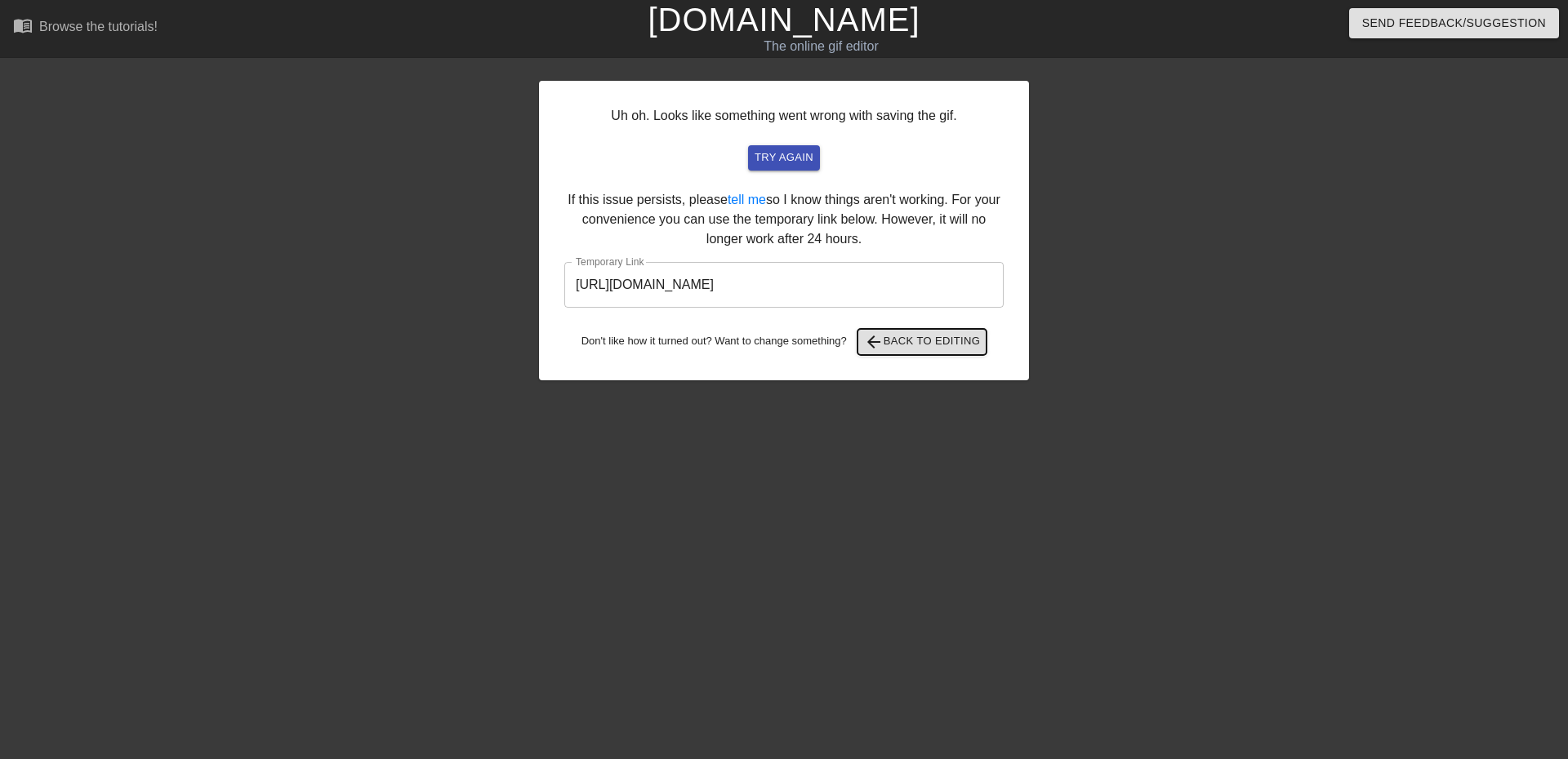
click at [930, 352] on button "arrow_back Back to Editing" at bounding box center [922, 341] width 130 height 26
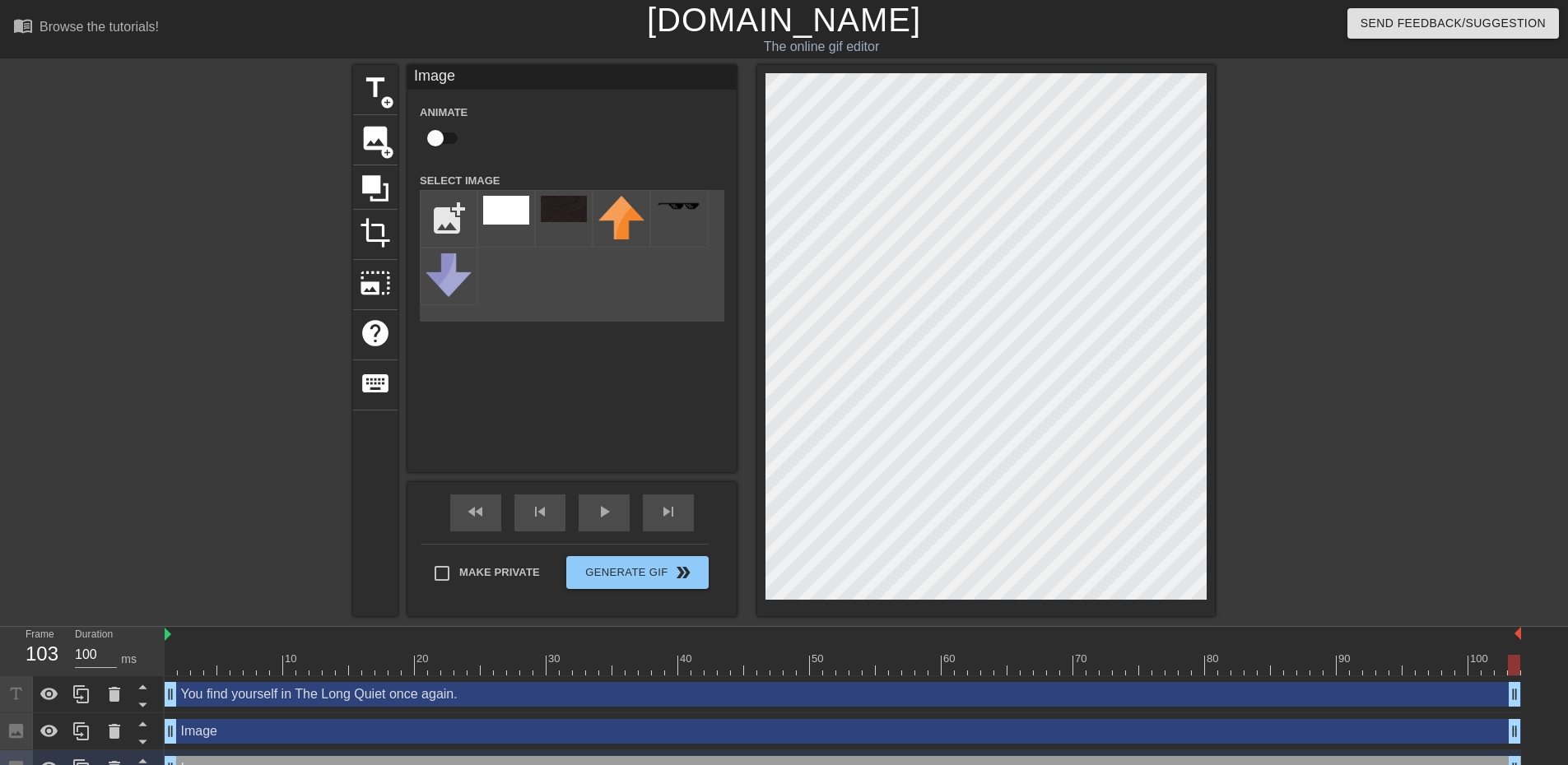
click at [1008, 623] on div "menu_book Browse the tutorials! [DOMAIN_NAME] The online gif editor Send Feedba…" at bounding box center [784, 393] width 1568 height 788
click at [643, 565] on span "Generate Gif double_arrow" at bounding box center [637, 573] width 129 height 20
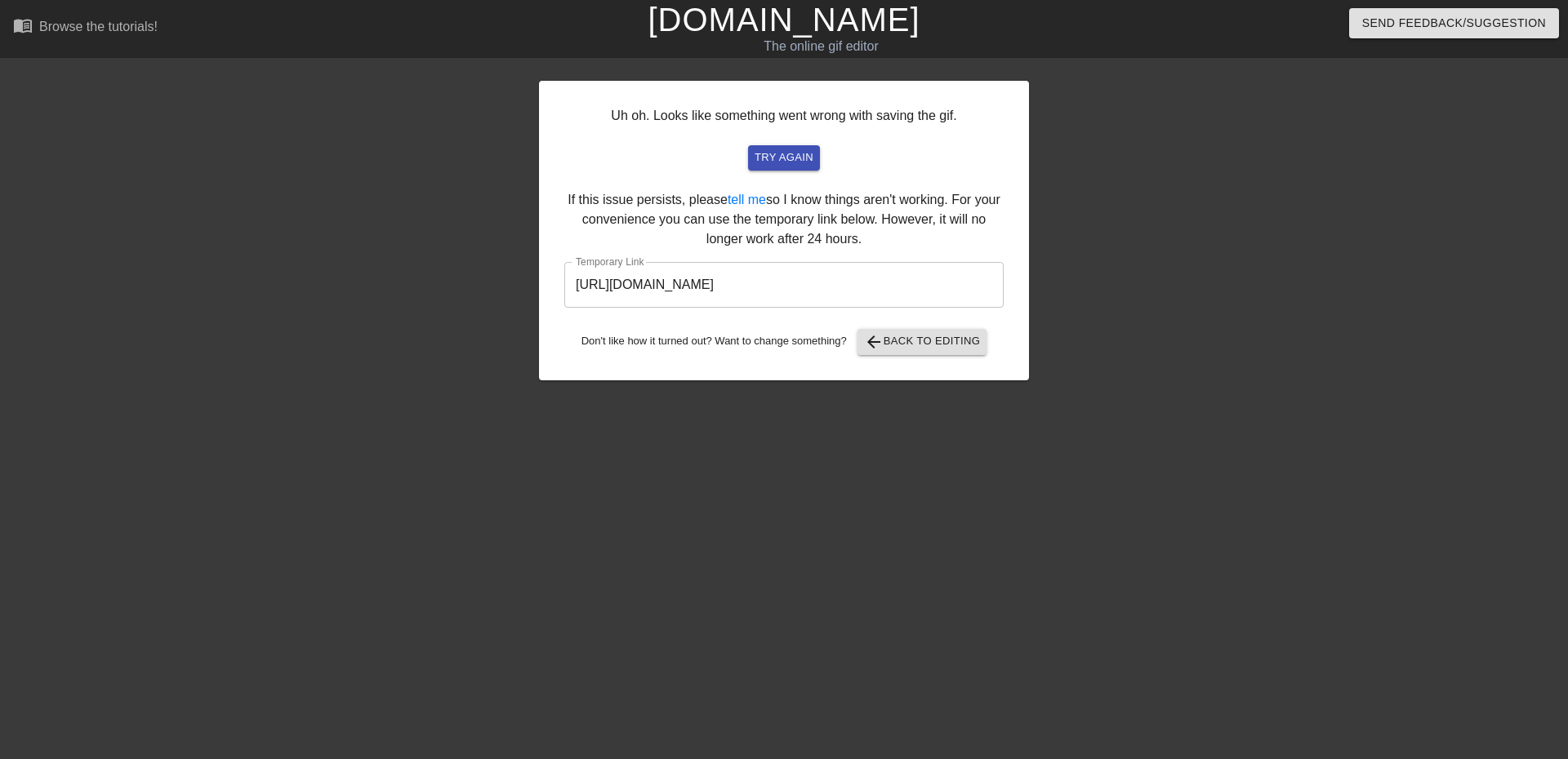
click at [801, 287] on input "[URL][DOMAIN_NAME]" at bounding box center [784, 285] width 439 height 46
